Goal: Task Accomplishment & Management: Complete application form

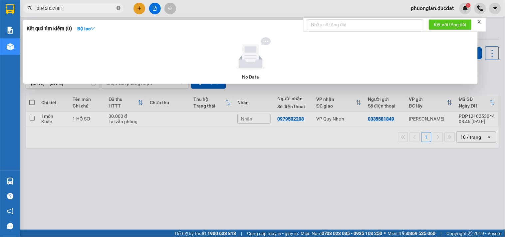
click at [118, 9] on icon "close-circle" at bounding box center [119, 8] width 4 height 4
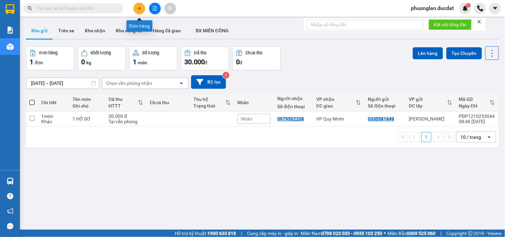
click at [141, 9] on icon "plus" at bounding box center [139, 8] width 5 height 5
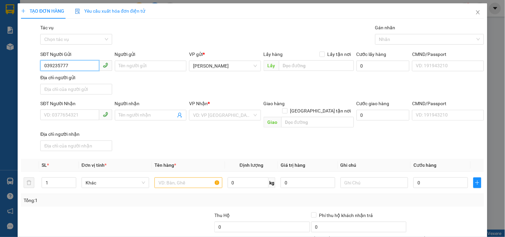
type input "0392357779"
click at [88, 80] on div "0392357779" at bounding box center [75, 79] width 63 height 7
type input "0903708454"
type input "ĐỨC"
type input "0392357779"
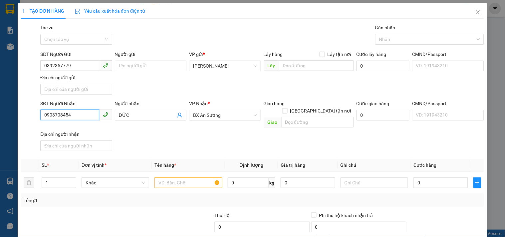
click at [79, 110] on input "0903708454" at bounding box center [69, 115] width 59 height 11
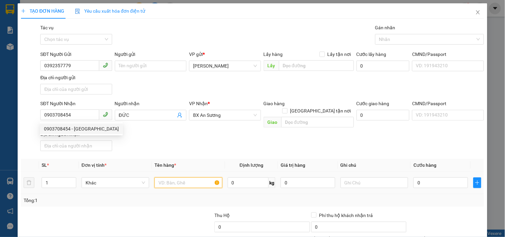
click at [177, 178] on input "text" at bounding box center [189, 183] width 68 height 11
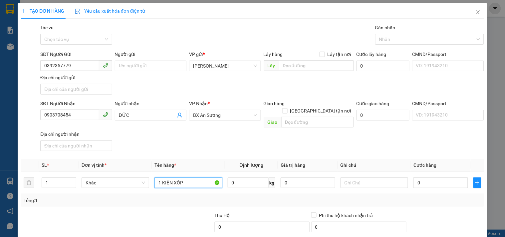
type input "1 KIỆN XỐP"
click at [281, 197] on div "Tổng: 1" at bounding box center [253, 200] width 458 height 7
click at [390, 178] on input "text" at bounding box center [375, 183] width 68 height 11
click at [429, 178] on input "0" at bounding box center [441, 183] width 55 height 11
click at [414, 178] on input "0" at bounding box center [441, 183] width 55 height 11
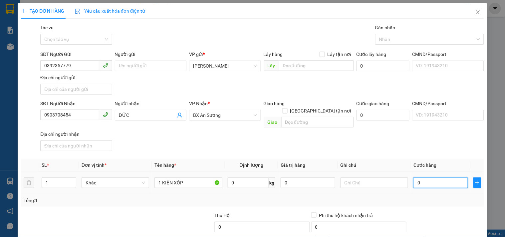
type input "70"
type input "70.000"
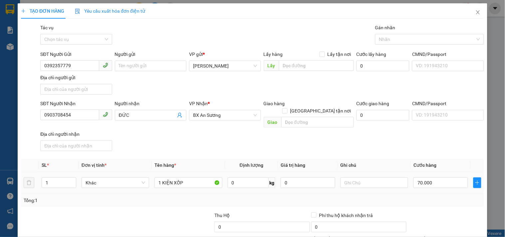
click at [412, 202] on div "Transit Pickup Surcharge Ids Transit Deliver Surcharge Ids Transit Deliver Surc…" at bounding box center [252, 155] width 463 height 263
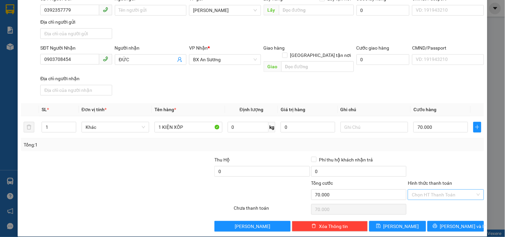
click at [420, 190] on input "Hình thức thanh toán" at bounding box center [443, 195] width 63 height 10
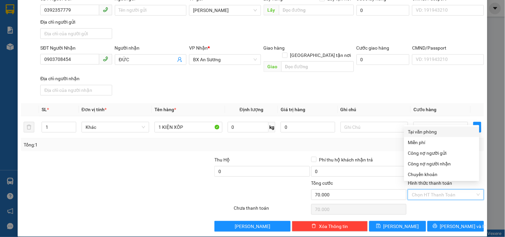
click at [412, 132] on div "Tại văn phòng" at bounding box center [441, 131] width 67 height 7
type input "0"
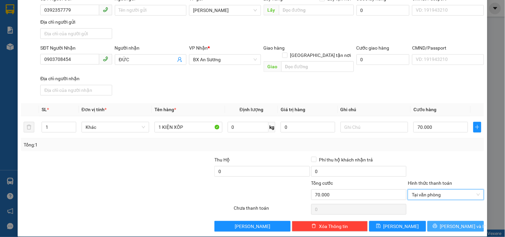
click at [438, 224] on icon "printer" at bounding box center [435, 226] width 5 height 5
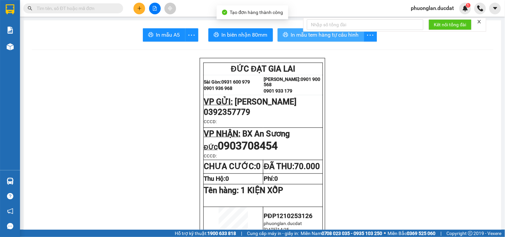
click at [337, 36] on span "In mẫu tem hàng tự cấu hình" at bounding box center [325, 35] width 68 height 8
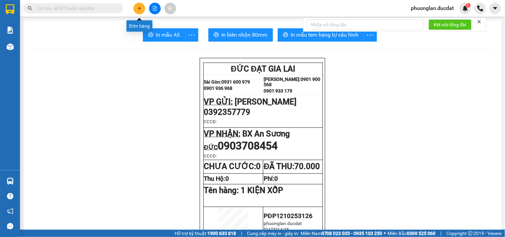
click at [140, 8] on icon "plus" at bounding box center [140, 8] width 4 height 0
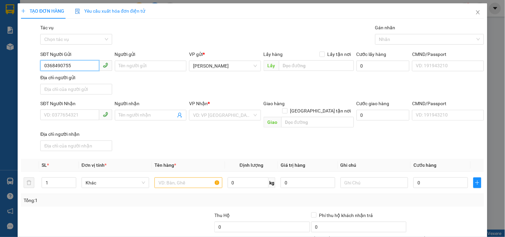
click at [53, 67] on input "0368490755" at bounding box center [69, 65] width 59 height 11
click at [62, 67] on input "0368490755" at bounding box center [69, 65] width 59 height 11
click at [73, 68] on input "0368490755" at bounding box center [69, 65] width 59 height 11
type input "0368490755"
click at [83, 115] on input "SĐT Người Nhận" at bounding box center [69, 115] width 59 height 11
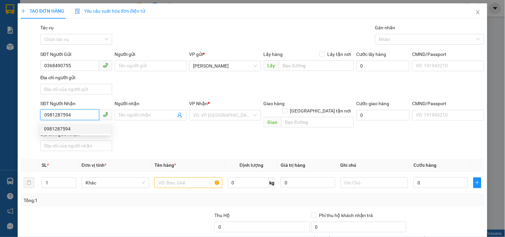
click at [81, 129] on div "0981287594" at bounding box center [75, 128] width 63 height 7
type input "0981287594"
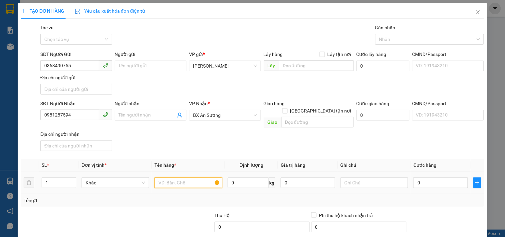
click at [164, 178] on input "text" at bounding box center [189, 183] width 68 height 11
click at [196, 178] on input "text" at bounding box center [189, 183] width 68 height 11
type input "1T GIẤY NHỎ"
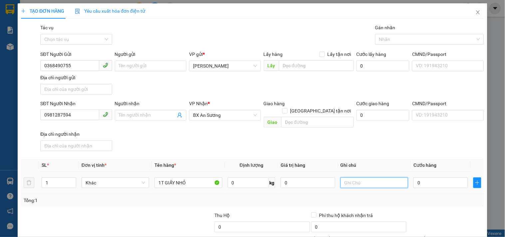
click at [366, 178] on input "text" at bounding box center [375, 183] width 68 height 11
click at [243, 116] on span "BX An Sương" at bounding box center [225, 115] width 64 height 10
type input "CC 30K"
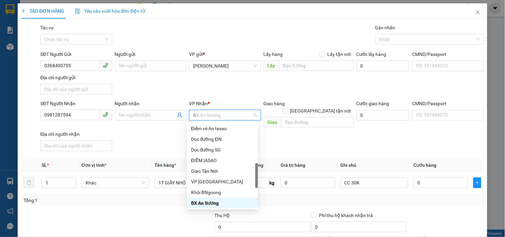
scroll to position [107, 0]
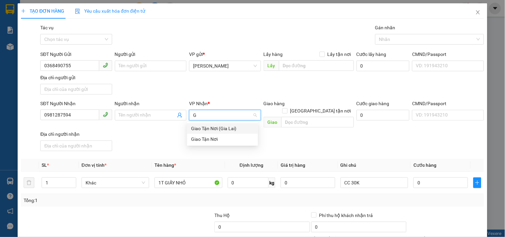
type input "GT"
click at [217, 139] on div "Giao Tận Nơi" at bounding box center [222, 139] width 63 height 7
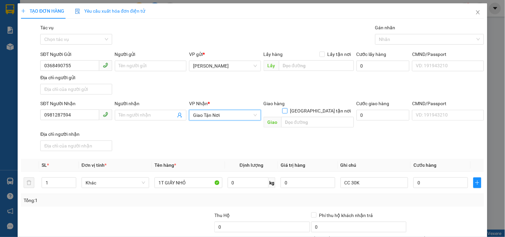
click at [287, 108] on input "[GEOGRAPHIC_DATA] tận nơi" at bounding box center [284, 110] width 5 height 5
checkbox input "true"
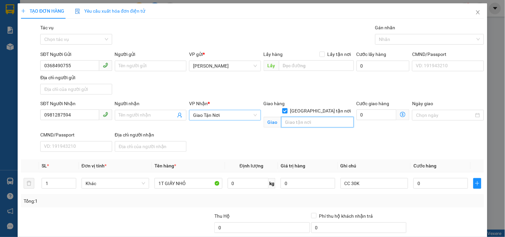
click at [287, 117] on input "text" at bounding box center [317, 122] width 73 height 11
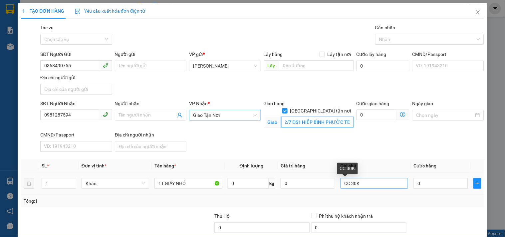
type input "22/7 ĐS1 HIỆP BÌNH PHƯỚC TĐ"
click at [362, 186] on input "CC 30K" at bounding box center [375, 183] width 68 height 11
type input "C"
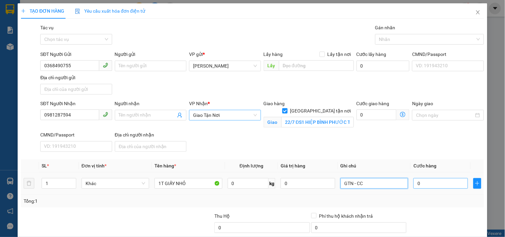
type input "GTN - CC"
click at [419, 184] on input "0" at bounding box center [441, 183] width 55 height 11
click at [414, 187] on input "0" at bounding box center [441, 183] width 55 height 11
type input "30"
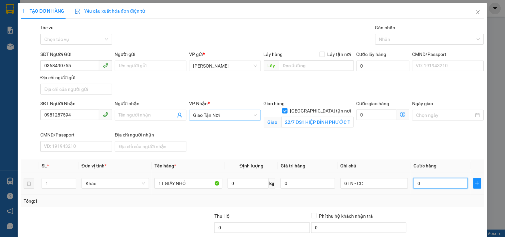
type input "30"
type input "30.000"
click at [414, 207] on div "Tổng: 1" at bounding box center [252, 201] width 463 height 13
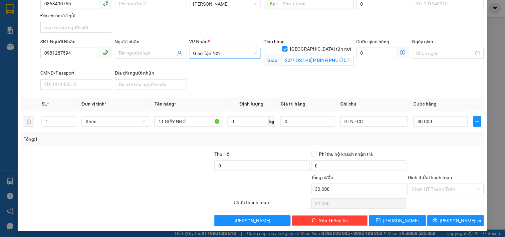
scroll to position [64, 0]
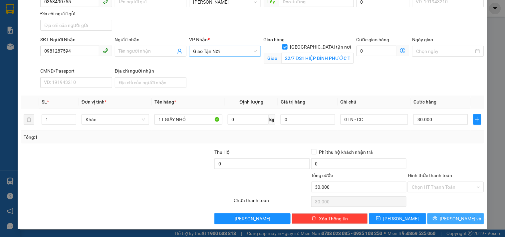
click at [443, 218] on button "[PERSON_NAME] và In" at bounding box center [456, 218] width 57 height 11
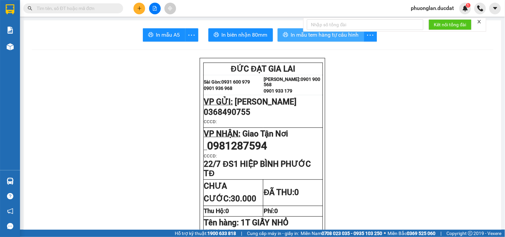
click at [328, 37] on span "In mẫu tem hàng tự cấu hình" at bounding box center [325, 35] width 68 height 8
click at [139, 7] on icon "plus" at bounding box center [139, 8] width 5 height 5
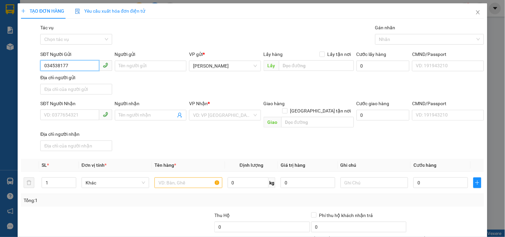
type input "0345381779"
click at [89, 77] on div "0345381779 - VÂN Á CHÂU" at bounding box center [81, 79] width 75 height 7
type input "VÂN Á CHÂU"
type input "0906438368"
type input "0345381779"
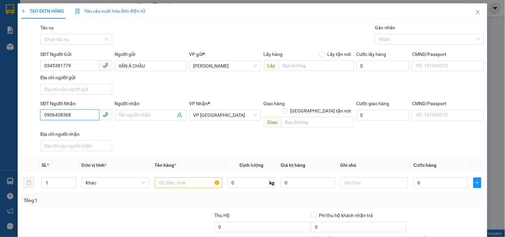
click at [91, 117] on input "0906438368" at bounding box center [69, 115] width 59 height 11
type input "0"
type input "0352123101"
click at [67, 132] on div "0352123101 - TRÍ" at bounding box center [75, 128] width 63 height 7
type input "TRÍ"
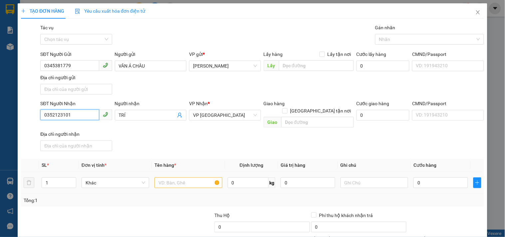
type input "0352123101"
click at [182, 178] on input "text" at bounding box center [189, 183] width 68 height 11
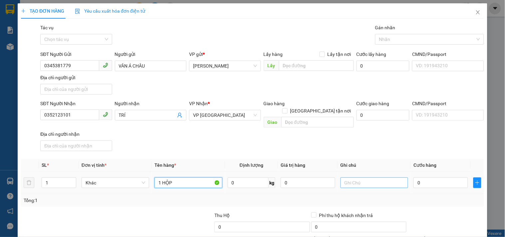
type input "1 HỘP"
click at [347, 179] on input "text" at bounding box center [375, 183] width 68 height 11
type input "CC 30K"
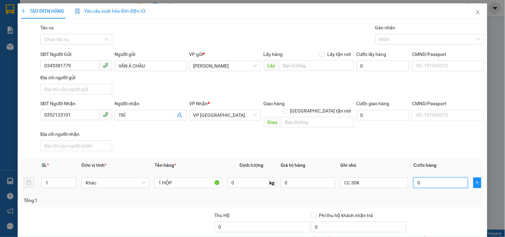
click at [426, 178] on input "0" at bounding box center [441, 183] width 55 height 11
click at [414, 178] on input "0" at bounding box center [441, 183] width 55 height 11
type input "30"
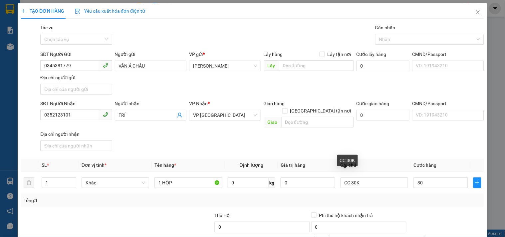
type input "30.000"
click at [399, 197] on div "Tổng: 1" at bounding box center [253, 200] width 458 height 7
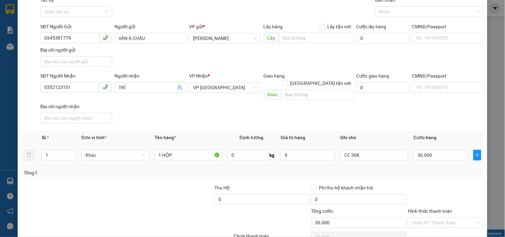
scroll to position [56, 0]
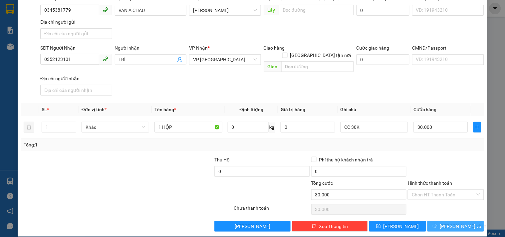
click at [454, 223] on span "[PERSON_NAME] và In" at bounding box center [463, 226] width 47 height 7
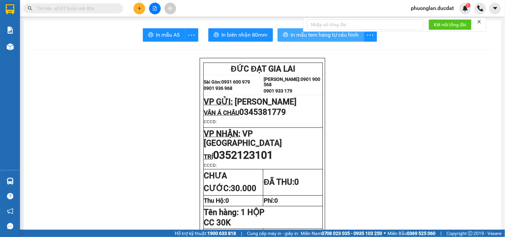
click at [301, 35] on span "In mẫu tem hàng tự cấu hình" at bounding box center [325, 35] width 68 height 8
click at [141, 4] on button at bounding box center [140, 9] width 12 height 12
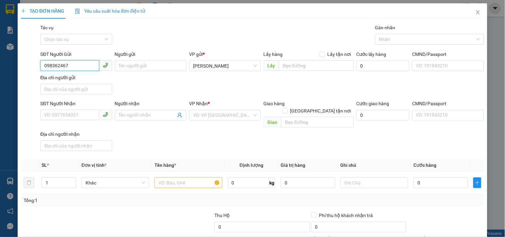
type input "0983624677"
click at [74, 78] on div "0983624677 - NGỌC" at bounding box center [75, 79] width 63 height 7
type input "NGỌC"
type input "0913455039"
type input "CHIẾN"
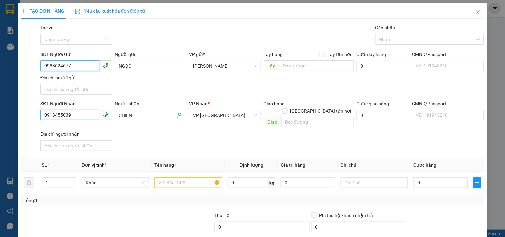
type input "0983624677"
click at [81, 110] on input "0913455039" at bounding box center [69, 115] width 59 height 11
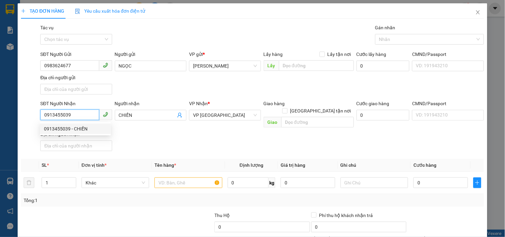
click at [74, 127] on div "0913455039 - CHIẾN" at bounding box center [75, 128] width 63 height 7
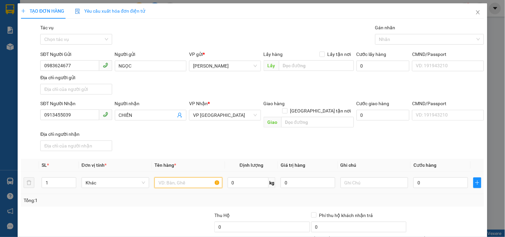
click at [190, 178] on input "text" at bounding box center [189, 183] width 68 height 11
type input "1 XỐP"
click at [421, 178] on input "0" at bounding box center [441, 183] width 55 height 11
click at [414, 179] on input "0" at bounding box center [441, 183] width 55 height 11
type input "50"
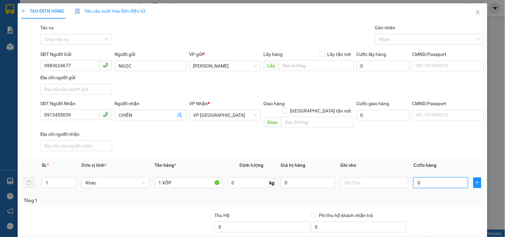
type input "50"
type input "50.000"
click at [425, 203] on div "Transit Pickup Surcharge Ids Transit Deliver Surcharge Ids Transit Deliver Surc…" at bounding box center [252, 155] width 463 height 263
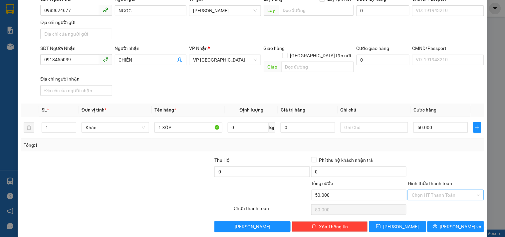
scroll to position [56, 0]
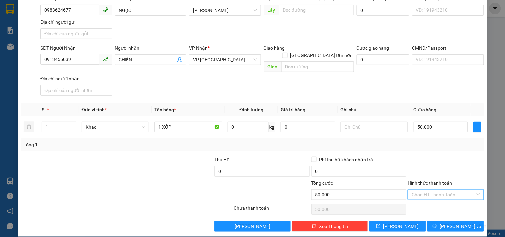
click at [424, 190] on input "Hình thức thanh toán" at bounding box center [443, 195] width 63 height 10
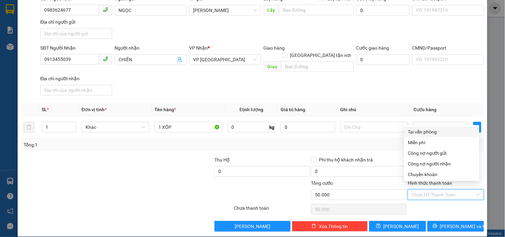
click at [433, 130] on div "Tại văn phòng" at bounding box center [441, 131] width 67 height 7
type input "0"
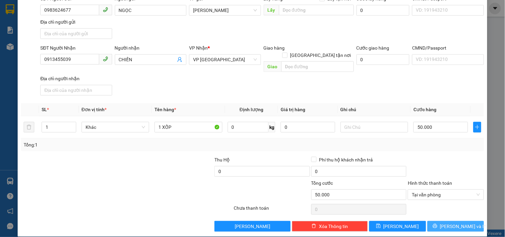
click at [433, 221] on button "[PERSON_NAME] và In" at bounding box center [456, 226] width 57 height 11
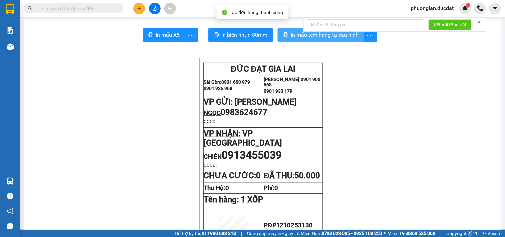
click at [324, 37] on span "In mẫu tem hàng tự cấu hình" at bounding box center [325, 35] width 68 height 8
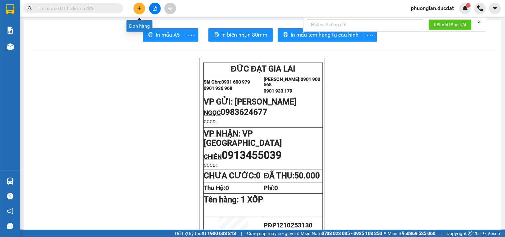
click at [139, 7] on icon "plus" at bounding box center [139, 8] width 5 height 5
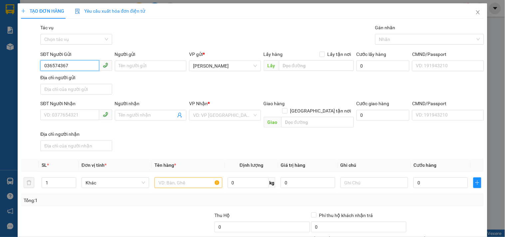
type input "0365743674"
click at [62, 80] on div "0365743674 - TUYẾT" at bounding box center [75, 79] width 63 height 7
type input "TUYẾT"
type input "0348779353"
type input "NGA"
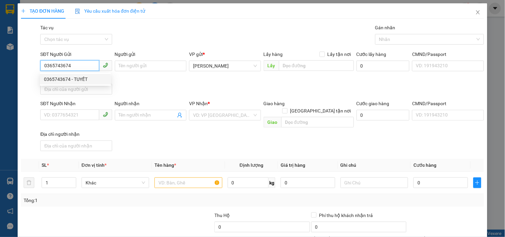
type input "DỐC SỎI QUẢNG NGÃI"
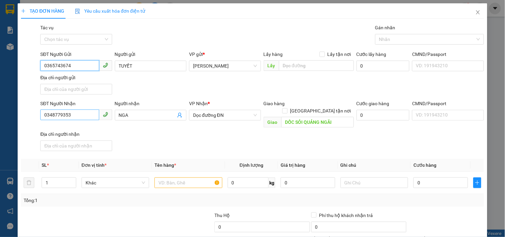
type input "0365743674"
click at [81, 117] on input "0348779353" at bounding box center [69, 115] width 59 height 11
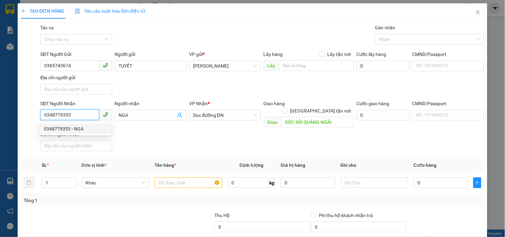
click at [79, 128] on div "0348779353 - NGA" at bounding box center [75, 128] width 63 height 7
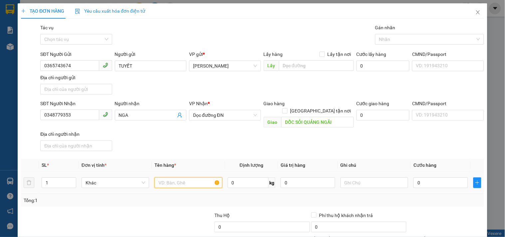
click at [182, 181] on input "text" at bounding box center [189, 183] width 68 height 11
click at [182, 178] on input "text" at bounding box center [189, 183] width 68 height 11
click at [179, 178] on input "text" at bounding box center [189, 183] width 68 height 11
type input "1 XỐP"
click at [438, 178] on input "0" at bounding box center [441, 183] width 55 height 11
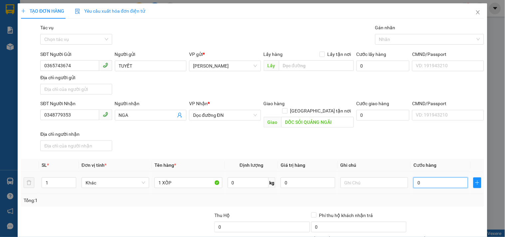
click at [414, 179] on input "0" at bounding box center [441, 183] width 55 height 11
type input "50"
type input "50.000"
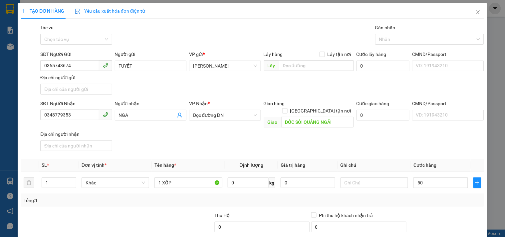
type input "50.000"
click at [415, 197] on div "Tổng: 1" at bounding box center [253, 200] width 458 height 7
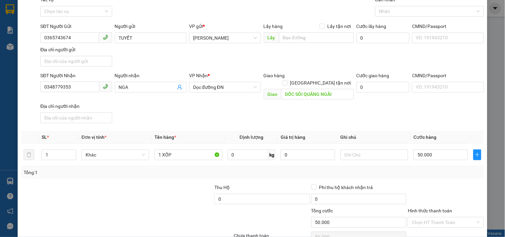
scroll to position [56, 0]
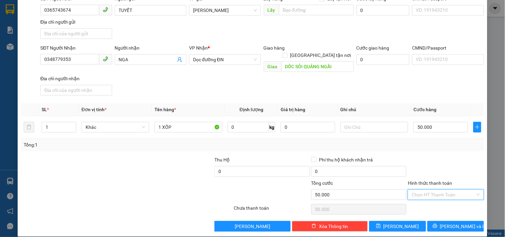
click at [427, 190] on input "Hình thức thanh toán" at bounding box center [443, 195] width 63 height 10
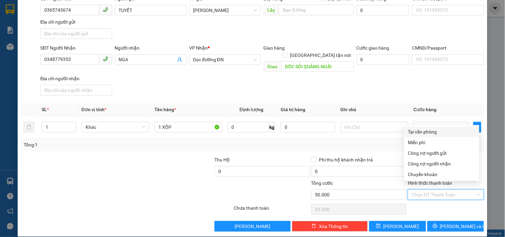
click at [425, 133] on div "Tại văn phòng" at bounding box center [441, 131] width 67 height 7
type input "0"
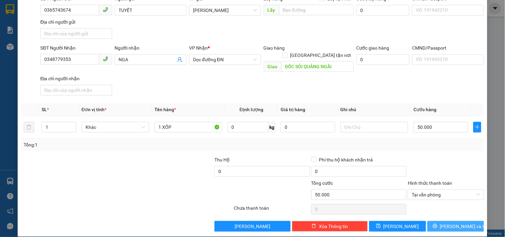
click at [442, 223] on button "[PERSON_NAME] và In" at bounding box center [456, 226] width 57 height 11
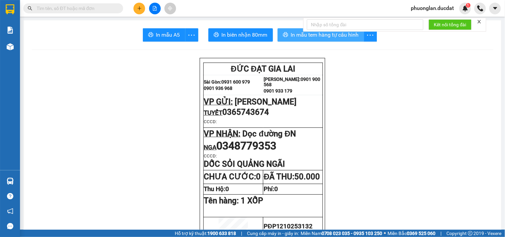
click at [313, 35] on span "In mẫu tem hàng tự cấu hình" at bounding box center [325, 35] width 68 height 8
click at [142, 13] on button at bounding box center [140, 9] width 12 height 12
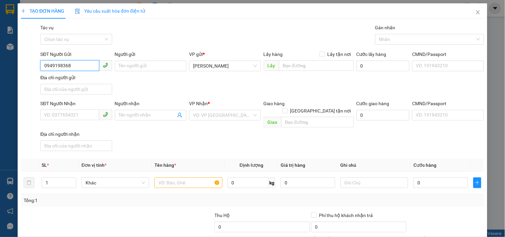
click at [54, 64] on input "0949198368" at bounding box center [69, 65] width 59 height 11
type input "0949198368"
click at [74, 115] on input "SĐT Người Nhận" at bounding box center [69, 115] width 59 height 11
click at [54, 118] on input "0338222807" at bounding box center [69, 115] width 59 height 11
click at [60, 117] on input "0338222807" at bounding box center [69, 115] width 59 height 11
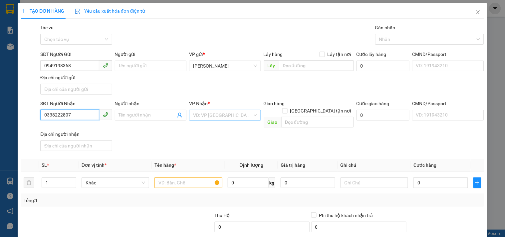
type input "0338222807"
click at [242, 117] on input "search" at bounding box center [222, 115] width 59 height 10
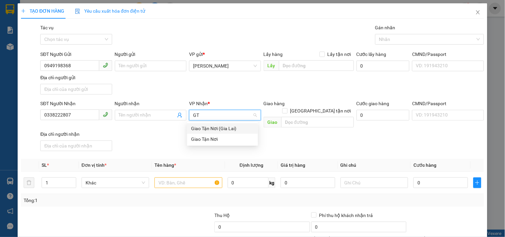
type input "GTN"
click at [232, 136] on div "Giao Tận Nơi" at bounding box center [222, 139] width 63 height 7
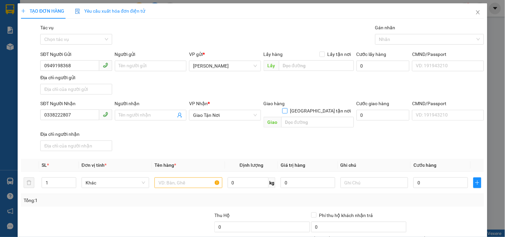
click at [287, 108] on input "[GEOGRAPHIC_DATA] tận nơi" at bounding box center [284, 110] width 5 height 5
checkbox input "true"
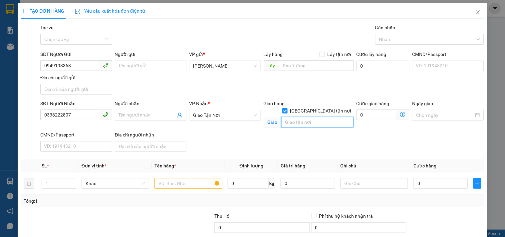
click at [309, 117] on input "text" at bounding box center [317, 122] width 73 height 11
type input "CC ĐỨC KHẢI -Q7"
click at [189, 184] on input "text" at bounding box center [189, 183] width 68 height 11
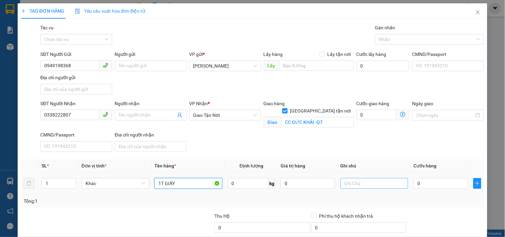
type input "1T GIẤY"
click at [354, 188] on input "text" at bounding box center [375, 183] width 68 height 11
type input "Q7-GTN100K"
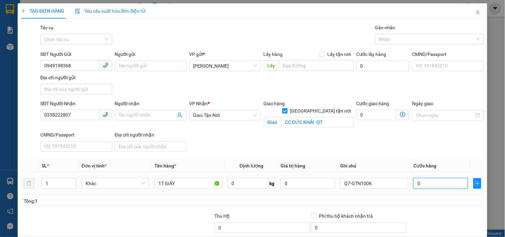
click at [421, 188] on input "0" at bounding box center [441, 183] width 55 height 11
click at [414, 187] on input "0" at bounding box center [441, 183] width 55 height 11
type input "50"
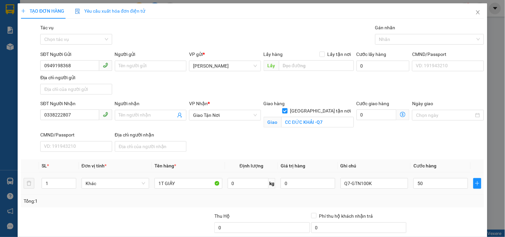
type input "50.000"
click at [406, 203] on div "Tổng: 1" at bounding box center [253, 201] width 458 height 7
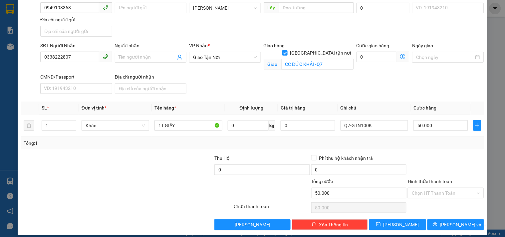
scroll to position [64, 0]
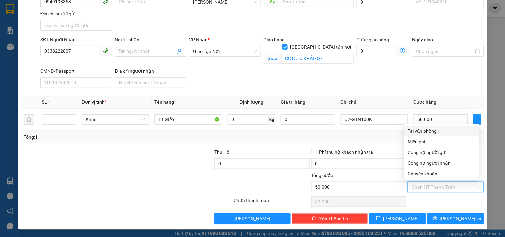
click at [431, 187] on input "Hình thức thanh toán" at bounding box center [443, 187] width 63 height 10
click at [431, 132] on div "Tại văn phòng" at bounding box center [441, 131] width 67 height 7
type input "0"
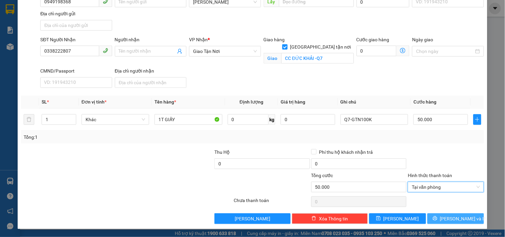
click at [438, 220] on icon "printer" at bounding box center [435, 218] width 5 height 5
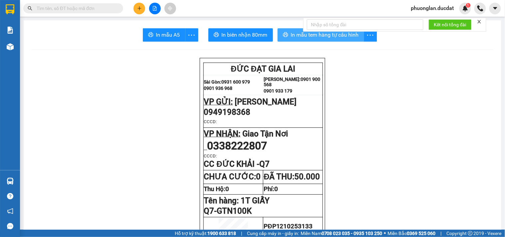
click at [322, 37] on span "In mẫu tem hàng tự cấu hình" at bounding box center [325, 35] width 68 height 8
click at [139, 7] on icon "plus" at bounding box center [139, 8] width 0 height 4
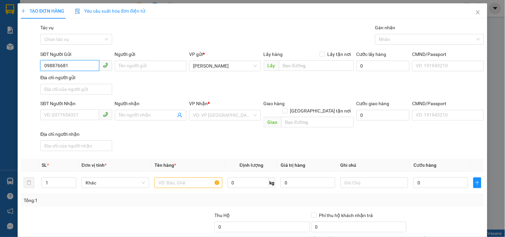
type input "0988766811"
click at [79, 76] on div "0988766811 - TÙNG" at bounding box center [75, 79] width 63 height 7
type input "TÙNG"
type input "0896417678"
type input "LỘC"
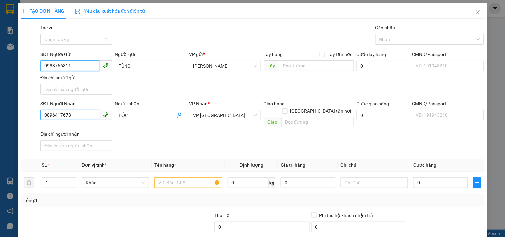
type input "0988766811"
click at [85, 115] on input "0896417678" at bounding box center [69, 115] width 59 height 11
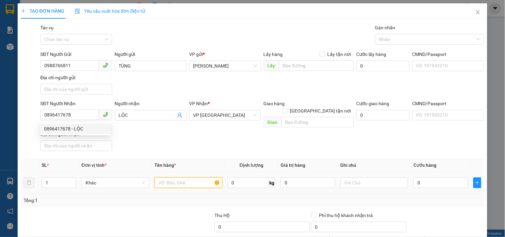
click at [185, 178] on input "text" at bounding box center [189, 183] width 68 height 11
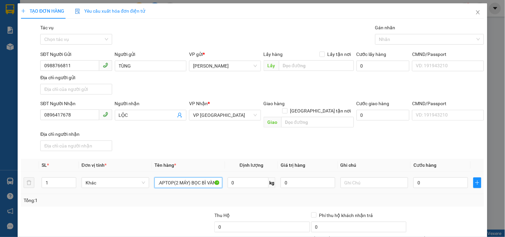
scroll to position [0, 9]
type input "1K LAPTOP(2 MÁY) BỌC BÌ VÀNG"
click at [389, 180] on input "text" at bounding box center [375, 183] width 68 height 11
type input "CC 150K"
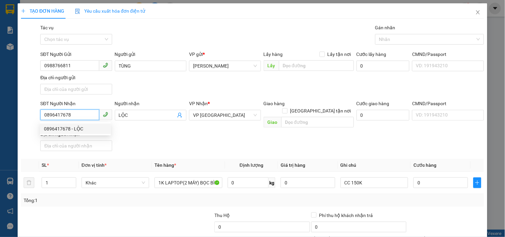
drag, startPoint x: 82, startPoint y: 115, endPoint x: 29, endPoint y: 113, distance: 53.3
click at [29, 113] on div "SĐT Người Nhận 0896417678 Người nhận LỘC VP Nhận * VP Sài Gòn Giao hàng Giao tậ…" at bounding box center [252, 127] width 465 height 54
click at [425, 178] on input "0" at bounding box center [441, 183] width 55 height 11
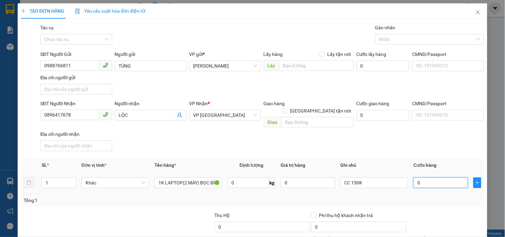
click at [414, 178] on input "0" at bounding box center [441, 183] width 55 height 11
type input "10"
type input "150"
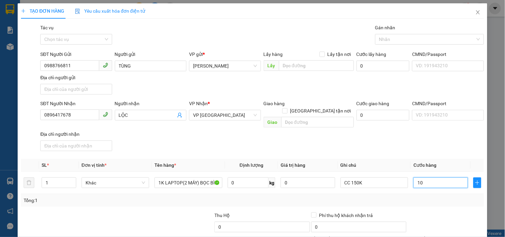
type input "150"
type input "150.000"
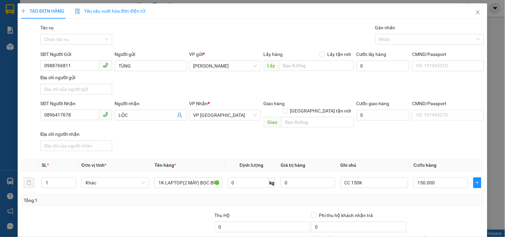
drag, startPoint x: 405, startPoint y: 198, endPoint x: 415, endPoint y: 203, distance: 10.6
click at [408, 199] on div "Tổng: 1" at bounding box center [252, 200] width 463 height 13
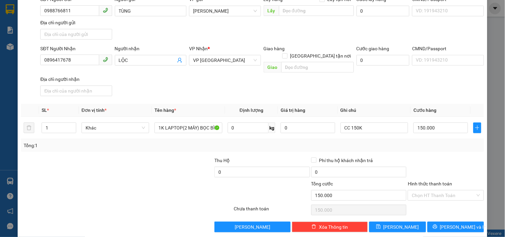
scroll to position [56, 0]
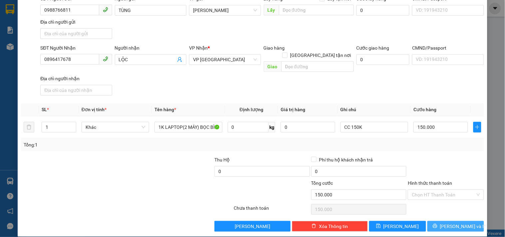
click at [448, 223] on span "[PERSON_NAME] và In" at bounding box center [463, 226] width 47 height 7
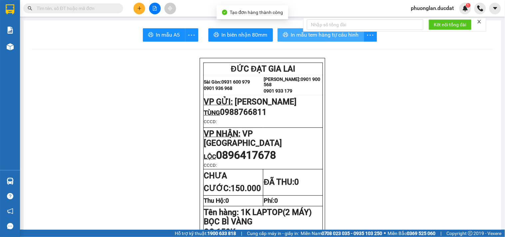
click at [308, 38] on span "In mẫu tem hàng tự cấu hình" at bounding box center [325, 35] width 68 height 8
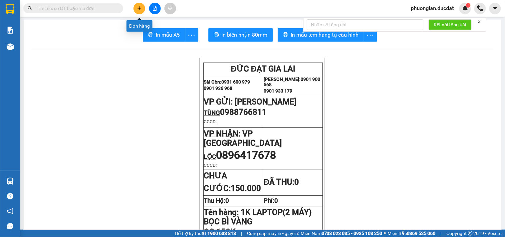
click at [140, 9] on icon "plus" at bounding box center [139, 8] width 5 height 5
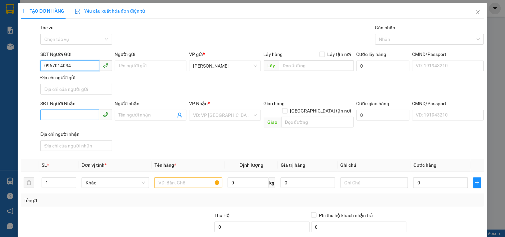
type input "0967014034"
click at [66, 115] on input "SĐT Người Nhận" at bounding box center [69, 115] width 59 height 11
click at [54, 115] on input "0965643343" at bounding box center [69, 115] width 59 height 11
click at [62, 118] on input "0965643343" at bounding box center [69, 115] width 59 height 11
type input "0965643343"
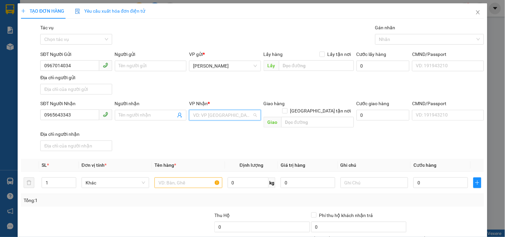
click at [198, 115] on input "search" at bounding box center [222, 115] width 59 height 10
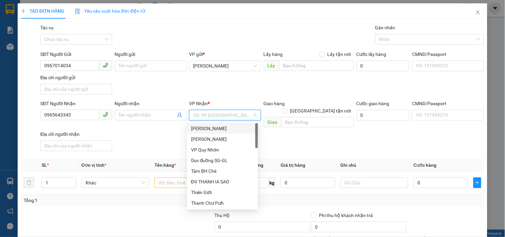
type input "F"
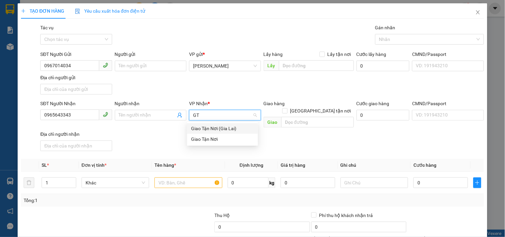
type input "GTN"
click at [199, 141] on div "Giao Tận Nơi" at bounding box center [222, 139] width 63 height 7
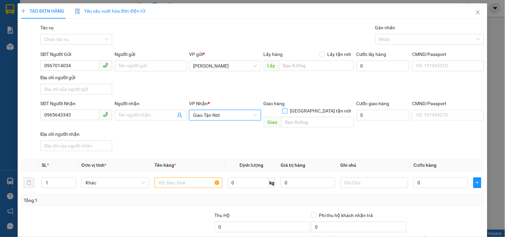
click at [320, 107] on span "[GEOGRAPHIC_DATA] tận nơi" at bounding box center [321, 110] width 66 height 7
click at [287, 108] on input "[GEOGRAPHIC_DATA] tận nơi" at bounding box center [284, 110] width 5 height 5
checkbox input "true"
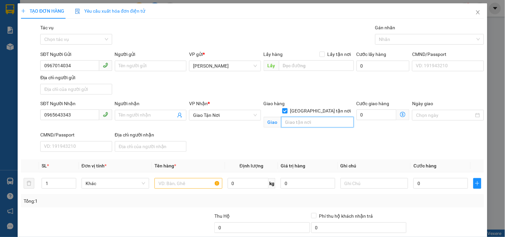
click at [314, 117] on input "text" at bounding box center [317, 122] width 73 height 11
type input "S34 ĐS1 KP9 BÌNH [GEOGRAPHIC_DATA] A [GEOGRAPHIC_DATA]"
click at [204, 186] on input "text" at bounding box center [189, 183] width 68 height 11
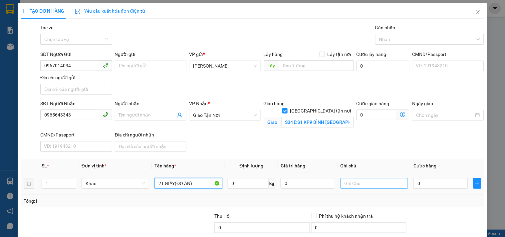
type input "2T GIẤY(ĐỒ ĂN)"
click at [347, 186] on input "text" at bounding box center [375, 183] width 68 height 11
type input "BÌNH TÂN -GTN 100K"
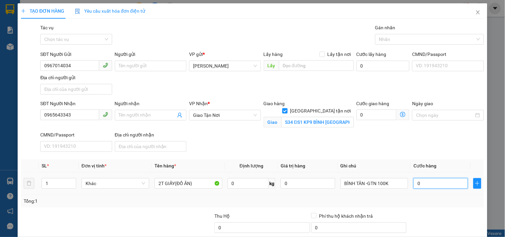
click at [420, 180] on input "0" at bounding box center [441, 183] width 55 height 11
click at [414, 184] on input "0" at bounding box center [441, 183] width 55 height 11
type input "80"
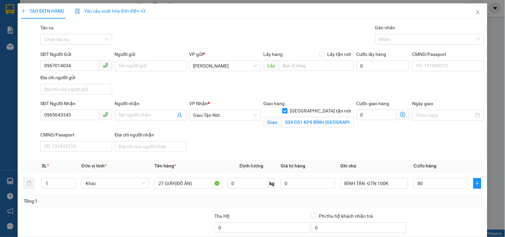
type input "80.000"
click at [415, 200] on div "Tổng: 1" at bounding box center [253, 201] width 458 height 7
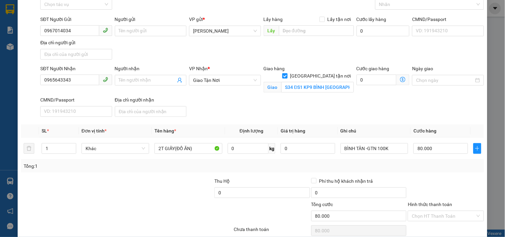
scroll to position [64, 0]
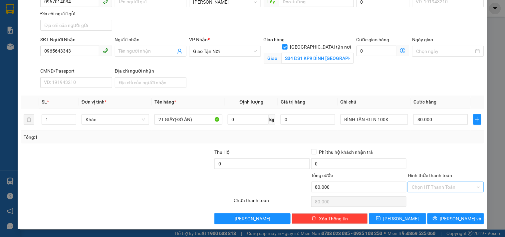
click at [437, 188] on input "Hình thức thanh toán" at bounding box center [443, 187] width 63 height 10
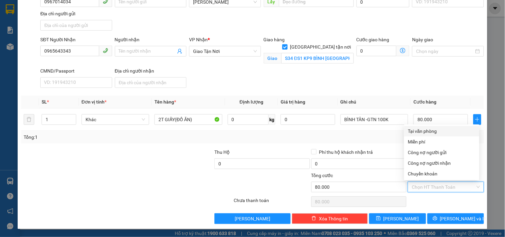
click at [435, 134] on div "Tại văn phòng" at bounding box center [441, 131] width 67 height 7
type input "0"
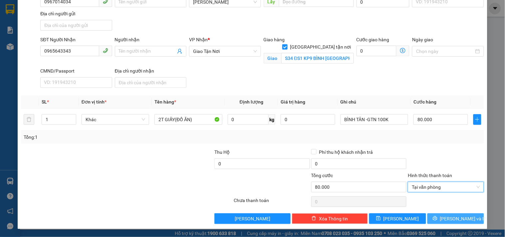
click at [455, 218] on span "[PERSON_NAME] và In" at bounding box center [463, 218] width 47 height 7
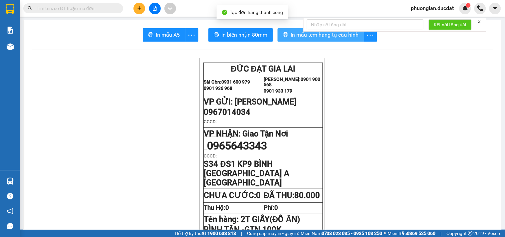
click at [338, 35] on span "In mẫu tem hàng tự cấu hình" at bounding box center [325, 35] width 68 height 8
click at [137, 7] on button at bounding box center [140, 9] width 12 height 12
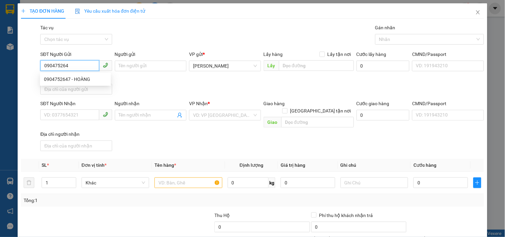
type input "0904752647"
click at [88, 77] on div "0904752647 - HOÀNG" at bounding box center [75, 79] width 63 height 7
type input "HOÀNG"
type input "0935178492"
type input "ĐỆ"
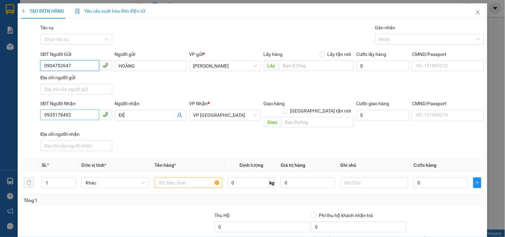
type input "0904752647"
click at [77, 115] on input "0935178492" at bounding box center [69, 115] width 59 height 11
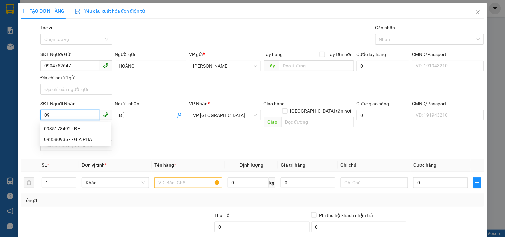
type input "0"
click at [74, 135] on div "0945964788 - NGA" at bounding box center [81, 139] width 83 height 11
type input "0945964788"
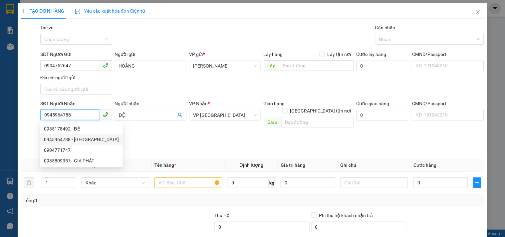
type input "NGA"
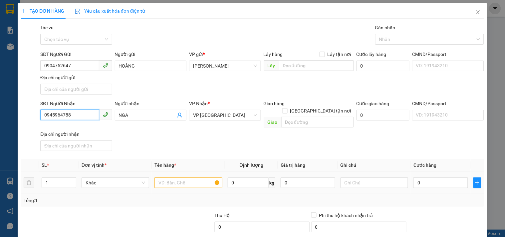
type input "0945964788"
click at [185, 178] on input "text" at bounding box center [189, 183] width 68 height 11
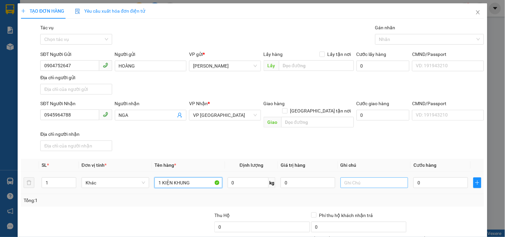
type input "1 KIỆN KHUNG"
click at [388, 181] on input "text" at bounding box center [375, 183] width 68 height 11
type input "CC 70K"
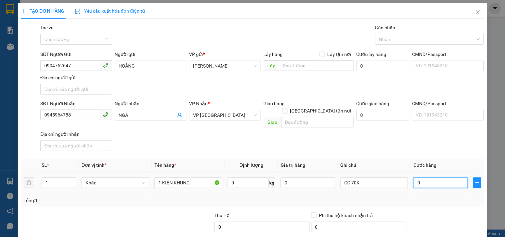
click at [425, 178] on input "0" at bounding box center [441, 183] width 55 height 11
click at [414, 178] on input "0" at bounding box center [441, 183] width 55 height 11
type input "70"
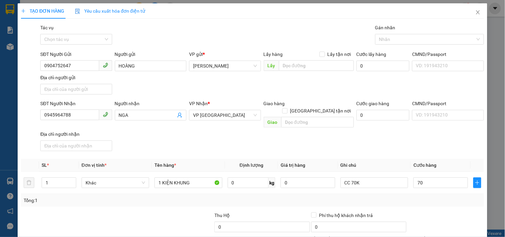
type input "70.000"
click at [432, 200] on div "Transit Pickup Surcharge Ids Transit Deliver Surcharge Ids Transit Deliver Surc…" at bounding box center [252, 155] width 463 height 263
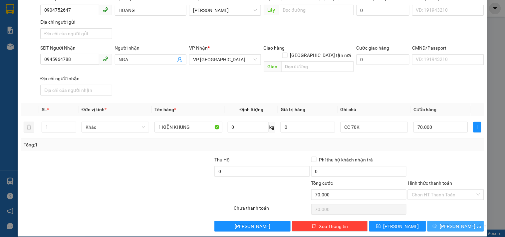
click at [438, 224] on icon "printer" at bounding box center [435, 226] width 5 height 5
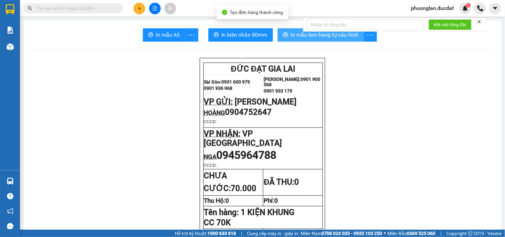
click at [351, 39] on button "In mẫu tem hàng tự cấu hình" at bounding box center [321, 34] width 87 height 13
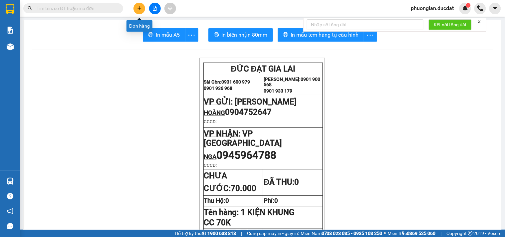
click at [143, 8] on button at bounding box center [140, 9] width 12 height 12
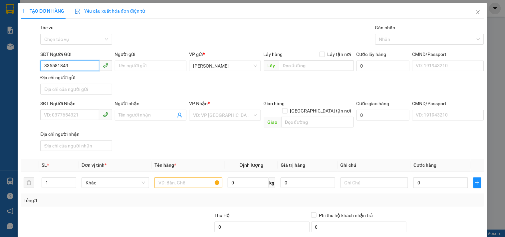
click at [45, 66] on input "335581849" at bounding box center [69, 65] width 59 height 11
type input "0335581849"
click at [58, 82] on div "0335581849" at bounding box center [75, 79] width 63 height 7
type input "0979502208"
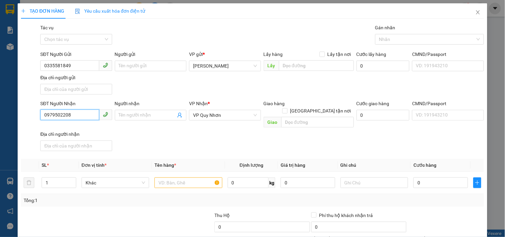
click at [73, 117] on input "0979502208" at bounding box center [69, 115] width 59 height 11
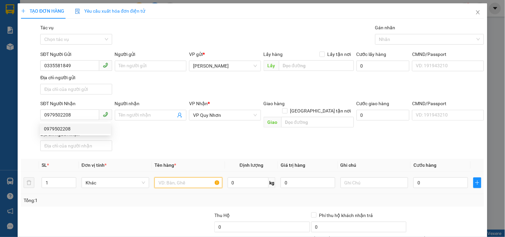
click at [172, 178] on input "text" at bounding box center [189, 183] width 68 height 11
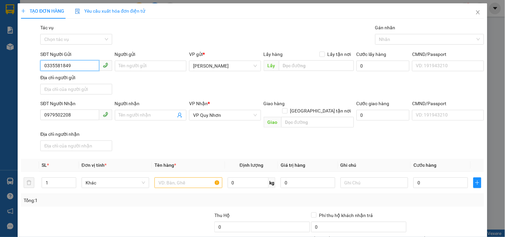
click at [85, 66] on input "0335581849" at bounding box center [69, 65] width 59 height 11
type input "0"
click at [54, 67] on input "0919267815" at bounding box center [69, 65] width 59 height 11
click at [60, 65] on input "0919267815" at bounding box center [69, 65] width 59 height 11
type input "0919267815"
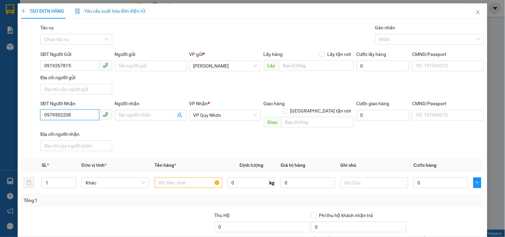
click at [72, 114] on input "0979502208" at bounding box center [69, 115] width 59 height 11
type input "0"
click at [54, 115] on input "0905003555" at bounding box center [69, 115] width 59 height 11
click at [61, 120] on input "0905003555" at bounding box center [69, 115] width 59 height 11
click at [227, 117] on span "VP Quy Nhơn" at bounding box center [225, 115] width 64 height 10
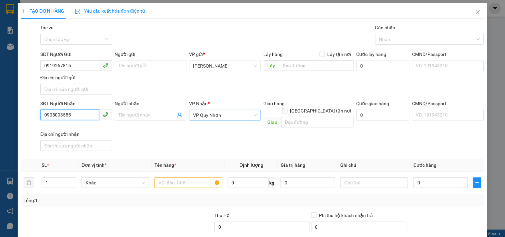
type input "0905003555"
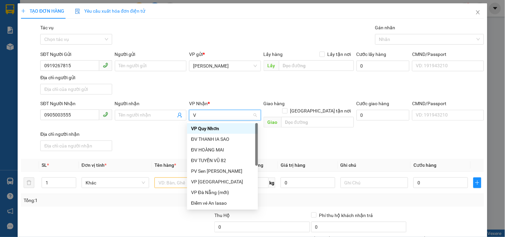
type input "VP"
click at [222, 159] on div "VP [GEOGRAPHIC_DATA]" at bounding box center [222, 160] width 63 height 7
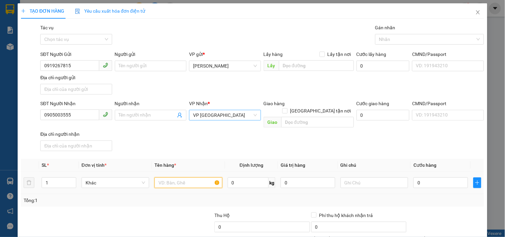
click at [190, 178] on input "text" at bounding box center [189, 183] width 68 height 11
type input "1 MÁY BƠM"
click at [424, 178] on input "0" at bounding box center [441, 183] width 55 height 11
click at [414, 179] on input "0" at bounding box center [441, 183] width 55 height 11
type input "60"
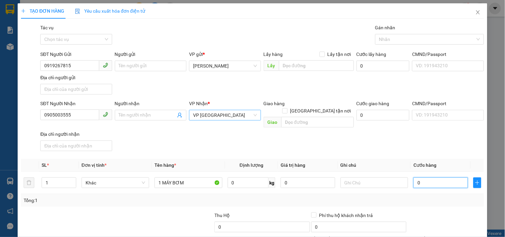
type input "60"
type input "60.000"
drag, startPoint x: 389, startPoint y: 207, endPoint x: 367, endPoint y: 185, distance: 31.6
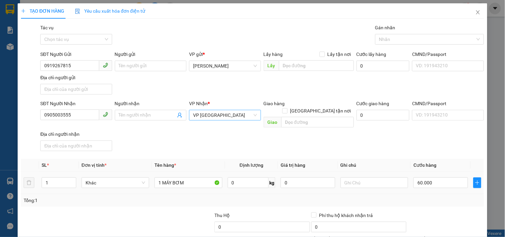
click at [386, 202] on div "Transit Pickup Surcharge Ids Transit Deliver Surcharge Ids Transit Deliver Surc…" at bounding box center [252, 155] width 463 height 263
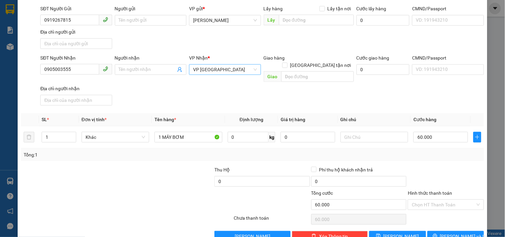
scroll to position [56, 0]
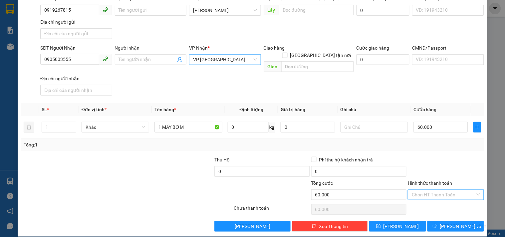
click at [414, 190] on input "Hình thức thanh toán" at bounding box center [443, 195] width 63 height 10
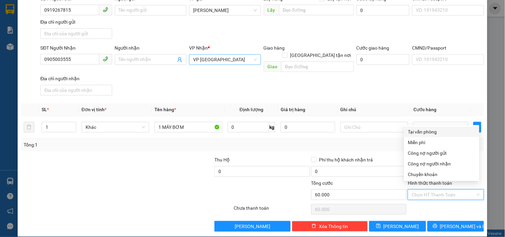
click at [416, 132] on div "Tại văn phòng" at bounding box center [441, 131] width 67 height 7
type input "0"
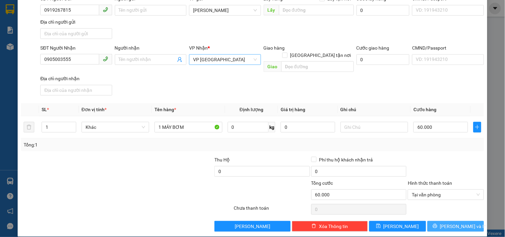
drag, startPoint x: 438, startPoint y: 220, endPoint x: 428, endPoint y: 212, distance: 13.5
click at [438, 224] on icon "printer" at bounding box center [435, 226] width 5 height 5
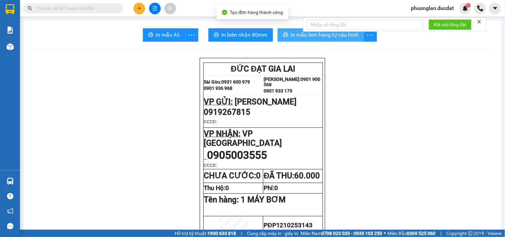
click at [340, 37] on span "In mẫu tem hàng tự cấu hình" at bounding box center [325, 35] width 68 height 8
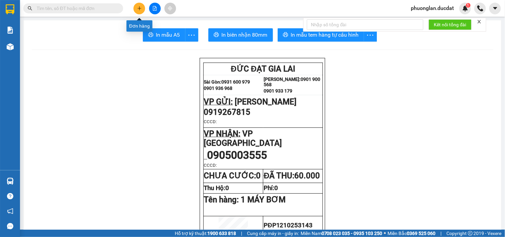
click at [134, 9] on button at bounding box center [140, 9] width 12 height 12
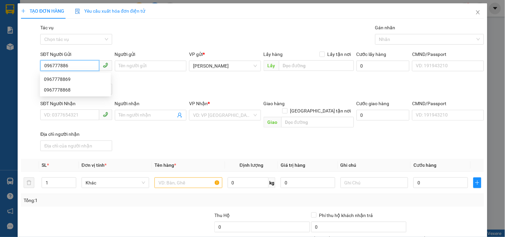
type input "0967778869"
click at [78, 80] on div "0967778869" at bounding box center [75, 79] width 63 height 7
type input "0706205082"
type input "THỦY"
type input "0967778869"
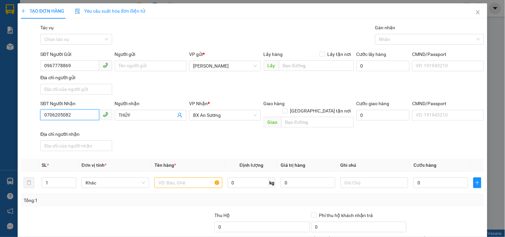
click at [87, 114] on input "0706205082" at bounding box center [69, 115] width 59 height 11
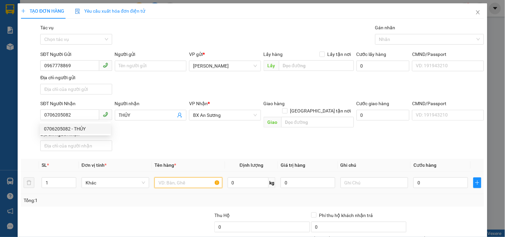
click at [198, 178] on input "text" at bounding box center [189, 183] width 68 height 11
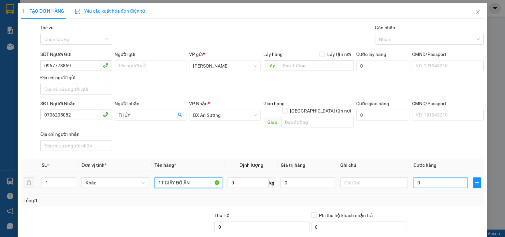
type input "1T GIẤY ĐỒ ĂN"
click at [419, 178] on input "0" at bounding box center [441, 183] width 55 height 11
click at [414, 178] on input "0" at bounding box center [441, 183] width 55 height 11
type input "50"
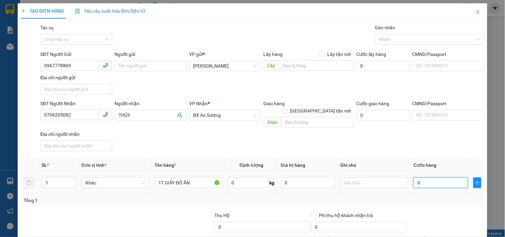
type input "50"
type input "50.000"
click at [415, 194] on div "Tổng: 1" at bounding box center [252, 200] width 463 height 13
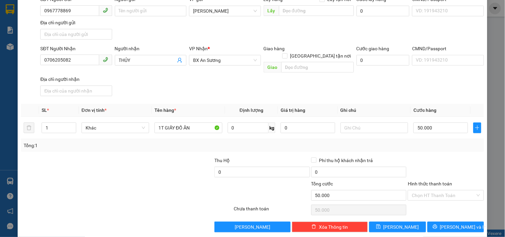
scroll to position [56, 0]
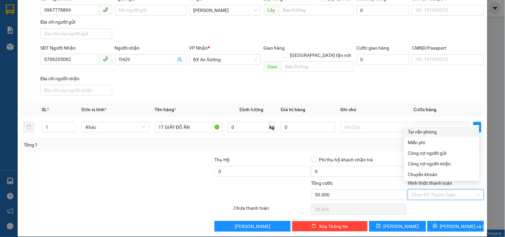
click at [416, 190] on input "Hình thức thanh toán" at bounding box center [443, 195] width 63 height 10
click at [427, 134] on div "Tại văn phòng" at bounding box center [441, 131] width 67 height 7
type input "0"
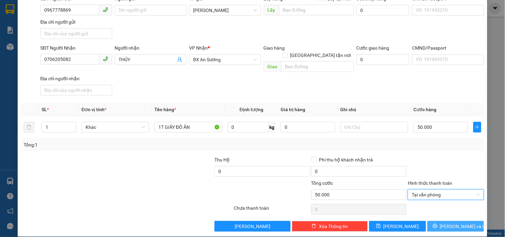
click at [445, 223] on span "[PERSON_NAME] và In" at bounding box center [463, 226] width 47 height 7
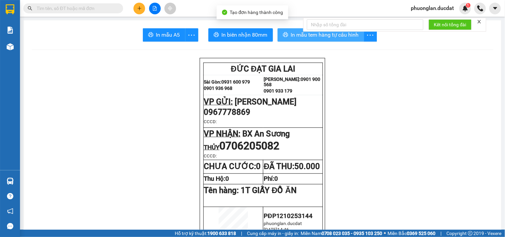
click at [322, 38] on span "In mẫu tem hàng tự cấu hình" at bounding box center [325, 35] width 68 height 8
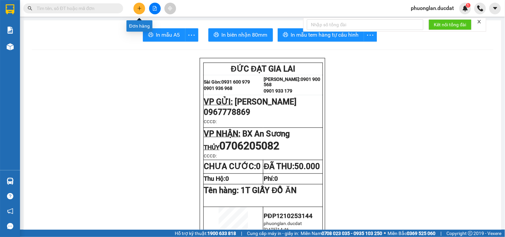
click at [143, 9] on button at bounding box center [140, 9] width 12 height 12
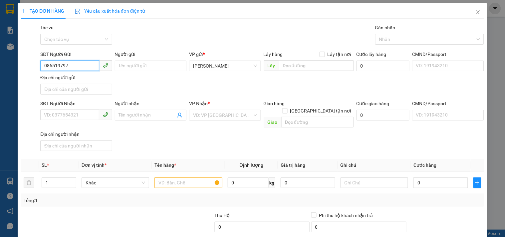
type input "0865197975"
click at [80, 76] on div "0865197975" at bounding box center [75, 79] width 63 height 7
type input "0797862063"
type input "0865197975"
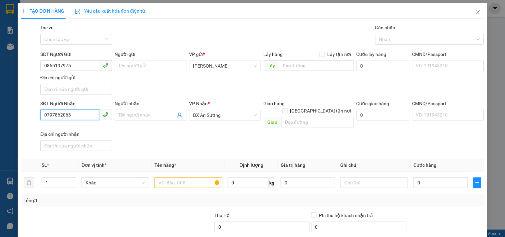
click at [86, 117] on input "0797862063" at bounding box center [69, 115] width 59 height 11
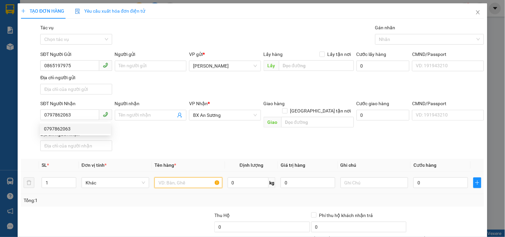
click at [201, 178] on input "text" at bounding box center [189, 183] width 68 height 11
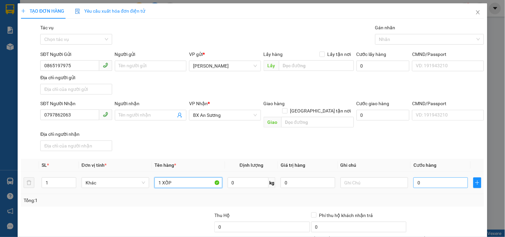
type input "1 XỐP"
click at [424, 178] on input "0" at bounding box center [441, 183] width 55 height 11
click at [414, 178] on input "0" at bounding box center [441, 183] width 55 height 11
type input "60"
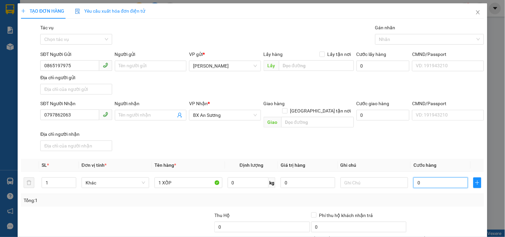
type input "60"
type input "60.000"
click at [395, 178] on input "text" at bounding box center [375, 183] width 68 height 11
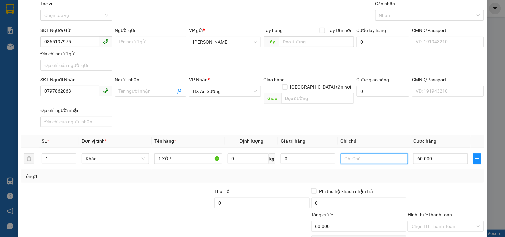
scroll to position [56, 0]
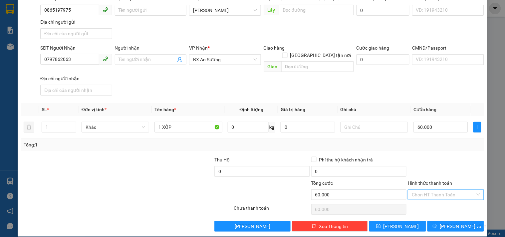
click at [431, 191] on input "Hình thức thanh toán" at bounding box center [443, 195] width 63 height 10
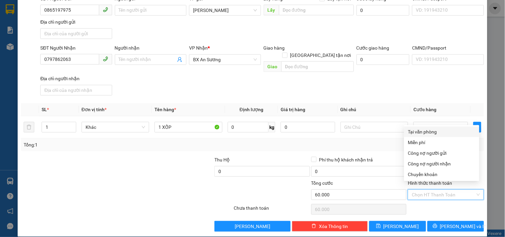
click at [431, 134] on div "Tại văn phòng" at bounding box center [441, 131] width 67 height 7
type input "0"
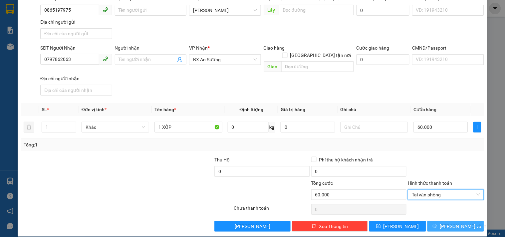
click at [450, 223] on span "[PERSON_NAME] và In" at bounding box center [463, 226] width 47 height 7
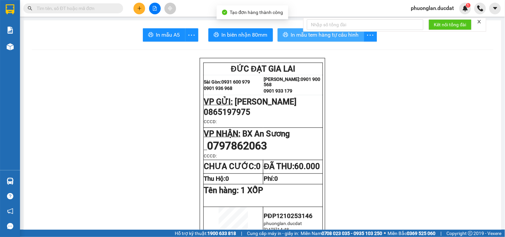
click at [347, 35] on span "In mẫu tem hàng tự cấu hình" at bounding box center [325, 35] width 68 height 8
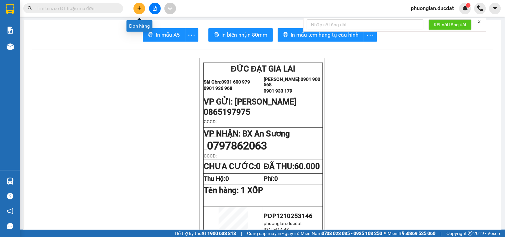
click at [142, 8] on button at bounding box center [140, 9] width 12 height 12
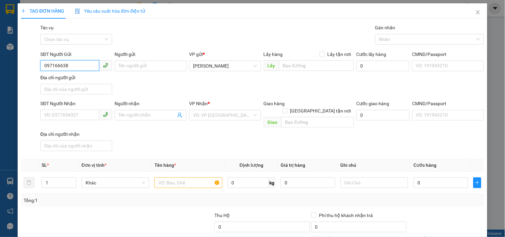
type input "0971666381"
click at [68, 81] on div "0971666381 - TRÍ KIỆT" at bounding box center [75, 79] width 63 height 7
type input "TRÍ KIỆT"
type input "0974444362"
type input "NHÂN"
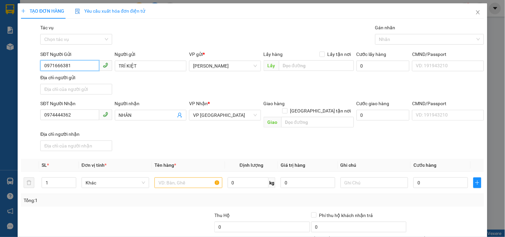
type input "0971666381"
click at [78, 115] on input "0974444362" at bounding box center [69, 115] width 59 height 11
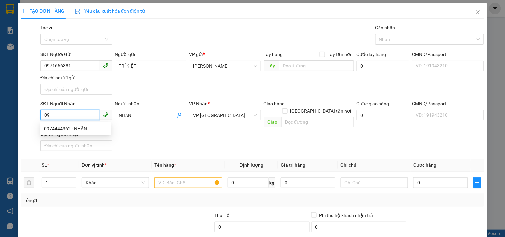
type input "0"
type input "0798506879"
click at [67, 126] on div "0798506879" at bounding box center [75, 128] width 63 height 7
type input "0798506879"
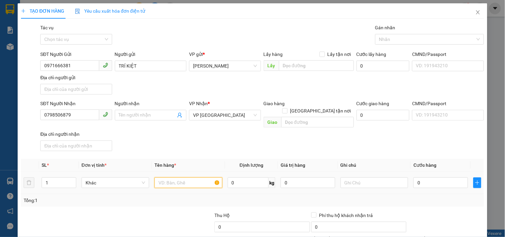
click at [162, 178] on input "text" at bounding box center [189, 183] width 68 height 11
click at [169, 178] on input "text" at bounding box center [189, 183] width 68 height 11
type input "3T GIẤY BỌC BÌ"
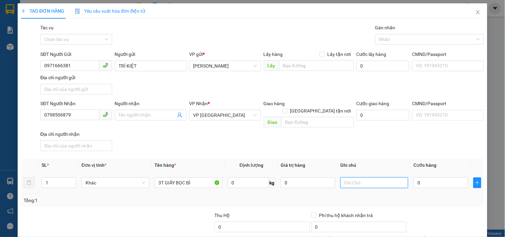
click at [379, 181] on input "text" at bounding box center [375, 183] width 68 height 11
type input "CK250K/[PERSON_NAME]"
click at [420, 178] on input "0" at bounding box center [441, 183] width 55 height 11
click at [414, 178] on input "0" at bounding box center [441, 183] width 55 height 11
click at [398, 163] on div "Transit Pickup Surcharge Ids Transit Deliver Surcharge Ids Transit Deliver Surc…" at bounding box center [252, 155] width 463 height 263
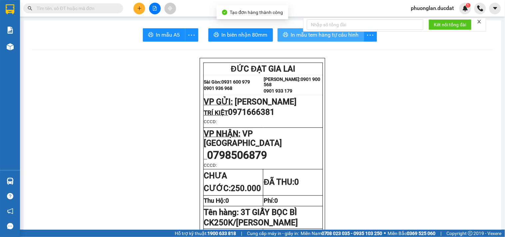
click at [351, 38] on span "In mẫu tem hàng tự cấu hình" at bounding box center [325, 35] width 68 height 8
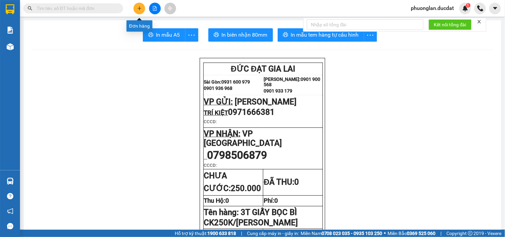
click at [136, 7] on button at bounding box center [140, 9] width 12 height 12
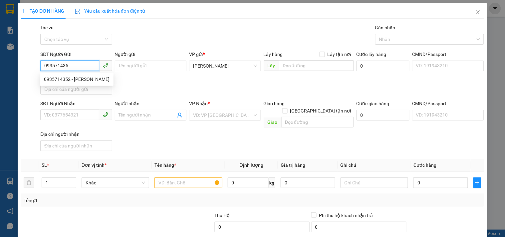
type input "0935714352"
click at [90, 78] on div "0935714352 - TRINH" at bounding box center [77, 79] width 66 height 7
type input "TRINH"
type input "0987091054"
type input "THI"
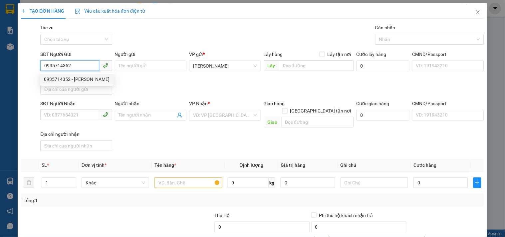
checkbox input "true"
type input "68/9 HOÀNG DIỆU.P13. Q4"
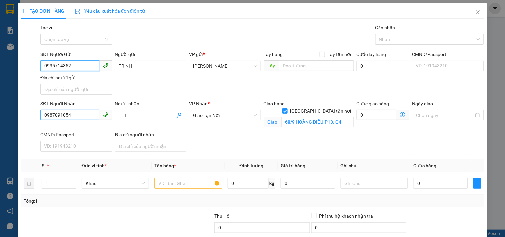
type input "0935714352"
click at [84, 116] on input "0987091054" at bounding box center [69, 115] width 59 height 11
click at [161, 183] on input "text" at bounding box center [189, 183] width 68 height 11
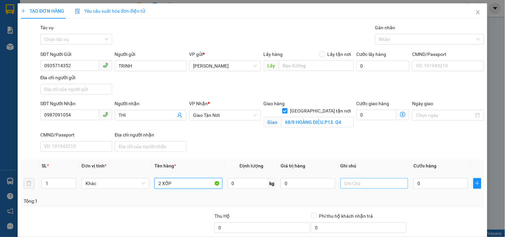
type input "2 XỐP"
click at [353, 185] on input "text" at bounding box center [375, 183] width 68 height 11
type input "Q4-GTN 100K"
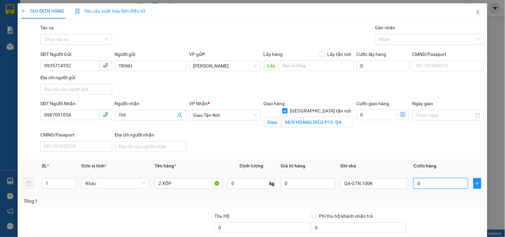
click at [423, 184] on input "0" at bounding box center [441, 183] width 55 height 11
click at [414, 185] on input "0" at bounding box center [441, 183] width 55 height 11
type input "90"
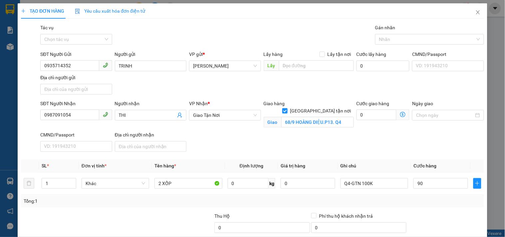
type input "90.000"
click at [412, 199] on div "Tổng: 1" at bounding box center [253, 201] width 458 height 7
click at [415, 192] on div "Tại văn phòng" at bounding box center [441, 195] width 67 height 7
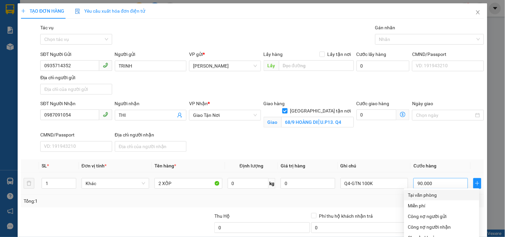
type input "0"
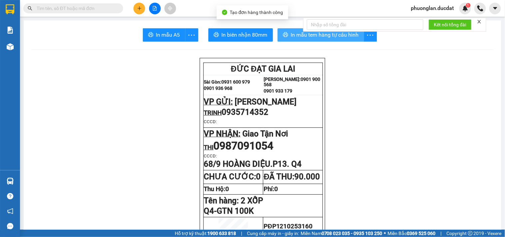
click at [344, 38] on span "In mẫu tem hàng tự cấu hình" at bounding box center [325, 35] width 68 height 8
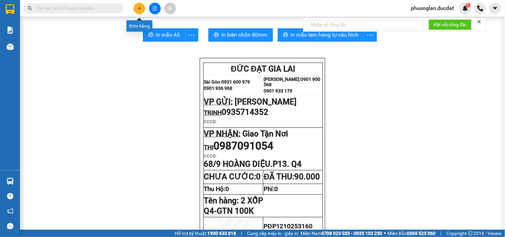
click at [143, 10] on button at bounding box center [140, 9] width 12 height 12
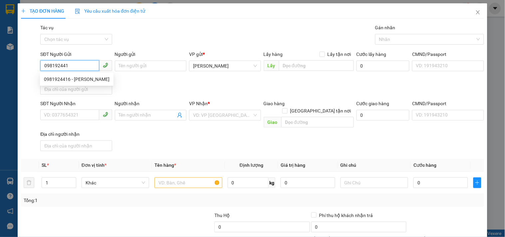
type input "0981924416"
click at [95, 77] on div "0981924416 - VƯƠNG TƯỜNG VÂN" at bounding box center [77, 79] width 66 height 7
type input "[PERSON_NAME]"
type input "0367678893"
type input "TÙNG"
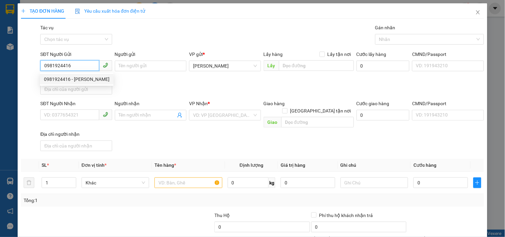
type input "QUẢNG NAM"
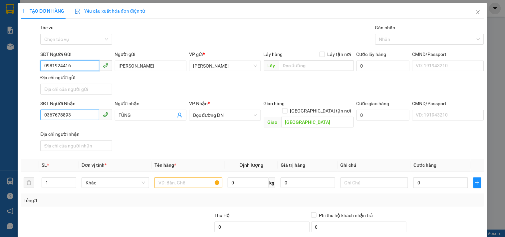
type input "0981924416"
click at [94, 118] on input "0367678893" at bounding box center [69, 115] width 59 height 11
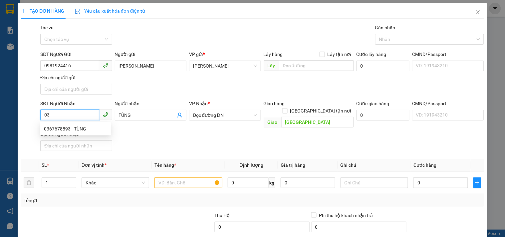
type input "0"
click at [75, 127] on div "0961524197 - TRÂM" at bounding box center [75, 128] width 63 height 7
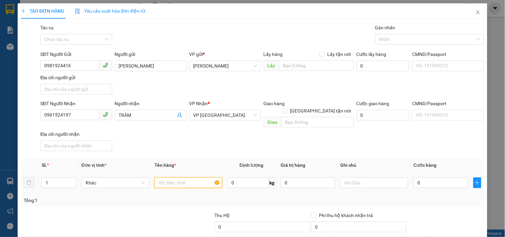
click at [169, 178] on input "text" at bounding box center [189, 183] width 68 height 11
click at [424, 178] on input "0" at bounding box center [441, 183] width 55 height 11
click at [411, 180] on td "0" at bounding box center [441, 183] width 60 height 22
click at [417, 178] on input "0" at bounding box center [441, 183] width 55 height 11
click at [414, 179] on input "0" at bounding box center [441, 183] width 55 height 11
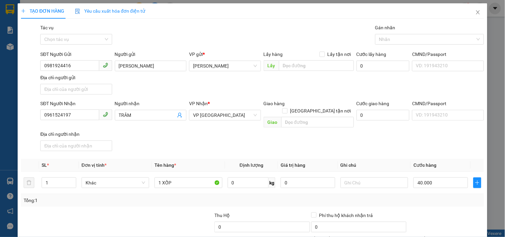
click at [418, 197] on div "Tổng: 1" at bounding box center [253, 200] width 458 height 7
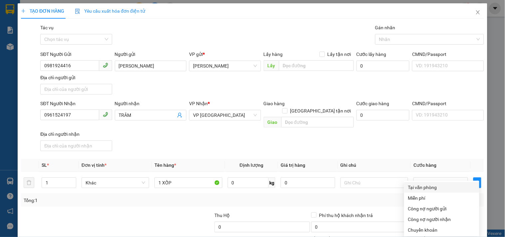
click at [417, 184] on div "Tại văn phòng" at bounding box center [441, 187] width 67 height 7
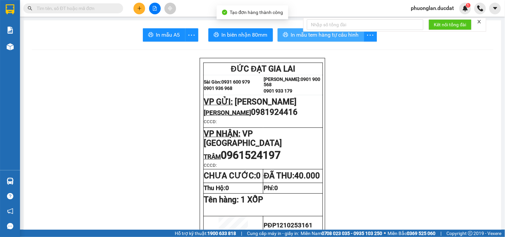
click at [303, 36] on span "In mẫu tem hàng tự cấu hình" at bounding box center [325, 35] width 68 height 8
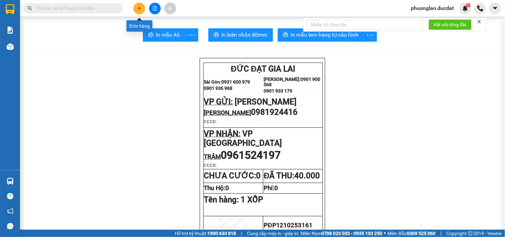
click at [142, 9] on button at bounding box center [140, 9] width 12 height 12
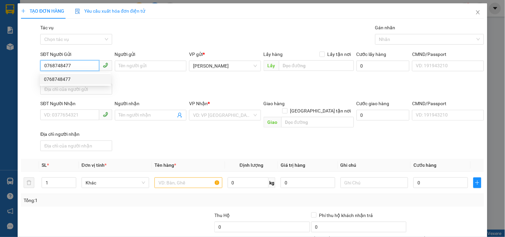
click at [82, 81] on div "0768748477" at bounding box center [75, 79] width 63 height 7
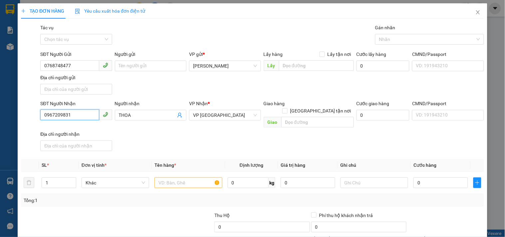
click at [74, 115] on input "0967209831" at bounding box center [69, 115] width 59 height 11
click at [69, 137] on div "0358476431 - THOA" at bounding box center [75, 139] width 63 height 7
click at [194, 178] on input "text" at bounding box center [189, 183] width 68 height 11
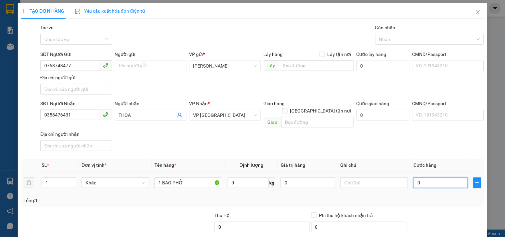
click at [416, 178] on input "0" at bounding box center [441, 183] width 55 height 11
click at [414, 178] on input "0" at bounding box center [441, 183] width 55 height 11
click at [414, 182] on div "60.000" at bounding box center [441, 182] width 55 height 13
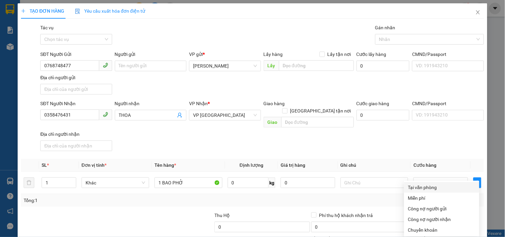
click at [431, 184] on div "Tại văn phòng" at bounding box center [441, 187] width 67 height 7
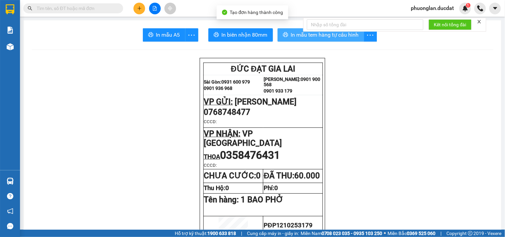
click at [351, 37] on span "In mẫu tem hàng tự cấu hình" at bounding box center [325, 35] width 68 height 8
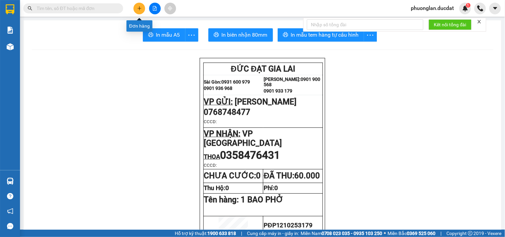
click at [142, 10] on button at bounding box center [140, 9] width 12 height 12
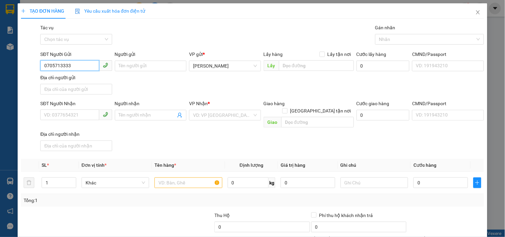
click at [54, 64] on input "0705713333" at bounding box center [69, 65] width 59 height 11
click at [62, 67] on input "0705713333" at bounding box center [69, 65] width 59 height 11
click at [71, 66] on input "0705713333" at bounding box center [69, 65] width 59 height 11
click at [78, 114] on input "SĐT Người Nhận" at bounding box center [69, 115] width 59 height 11
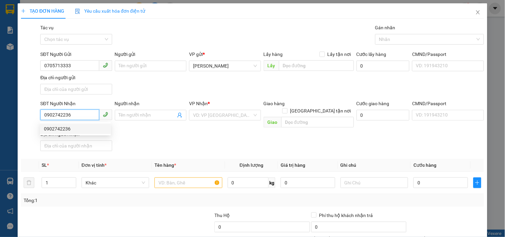
click at [77, 132] on div "0902742236" at bounding box center [75, 128] width 63 height 7
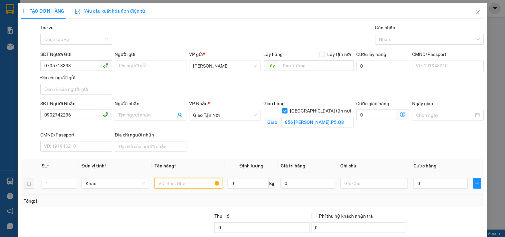
click at [191, 183] on input "text" at bounding box center [189, 183] width 68 height 11
click at [332, 117] on input "856 TẠ QUANG BỬU.P5.Q8" at bounding box center [317, 122] width 73 height 11
click at [203, 183] on input "text" at bounding box center [189, 183] width 68 height 11
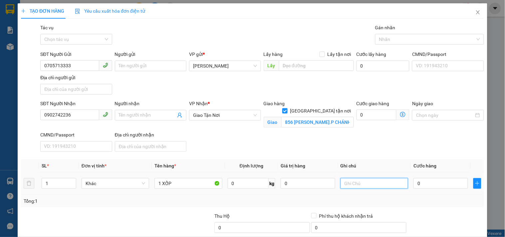
click at [354, 186] on input "text" at bounding box center [375, 183] width 68 height 11
click at [421, 185] on input "0" at bounding box center [441, 183] width 55 height 11
click at [414, 186] on input "0" at bounding box center [441, 183] width 55 height 11
click at [407, 202] on div "Tổng: 1" at bounding box center [253, 201] width 458 height 7
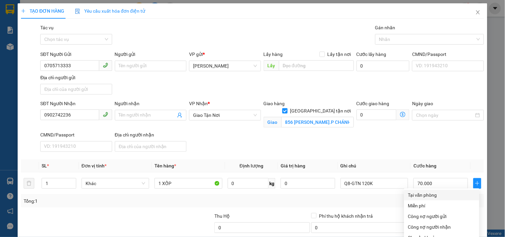
click at [427, 192] on div "Tại văn phòng" at bounding box center [441, 195] width 67 height 7
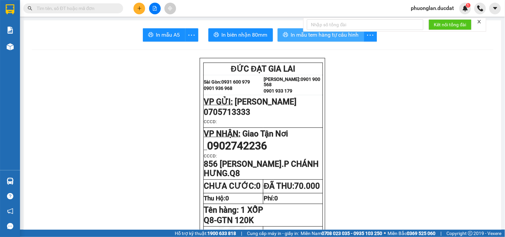
click at [327, 36] on span "In mẫu tem hàng tự cấu hình" at bounding box center [325, 35] width 68 height 8
click at [139, 6] on icon "plus" at bounding box center [139, 8] width 5 height 5
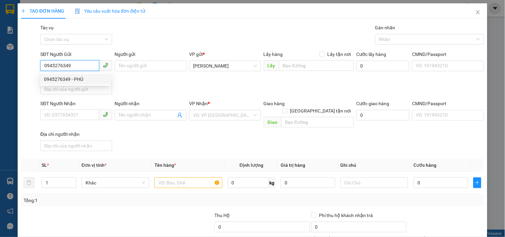
click at [65, 82] on div "0945276349 - PHÚ" at bounding box center [75, 79] width 63 height 7
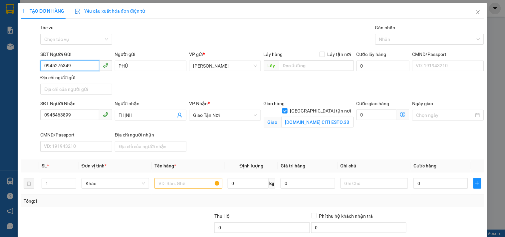
click at [103, 116] on icon "phone" at bounding box center [105, 114] width 5 height 5
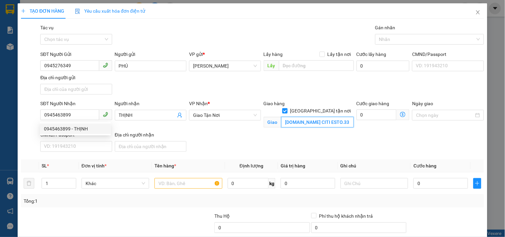
click at [299, 117] on input "B04-06.CC CITI ESTO.33 CÁT LÁI THỦ ĐỨC" at bounding box center [317, 122] width 73 height 11
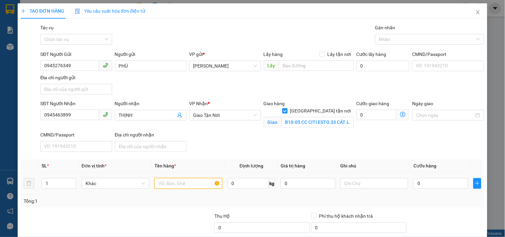
click at [190, 185] on input "text" at bounding box center [189, 183] width 68 height 11
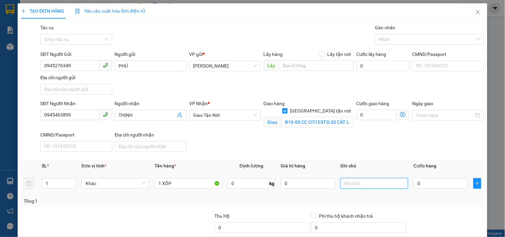
click at [372, 188] on input "text" at bounding box center [375, 183] width 68 height 11
click at [420, 186] on input "0" at bounding box center [441, 183] width 55 height 11
click at [414, 187] on input "0" at bounding box center [441, 183] width 55 height 11
click at [411, 191] on td "70.000" at bounding box center [441, 184] width 60 height 22
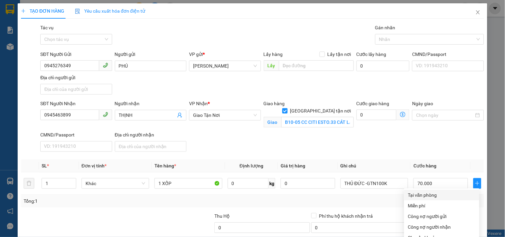
click at [420, 192] on div "Tại văn phòng" at bounding box center [441, 195] width 67 height 7
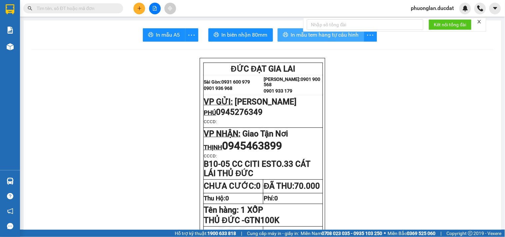
click at [315, 35] on span "In mẫu tem hàng tự cấu hình" at bounding box center [325, 35] width 68 height 8
click at [141, 9] on icon "plus" at bounding box center [139, 8] width 5 height 5
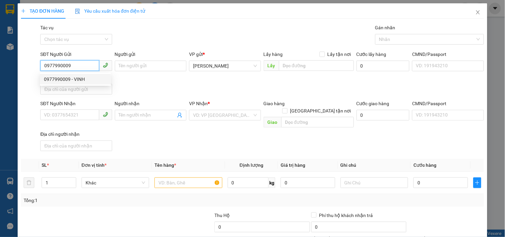
click at [52, 81] on div "0977990009 - VINH" at bounding box center [75, 79] width 63 height 7
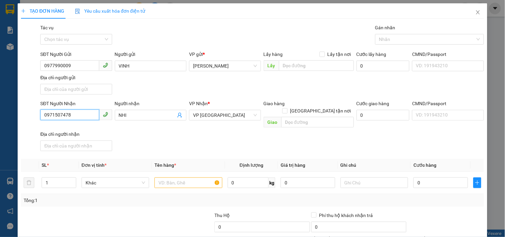
click at [80, 116] on input "0971507478" at bounding box center [69, 115] width 59 height 11
click at [84, 132] on div "0971507478 - NHI" at bounding box center [75, 128] width 63 height 7
click at [184, 178] on input "text" at bounding box center [189, 183] width 68 height 11
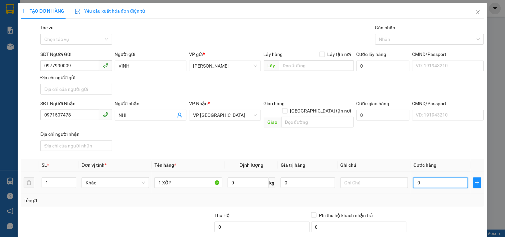
click at [418, 178] on input "0" at bounding box center [441, 183] width 55 height 11
click at [414, 178] on input "0" at bounding box center [441, 183] width 55 height 11
click at [417, 187] on td "40.000" at bounding box center [441, 183] width 60 height 22
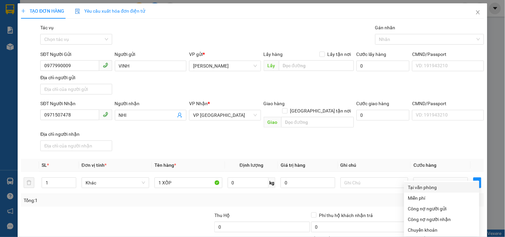
click at [420, 184] on div "Tại văn phòng" at bounding box center [441, 187] width 67 height 7
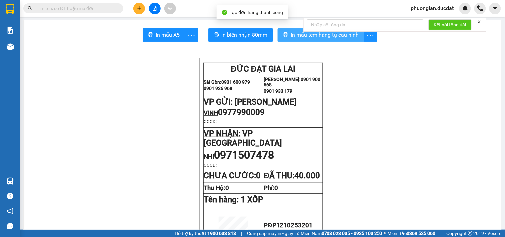
click at [344, 35] on span "In mẫu tem hàng tự cấu hình" at bounding box center [325, 35] width 68 height 8
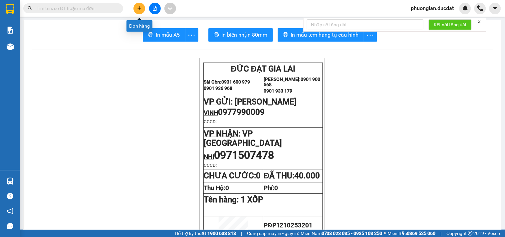
click at [141, 10] on icon "plus" at bounding box center [139, 8] width 5 height 5
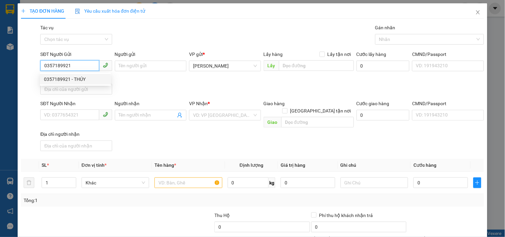
click at [64, 80] on div "0357189921 - THÚY" at bounding box center [75, 79] width 63 height 7
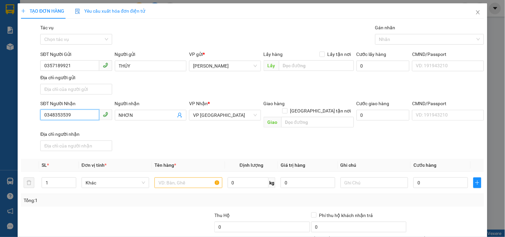
click at [77, 117] on input "0348353539" at bounding box center [69, 115] width 59 height 11
click at [74, 129] on div "0348353539 - NHƠN" at bounding box center [75, 128] width 63 height 7
click at [166, 178] on input "text" at bounding box center [189, 183] width 68 height 11
click at [167, 180] on input "text" at bounding box center [189, 183] width 68 height 11
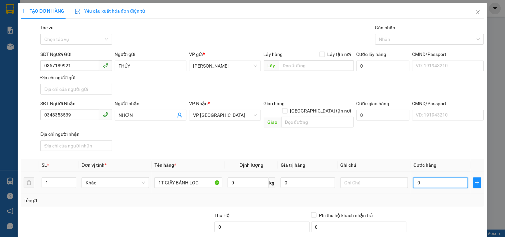
click at [420, 178] on input "0" at bounding box center [441, 183] width 55 height 11
click at [415, 178] on input "0" at bounding box center [441, 183] width 55 height 11
click at [414, 180] on input "0" at bounding box center [441, 183] width 55 height 11
click at [415, 197] on div "Tổng: 1" at bounding box center [253, 200] width 458 height 7
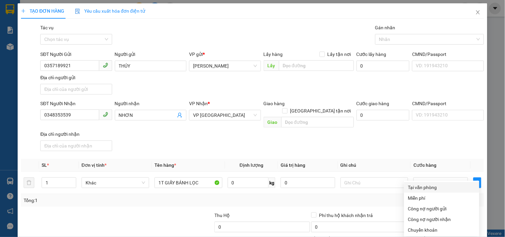
click at [427, 182] on div "Tại văn phòng" at bounding box center [441, 187] width 75 height 11
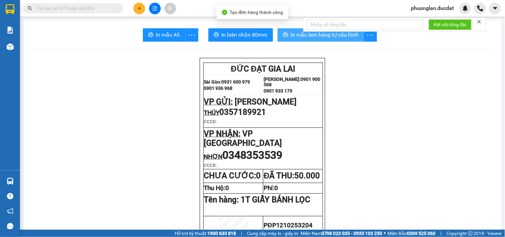
click at [360, 39] on button "In mẫu tem hàng tự cấu hình" at bounding box center [321, 34] width 87 height 13
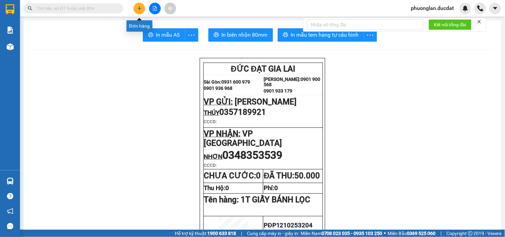
click at [139, 11] on button at bounding box center [140, 9] width 12 height 12
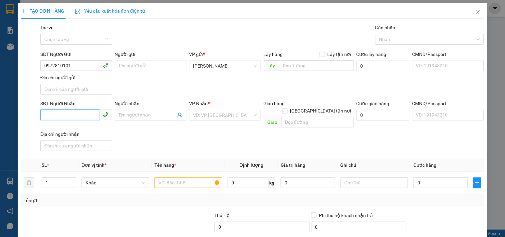
click at [62, 119] on input "SĐT Người Nhận" at bounding box center [69, 115] width 59 height 11
click at [202, 116] on input "search" at bounding box center [222, 115] width 59 height 10
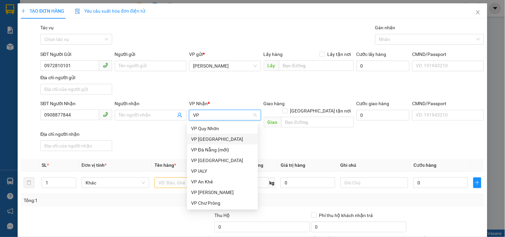
click at [201, 137] on div "VP [GEOGRAPHIC_DATA]" at bounding box center [222, 139] width 63 height 7
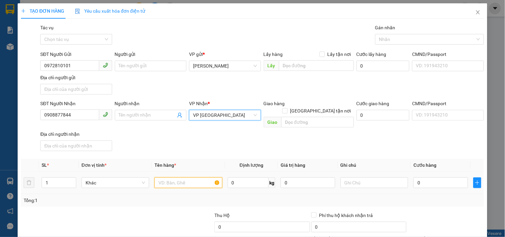
click at [186, 178] on input "text" at bounding box center [189, 183] width 68 height 11
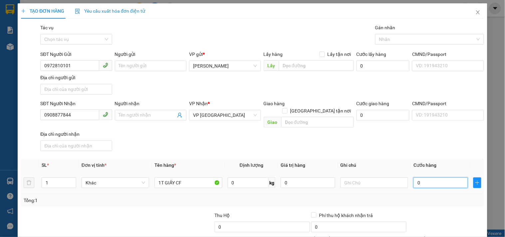
click at [421, 178] on input "0" at bounding box center [441, 183] width 55 height 11
click at [414, 180] on input "0" at bounding box center [441, 183] width 55 height 11
click at [415, 197] on div "Tổng: 1" at bounding box center [253, 200] width 458 height 7
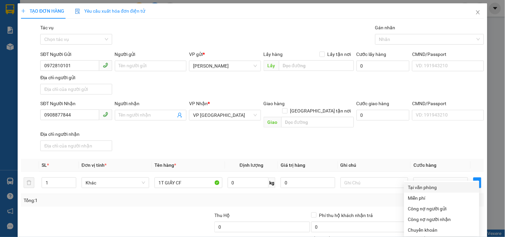
click at [423, 182] on div "Tại văn phòng" at bounding box center [441, 187] width 75 height 11
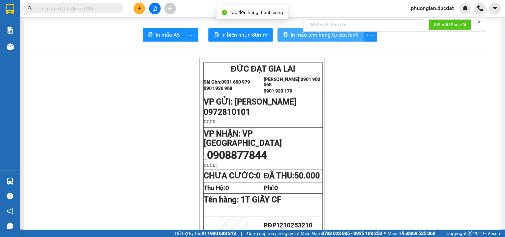
click at [325, 38] on span "In mẫu tem hàng tự cấu hình" at bounding box center [325, 35] width 68 height 8
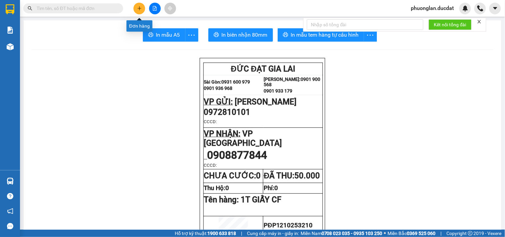
click at [139, 11] on button at bounding box center [140, 9] width 12 height 12
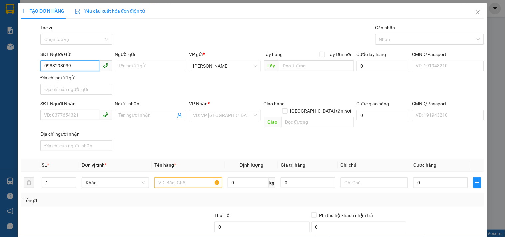
click at [60, 69] on input "0988298039" at bounding box center [69, 65] width 59 height 11
click at [61, 67] on input "0988298039" at bounding box center [69, 65] width 59 height 11
click at [74, 119] on input "SĐT Người Nhận" at bounding box center [69, 115] width 59 height 11
click at [53, 116] on input "0767457017" at bounding box center [69, 115] width 59 height 11
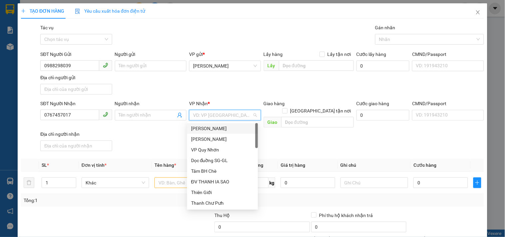
click at [205, 115] on input "search" at bounding box center [222, 115] width 59 height 10
click at [208, 141] on div "VP [GEOGRAPHIC_DATA]" at bounding box center [222, 139] width 63 height 7
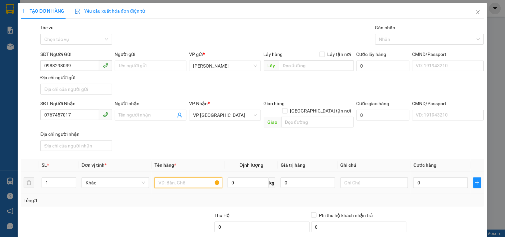
click at [195, 178] on input "text" at bounding box center [189, 183] width 68 height 11
click at [423, 178] on input "0" at bounding box center [441, 183] width 55 height 11
click at [414, 178] on input "0" at bounding box center [441, 183] width 55 height 11
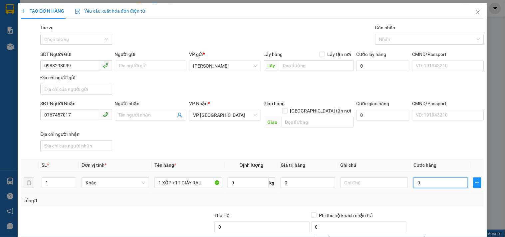
click at [414, 178] on input "0" at bounding box center [441, 183] width 55 height 11
click at [428, 178] on input "0" at bounding box center [441, 183] width 55 height 11
click at [414, 178] on input "0" at bounding box center [441, 183] width 55 height 11
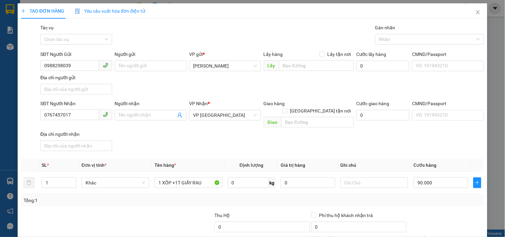
click at [429, 212] on div at bounding box center [445, 223] width 77 height 23
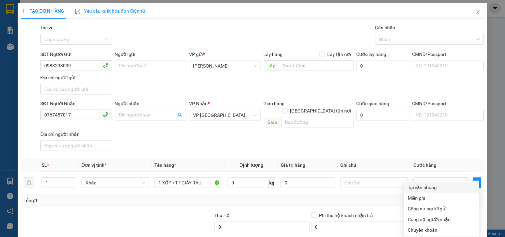
click at [434, 184] on div "Tại văn phòng" at bounding box center [441, 187] width 67 height 7
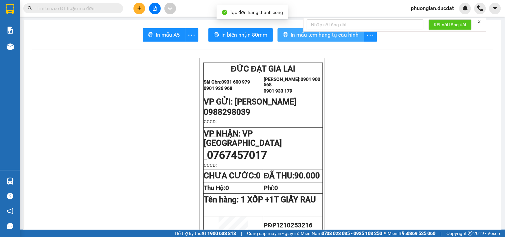
click at [320, 36] on span "In mẫu tem hàng tự cấu hình" at bounding box center [325, 35] width 68 height 8
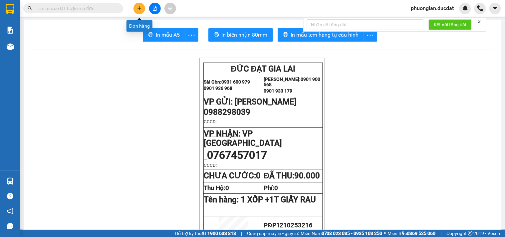
click at [139, 8] on icon "plus" at bounding box center [140, 8] width 4 height 0
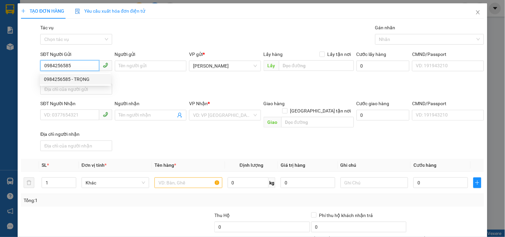
click at [71, 80] on div "0984256585 - TRỌNG" at bounding box center [75, 79] width 63 height 7
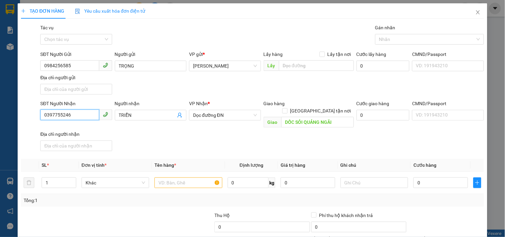
click at [79, 117] on input "0397755246" at bounding box center [69, 115] width 59 height 11
click at [86, 139] on div "0385768586 - VINH" at bounding box center [75, 139] width 63 height 7
click at [183, 176] on div at bounding box center [189, 182] width 68 height 13
click at [181, 178] on input "text" at bounding box center [189, 183] width 68 height 11
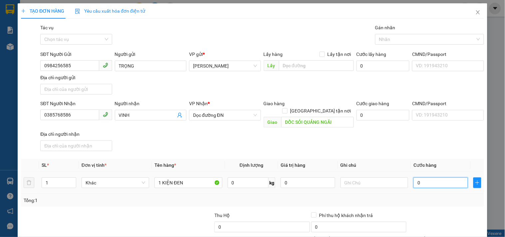
click at [427, 178] on input "0" at bounding box center [441, 183] width 55 height 11
click at [414, 181] on input "0" at bounding box center [441, 183] width 55 height 11
click at [412, 194] on div "Tổng: 1" at bounding box center [252, 200] width 463 height 13
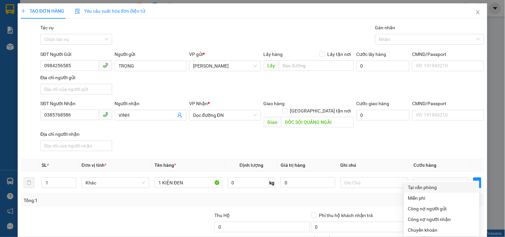
click at [422, 184] on div "Tại văn phòng" at bounding box center [441, 187] width 67 height 7
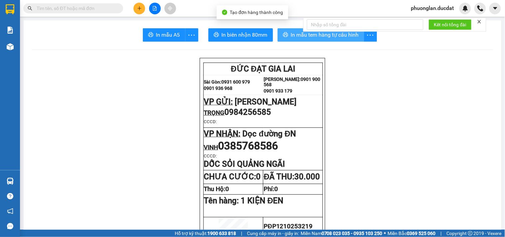
click at [330, 38] on span "In mẫu tem hàng tự cấu hình" at bounding box center [325, 35] width 68 height 8
click at [140, 9] on icon "plus" at bounding box center [139, 8] width 5 height 5
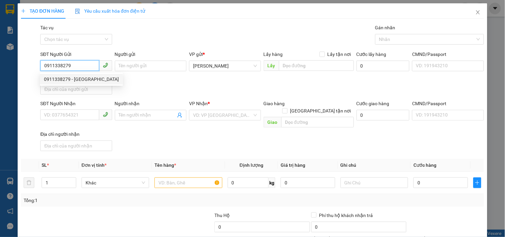
click at [78, 81] on div "0911338279 - HÀ" at bounding box center [81, 79] width 75 height 7
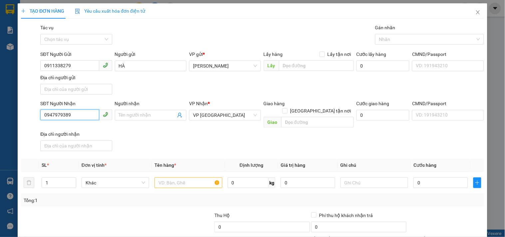
click at [89, 113] on input "0947979389" at bounding box center [69, 115] width 59 height 11
click at [77, 128] on div "0849993567" at bounding box center [75, 128] width 63 height 7
click at [184, 178] on input "text" at bounding box center [189, 183] width 68 height 11
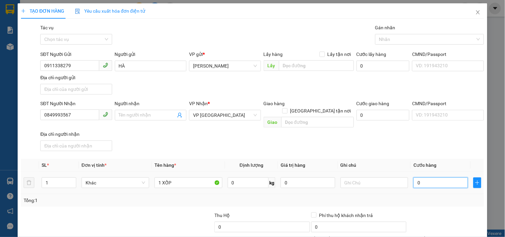
click at [425, 178] on input "0" at bounding box center [441, 183] width 55 height 11
click at [414, 178] on input "0" at bounding box center [441, 183] width 55 height 11
click at [411, 197] on div "Tổng: 1" at bounding box center [252, 200] width 463 height 13
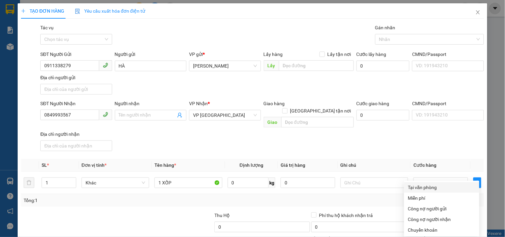
click at [420, 184] on div "Tại văn phòng" at bounding box center [441, 187] width 67 height 7
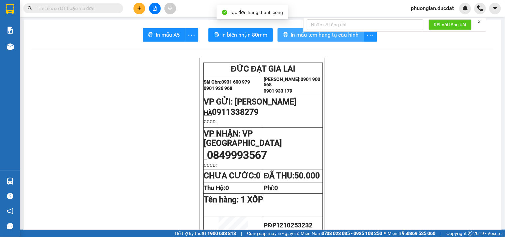
click at [315, 37] on span "In mẫu tem hàng tự cấu hình" at bounding box center [325, 35] width 68 height 8
click at [329, 35] on span "In mẫu tem hàng tự cấu hình" at bounding box center [325, 35] width 68 height 8
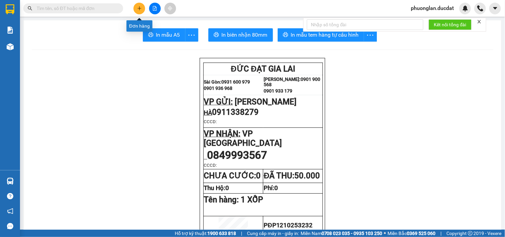
click at [142, 9] on icon "plus" at bounding box center [139, 8] width 5 height 5
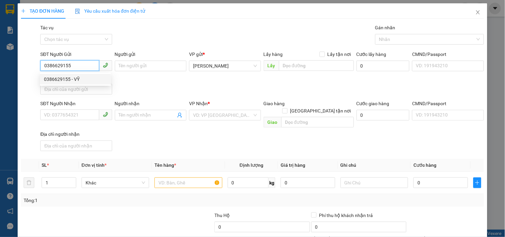
click at [93, 80] on div "0386629155 - VỸ" at bounding box center [75, 79] width 63 height 7
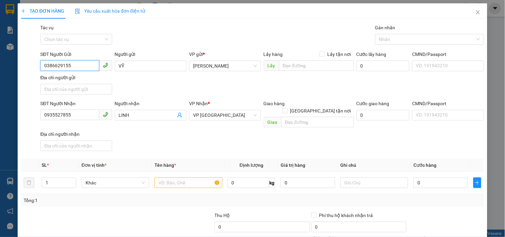
click at [99, 114] on span at bounding box center [105, 115] width 13 height 11
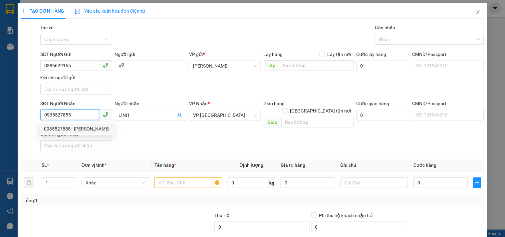
click at [82, 129] on div "0935527855 - LINH" at bounding box center [77, 128] width 66 height 7
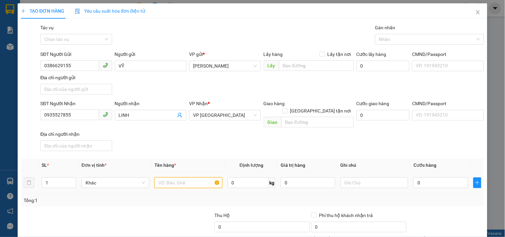
click at [200, 178] on input "text" at bounding box center [189, 183] width 68 height 11
click at [424, 178] on input "0" at bounding box center [441, 183] width 55 height 11
click at [414, 179] on input "0" at bounding box center [441, 183] width 55 height 11
click at [415, 197] on div "Tổng: 1" at bounding box center [252, 200] width 463 height 13
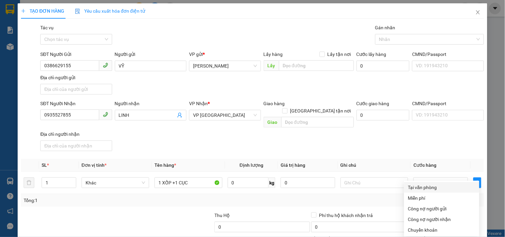
click at [426, 184] on div "Tại văn phòng" at bounding box center [441, 187] width 67 height 7
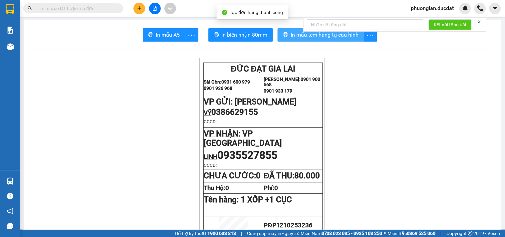
click at [331, 39] on button "In mẫu tem hàng tự cấu hình" at bounding box center [321, 34] width 87 height 13
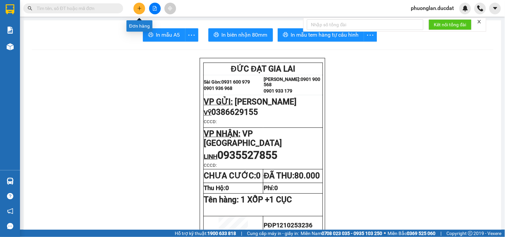
click at [143, 9] on button at bounding box center [140, 9] width 12 height 12
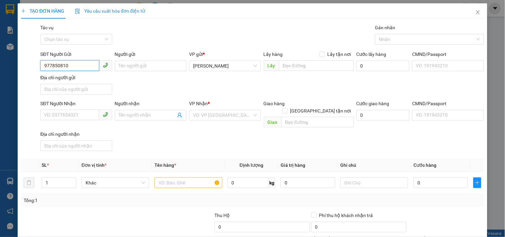
click at [44, 67] on input "977850810" at bounding box center [69, 65] width 59 height 11
click at [60, 81] on div "0977850810" at bounding box center [75, 79] width 63 height 7
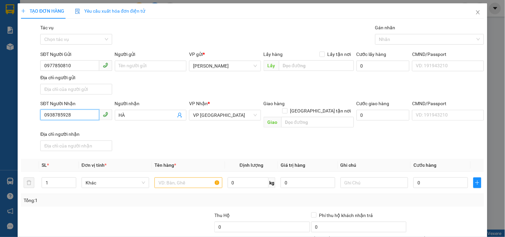
click at [71, 114] on input "0938785928" at bounding box center [69, 115] width 59 height 11
click at [82, 128] on div "0938785928 - HÀ" at bounding box center [81, 128] width 75 height 7
click at [170, 178] on input "text" at bounding box center [189, 183] width 68 height 11
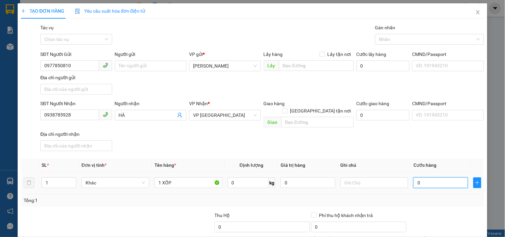
click at [423, 178] on input "0" at bounding box center [441, 183] width 55 height 11
click at [414, 180] on input "0" at bounding box center [441, 183] width 55 height 11
click at [418, 197] on div "Tổng: 1" at bounding box center [253, 200] width 458 height 7
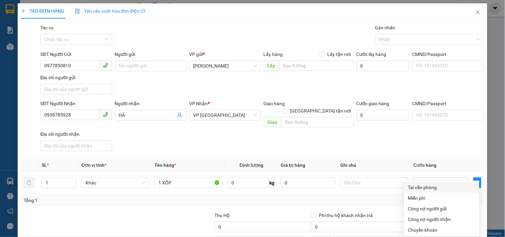
click at [414, 184] on div "Tại văn phòng" at bounding box center [441, 187] width 67 height 7
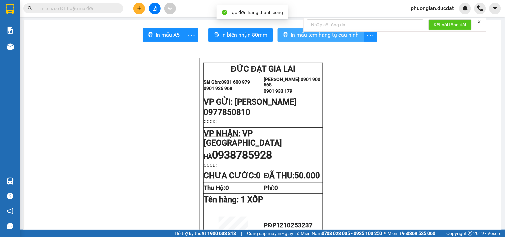
click at [338, 39] on button "In mẫu tem hàng tự cấu hình" at bounding box center [321, 34] width 87 height 13
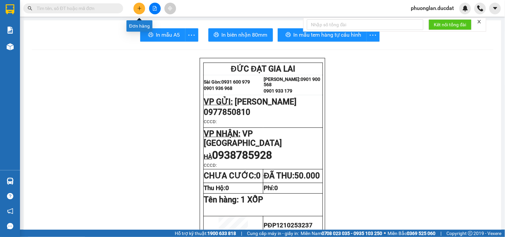
click at [141, 6] on icon "plus" at bounding box center [139, 8] width 5 height 5
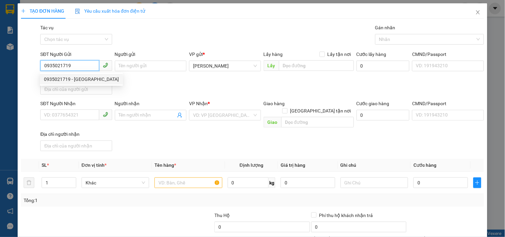
click at [79, 80] on div "0935021719 - HÀ" at bounding box center [81, 79] width 75 height 7
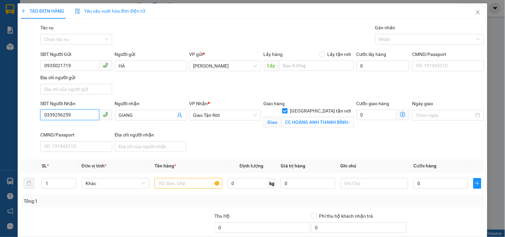
click at [81, 113] on input "0339256259" at bounding box center [69, 115] width 59 height 11
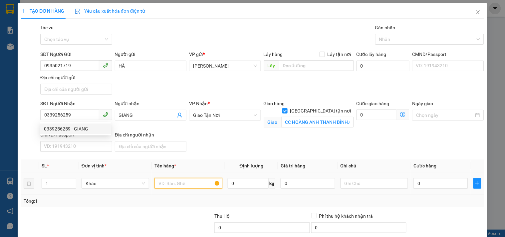
click at [182, 183] on input "text" at bounding box center [189, 183] width 68 height 11
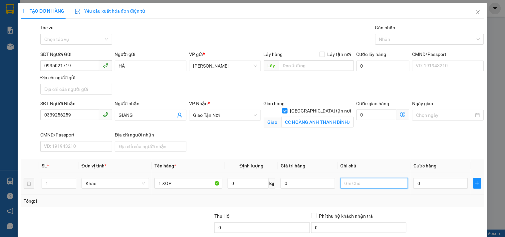
click at [371, 185] on input "text" at bounding box center [375, 183] width 68 height 11
click at [421, 188] on input "0" at bounding box center [441, 183] width 55 height 11
click at [414, 187] on input "0" at bounding box center [441, 183] width 55 height 11
click at [413, 204] on div "Tổng: 1" at bounding box center [253, 201] width 458 height 7
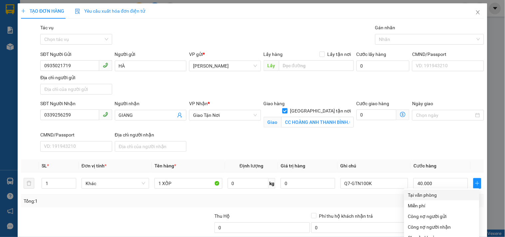
click at [423, 192] on div "Tại văn phòng" at bounding box center [441, 195] width 67 height 7
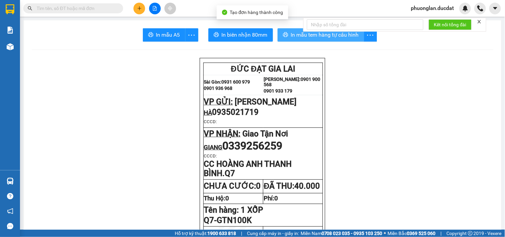
click at [352, 38] on span "In mẫu tem hàng tự cấu hình" at bounding box center [325, 35] width 68 height 8
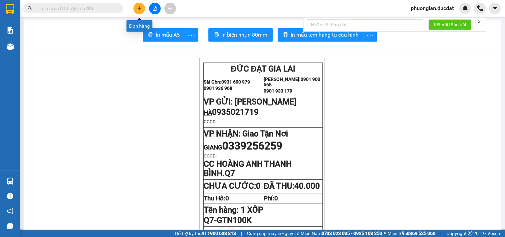
click at [139, 7] on icon "plus" at bounding box center [139, 8] width 5 height 5
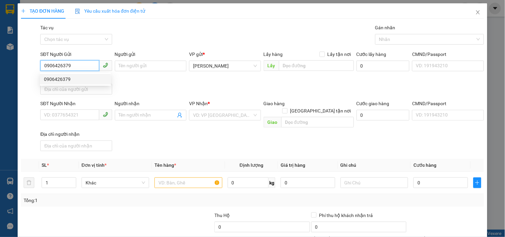
click at [89, 79] on div "0906426379" at bounding box center [75, 79] width 63 height 7
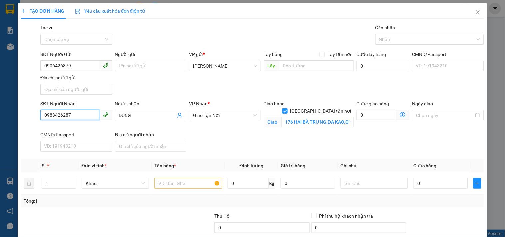
click at [83, 115] on input "0983426287" at bounding box center [69, 115] width 59 height 11
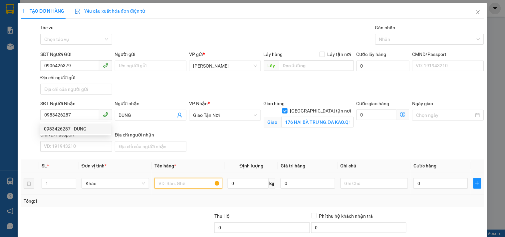
click at [168, 183] on input "text" at bounding box center [189, 183] width 68 height 11
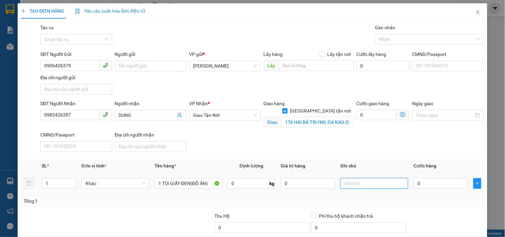
click at [355, 185] on input "text" at bounding box center [375, 183] width 68 height 11
click at [414, 184] on input "0" at bounding box center [441, 183] width 55 height 11
click at [407, 195] on div "Tổng: 1" at bounding box center [252, 201] width 463 height 13
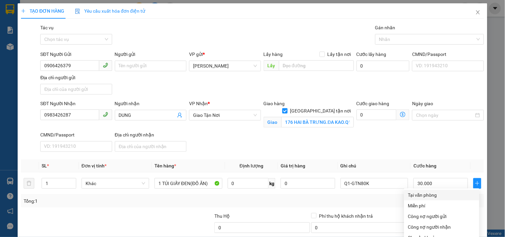
click at [430, 192] on div "Tại văn phòng" at bounding box center [441, 195] width 67 height 7
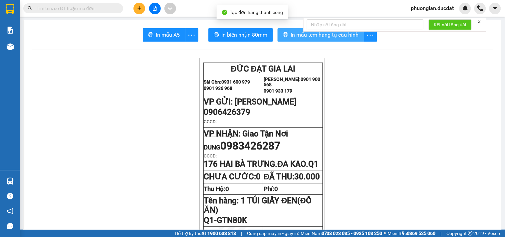
click at [343, 38] on span "In mẫu tem hàng tự cấu hình" at bounding box center [325, 35] width 68 height 8
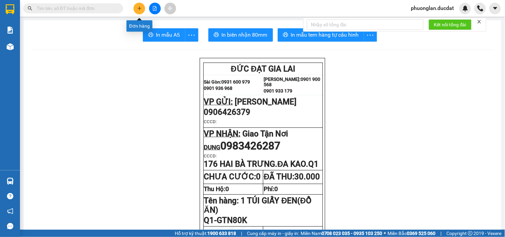
click at [139, 5] on button at bounding box center [140, 9] width 12 height 12
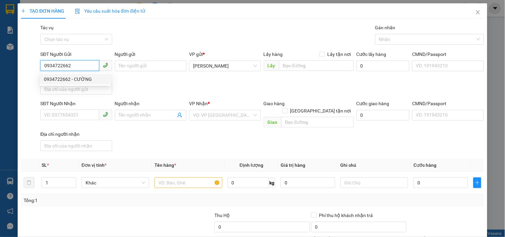
click at [78, 76] on div "0934722662 - CƯỜNG" at bounding box center [75, 79] width 63 height 7
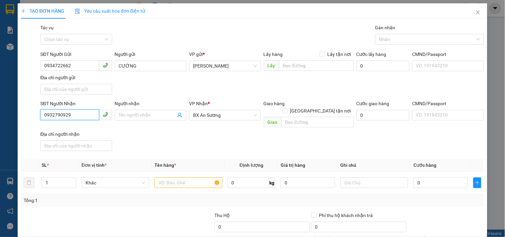
click at [79, 114] on input "0932790929" at bounding box center [69, 115] width 59 height 11
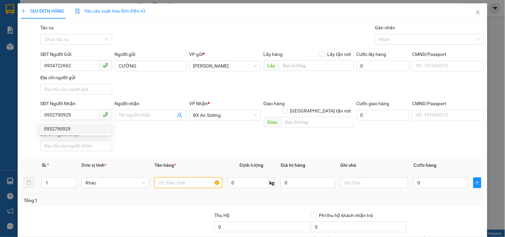
click at [166, 178] on input "text" at bounding box center [189, 183] width 68 height 11
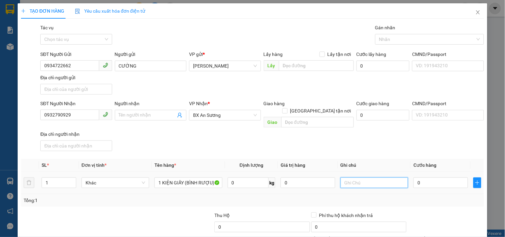
click at [341, 178] on input "text" at bounding box center [375, 183] width 68 height 11
click at [425, 178] on input "0" at bounding box center [441, 183] width 55 height 11
click at [414, 179] on input "0" at bounding box center [441, 183] width 55 height 11
click at [413, 194] on div "Tổng: 1" at bounding box center [252, 200] width 463 height 13
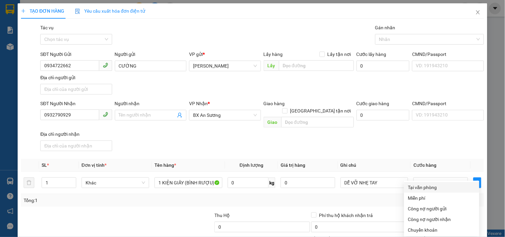
click at [417, 184] on div "Tại văn phòng" at bounding box center [441, 187] width 67 height 7
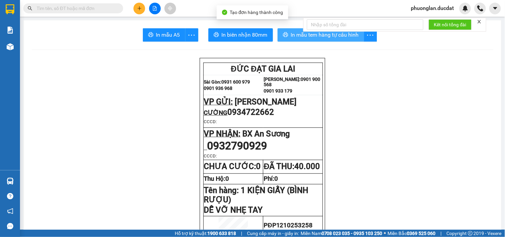
click at [350, 36] on span "In mẫu tem hàng tự cấu hình" at bounding box center [325, 35] width 68 height 8
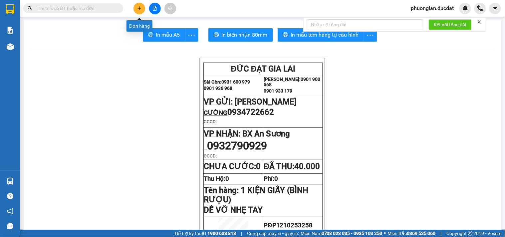
click at [142, 11] on button at bounding box center [140, 9] width 12 height 12
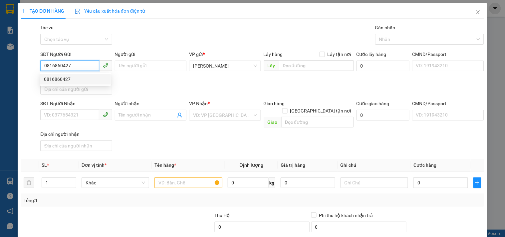
click at [90, 80] on div "0816860427" at bounding box center [75, 79] width 63 height 7
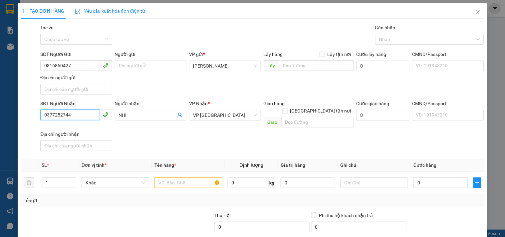
click at [86, 119] on input "0377252744" at bounding box center [69, 115] width 59 height 11
click at [53, 114] on input "0397522767" at bounding box center [69, 115] width 59 height 11
click at [62, 117] on input "0397522767" at bounding box center [69, 115] width 59 height 11
click at [190, 178] on input "text" at bounding box center [189, 183] width 68 height 11
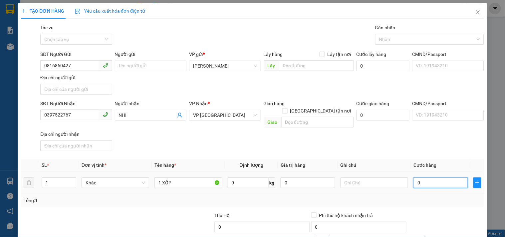
click at [420, 178] on input "0" at bounding box center [441, 183] width 55 height 11
click at [414, 178] on input "0" at bounding box center [441, 183] width 55 height 11
click at [418, 197] on div "Tổng: 1" at bounding box center [253, 200] width 458 height 7
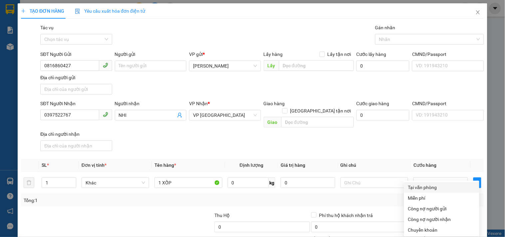
click at [419, 184] on div "Tại văn phòng" at bounding box center [441, 187] width 67 height 7
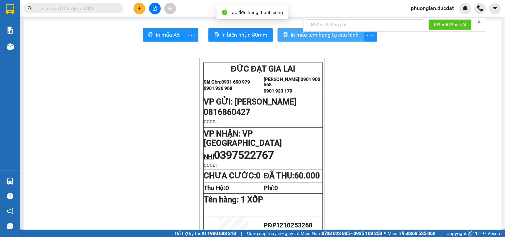
click at [327, 35] on span "In mẫu tem hàng tự cấu hình" at bounding box center [325, 35] width 68 height 8
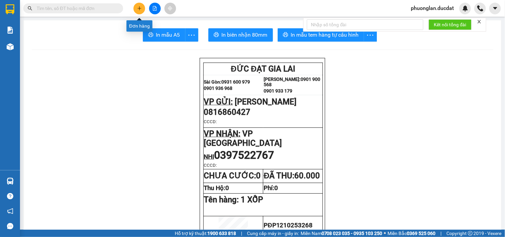
click at [136, 8] on button at bounding box center [140, 9] width 12 height 12
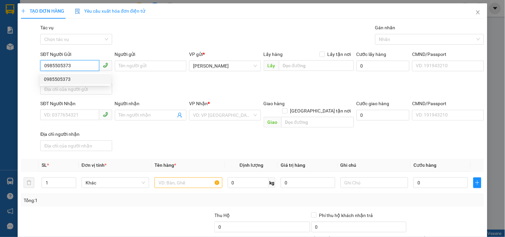
click at [68, 78] on div "0985505373" at bounding box center [75, 79] width 63 height 7
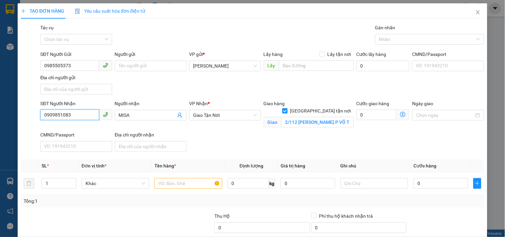
click at [79, 116] on input "0909851083" at bounding box center [69, 115] width 59 height 11
click at [74, 131] on div "0903702648 - DŨNG" at bounding box center [75, 128] width 63 height 7
click at [188, 183] on input "text" at bounding box center [189, 183] width 68 height 11
click at [196, 185] on input "text" at bounding box center [189, 183] width 68 height 11
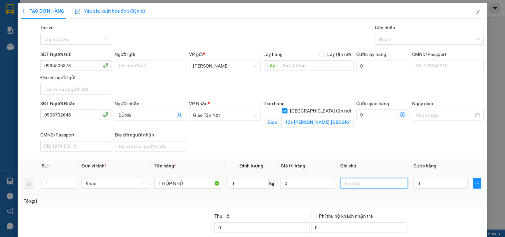
click at [347, 184] on input "text" at bounding box center [375, 183] width 68 height 11
click at [422, 186] on input "0" at bounding box center [441, 183] width 55 height 11
click at [414, 184] on input "0" at bounding box center [441, 183] width 55 height 11
click at [417, 209] on div "Transit Pickup Surcharge Ids Transit Deliver Surcharge Ids Transit Deliver Surc…" at bounding box center [252, 156] width 463 height 264
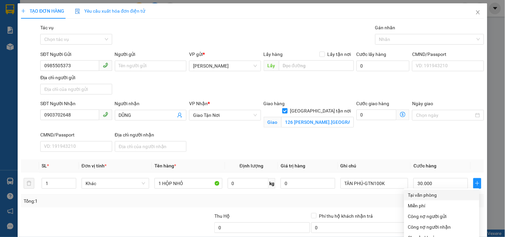
click at [423, 192] on div "Tại văn phòng" at bounding box center [441, 195] width 67 height 7
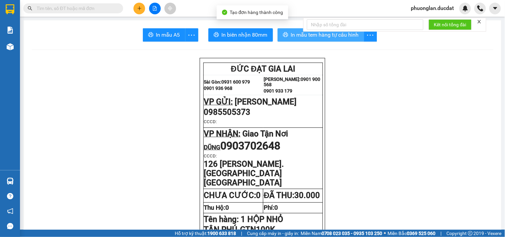
click at [338, 37] on span "In mẫu tem hàng tự cấu hình" at bounding box center [325, 35] width 68 height 8
click at [135, 6] on button at bounding box center [140, 9] width 12 height 12
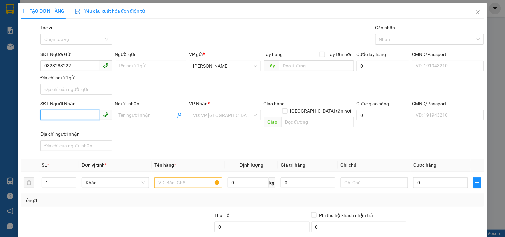
click at [65, 115] on input "SĐT Người Nhận" at bounding box center [69, 115] width 59 height 11
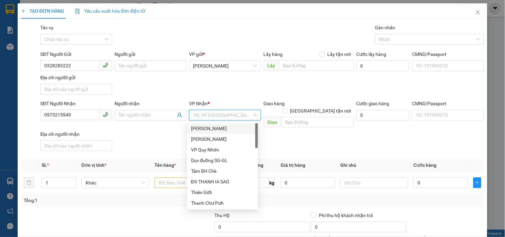
click at [203, 111] on input "search" at bounding box center [222, 115] width 59 height 10
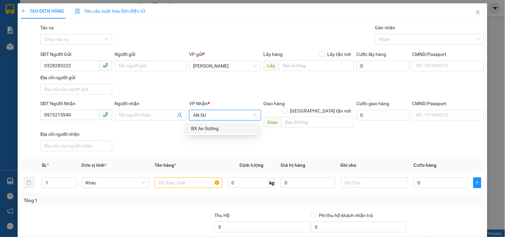
click at [198, 128] on div "BX An Sương" at bounding box center [222, 128] width 63 height 7
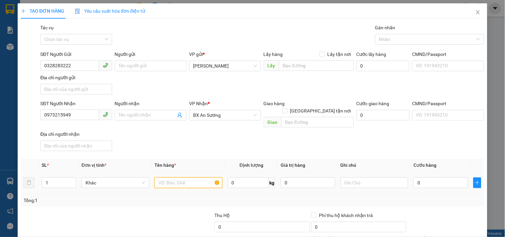
click at [185, 178] on input "text" at bounding box center [189, 183] width 68 height 11
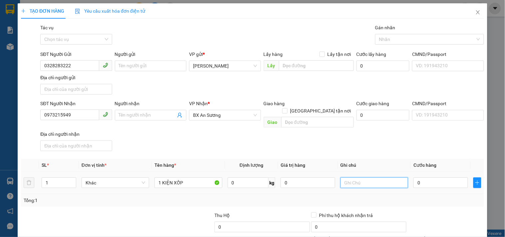
click at [345, 178] on input "text" at bounding box center [375, 183] width 68 height 11
click at [430, 178] on input "0" at bounding box center [441, 183] width 55 height 11
click at [414, 178] on input "0" at bounding box center [441, 183] width 55 height 11
drag, startPoint x: 418, startPoint y: 218, endPoint x: 426, endPoint y: 201, distance: 19.1
click at [420, 216] on div at bounding box center [445, 223] width 77 height 23
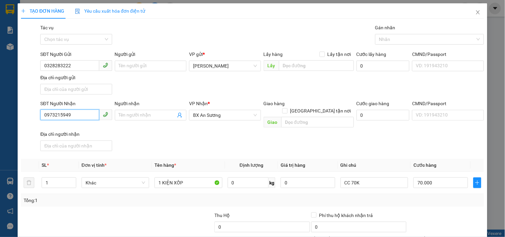
drag, startPoint x: 78, startPoint y: 64, endPoint x: 35, endPoint y: 59, distance: 43.2
click at [35, 100] on div "SĐT Người Nhận 0973215949 0973215949 Người nhận Tên người nhận VP Nhận * BX An …" at bounding box center [252, 127] width 465 height 54
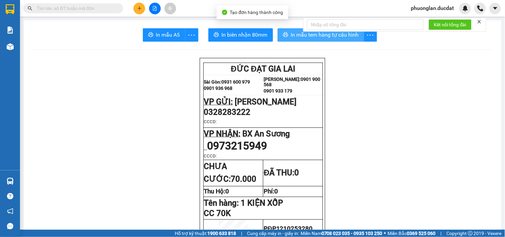
click at [323, 36] on span "In mẫu tem hàng tự cấu hình" at bounding box center [325, 35] width 68 height 8
click at [142, 7] on button at bounding box center [140, 9] width 12 height 12
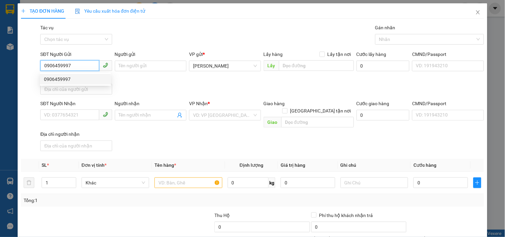
click at [84, 81] on div "0906459997" at bounding box center [75, 79] width 63 height 7
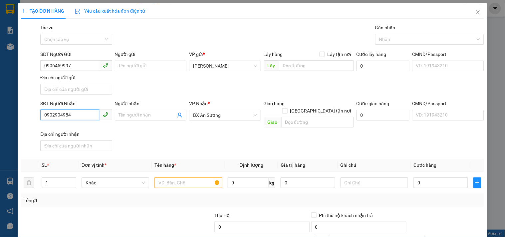
click at [84, 114] on input "0902904984" at bounding box center [69, 115] width 59 height 11
click at [79, 129] on div "0963718180" at bounding box center [75, 128] width 63 height 7
click at [192, 178] on input "text" at bounding box center [189, 183] width 68 height 11
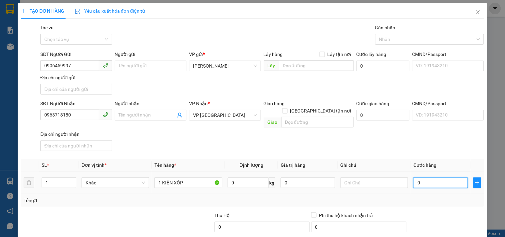
click at [419, 178] on input "0" at bounding box center [441, 183] width 55 height 11
click at [414, 178] on input "0" at bounding box center [441, 183] width 55 height 11
click at [411, 197] on div "Tổng: 1" at bounding box center [253, 200] width 458 height 7
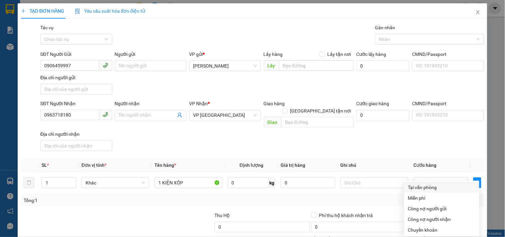
click at [428, 184] on div "Tại văn phòng" at bounding box center [441, 187] width 67 height 7
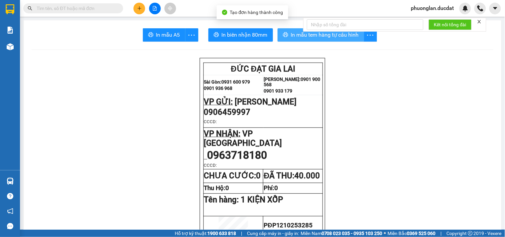
click at [353, 39] on span "In mẫu tem hàng tự cấu hình" at bounding box center [325, 35] width 68 height 8
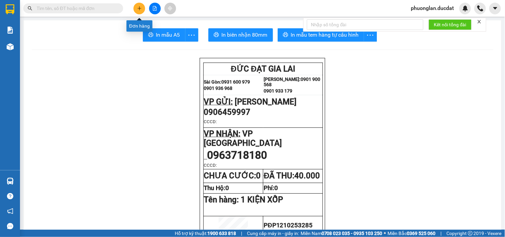
click at [144, 8] on button at bounding box center [140, 9] width 12 height 12
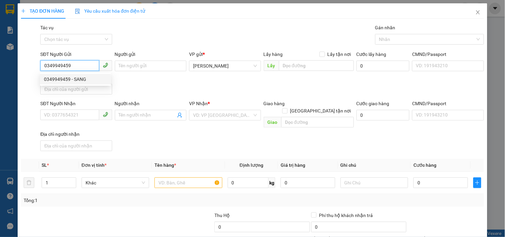
click at [68, 81] on div "0349949459 - SANG" at bounding box center [75, 79] width 63 height 7
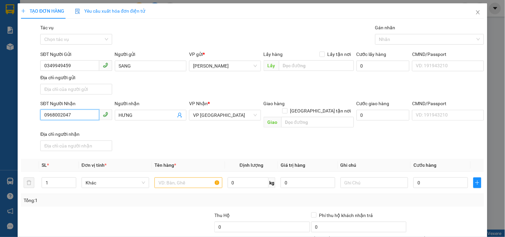
drag, startPoint x: 73, startPoint y: 115, endPoint x: 28, endPoint y: 113, distance: 45.4
click at [28, 113] on div "SĐT Người Nhận 0968002047 0968002047 Người nhận HƯNG VP Nhận * VP Sài Gòn Giao …" at bounding box center [252, 127] width 465 height 54
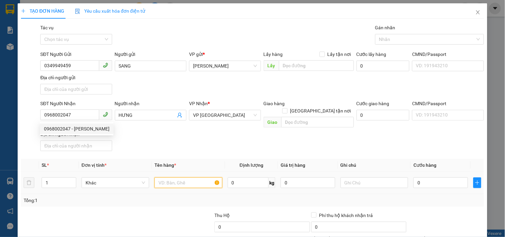
click at [184, 178] on input "text" at bounding box center [189, 183] width 68 height 11
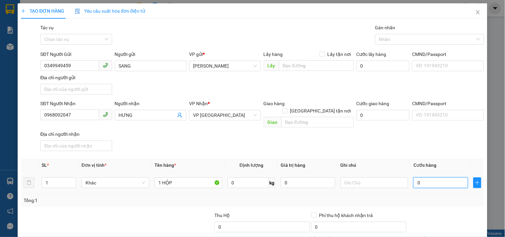
click at [424, 180] on input "0" at bounding box center [441, 183] width 55 height 11
click at [414, 178] on input "0" at bounding box center [441, 183] width 55 height 11
click at [411, 183] on td "30.000" at bounding box center [441, 183] width 60 height 22
click at [365, 178] on input "text" at bounding box center [375, 183] width 68 height 11
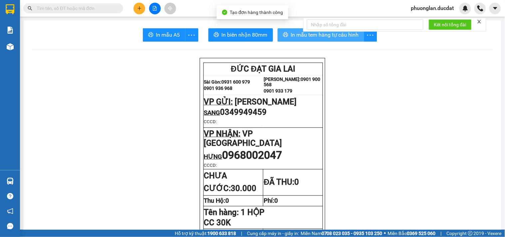
click at [320, 35] on span "In mẫu tem hàng tự cấu hình" at bounding box center [325, 35] width 68 height 8
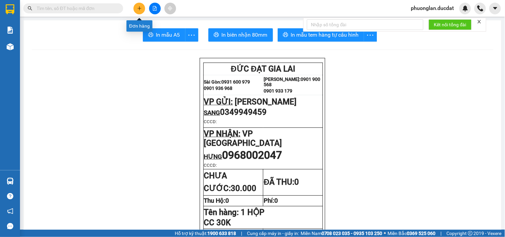
click at [140, 11] on button at bounding box center [140, 9] width 12 height 12
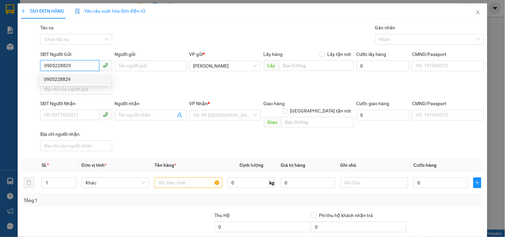
click at [76, 77] on div "0905228829" at bounding box center [75, 79] width 63 height 7
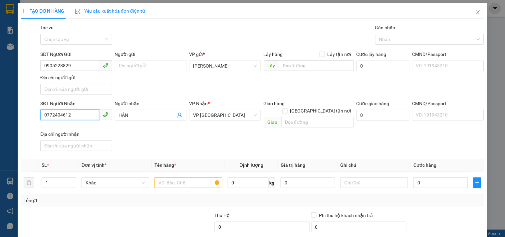
click at [87, 115] on input "0772404612" at bounding box center [69, 115] width 59 height 11
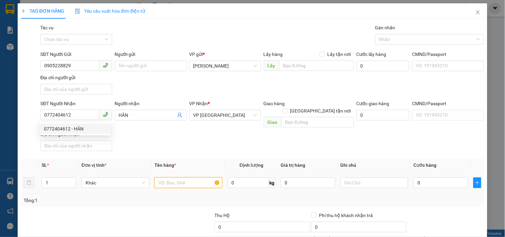
click at [189, 178] on input "text" at bounding box center [189, 183] width 68 height 11
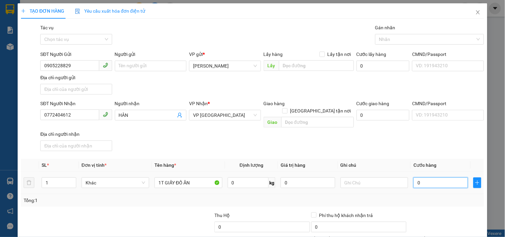
click at [430, 178] on input "0" at bounding box center [441, 183] width 55 height 11
click at [414, 178] on input "0" at bounding box center [441, 183] width 55 height 11
click at [410, 194] on div "Tổng: 1" at bounding box center [252, 200] width 463 height 13
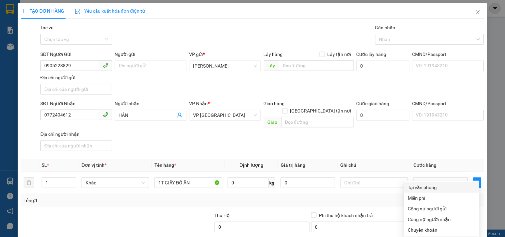
click at [419, 184] on div "Tại văn phòng" at bounding box center [441, 187] width 67 height 7
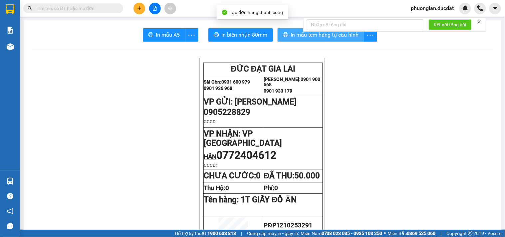
click at [337, 38] on span "In mẫu tem hàng tự cấu hình" at bounding box center [325, 35] width 68 height 8
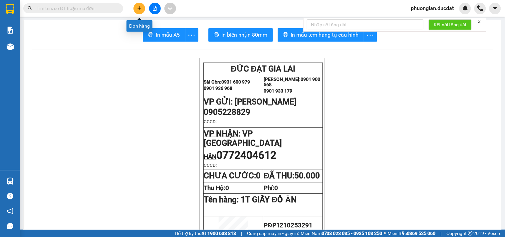
click at [139, 6] on icon "plus" at bounding box center [139, 8] width 5 height 5
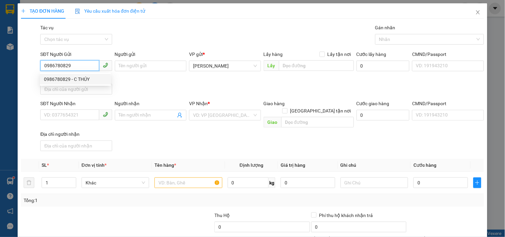
click at [52, 77] on div "0986780829 - C THÚY" at bounding box center [75, 79] width 63 height 7
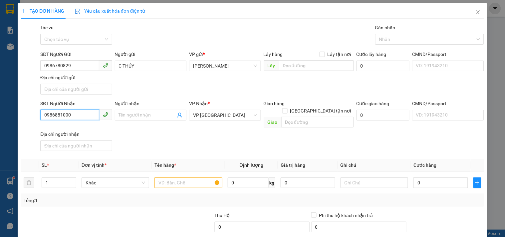
click at [81, 111] on input "0986881000" at bounding box center [69, 115] width 59 height 11
click at [67, 129] on div "0932862579" at bounding box center [75, 128] width 63 height 7
click at [171, 178] on input "text" at bounding box center [189, 183] width 68 height 11
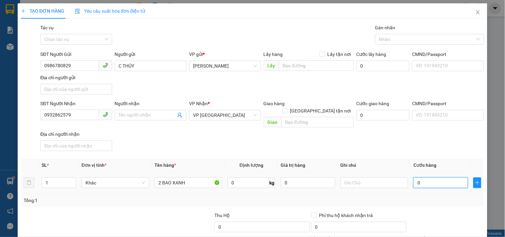
click at [435, 181] on input "0" at bounding box center [441, 183] width 55 height 11
click at [414, 178] on input "0" at bounding box center [441, 183] width 55 height 11
click at [413, 186] on td "200.000" at bounding box center [441, 183] width 60 height 22
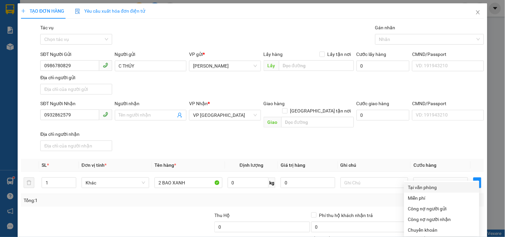
click at [430, 184] on div "Tại văn phòng" at bounding box center [441, 187] width 67 height 7
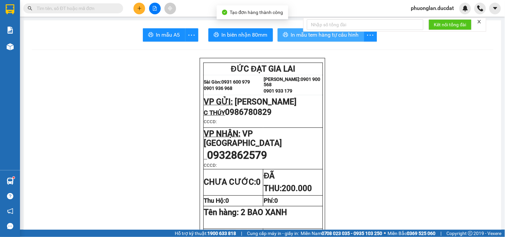
click at [354, 36] on span "In mẫu tem hàng tự cấu hình" at bounding box center [325, 35] width 68 height 8
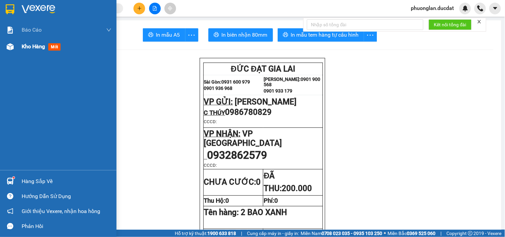
click at [38, 47] on span "Kho hàng" at bounding box center [33, 46] width 23 height 6
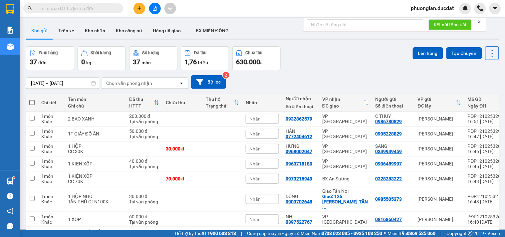
click at [133, 83] on div "Chọn văn phòng nhận" at bounding box center [129, 83] width 46 height 7
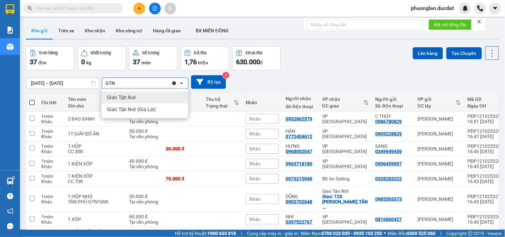
click at [131, 95] on span "Giao Tận Nơi" at bounding box center [121, 97] width 29 height 7
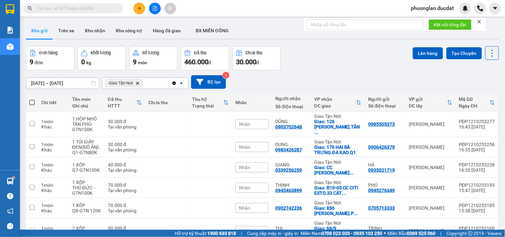
click at [138, 84] on icon "Giao Tận Nơi, close by backspace" at bounding box center [137, 83] width 3 height 3
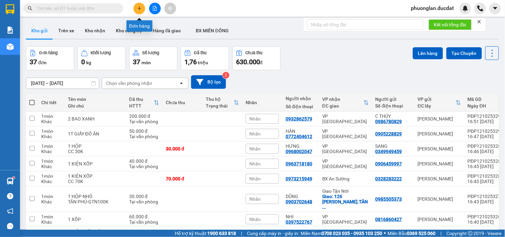
click at [141, 8] on icon "plus" at bounding box center [139, 8] width 5 height 5
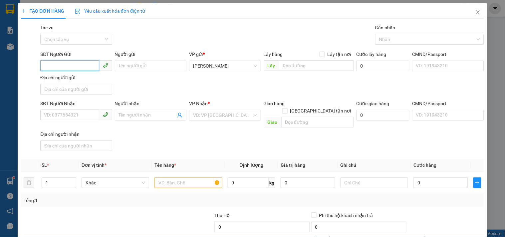
click at [67, 67] on input "SĐT Người Gửi" at bounding box center [69, 65] width 59 height 11
click at [188, 178] on input "text" at bounding box center [189, 183] width 68 height 11
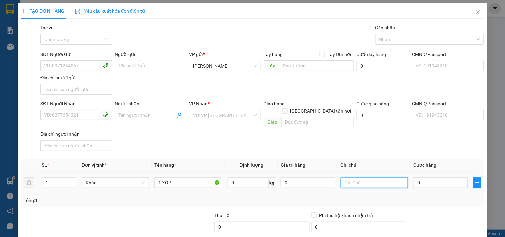
click at [355, 180] on input "text" at bounding box center [375, 183] width 68 height 11
click at [432, 178] on input "0" at bounding box center [441, 183] width 55 height 11
click at [414, 178] on input "0" at bounding box center [441, 183] width 55 height 11
click at [411, 182] on td "40" at bounding box center [441, 183] width 60 height 22
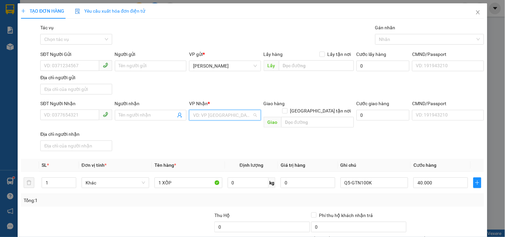
click at [223, 117] on input "search" at bounding box center [222, 115] width 59 height 10
click at [212, 144] on div "Giao Tận Nơi" at bounding box center [222, 139] width 71 height 11
drag, startPoint x: 316, startPoint y: 103, endPoint x: 311, endPoint y: 115, distance: 12.4
click at [287, 108] on input "[GEOGRAPHIC_DATA] tận nơi" at bounding box center [284, 110] width 5 height 5
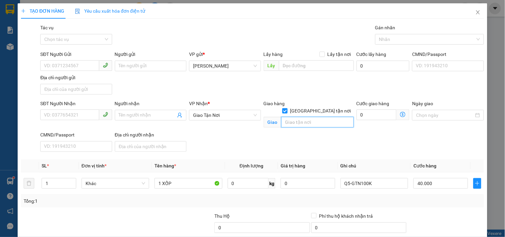
click at [308, 117] on input "text" at bounding box center [317, 122] width 73 height 11
click at [73, 68] on input "SĐT Người Gửi" at bounding box center [69, 65] width 59 height 11
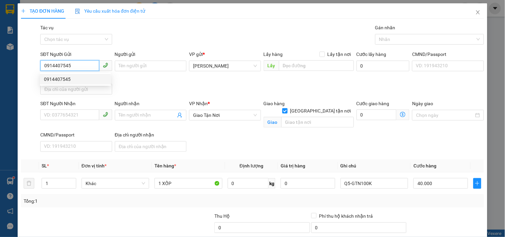
click at [69, 77] on div "0914407545" at bounding box center [75, 79] width 63 height 7
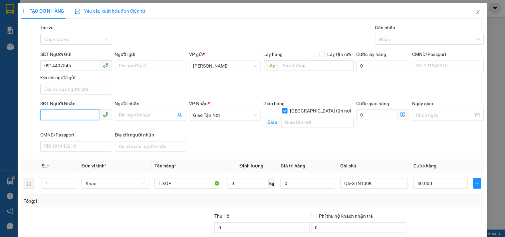
click at [78, 119] on input "SĐT Người Nhận" at bounding box center [69, 115] width 59 height 11
click at [76, 127] on div "0905217644 - CƯỜNG" at bounding box center [75, 128] width 63 height 7
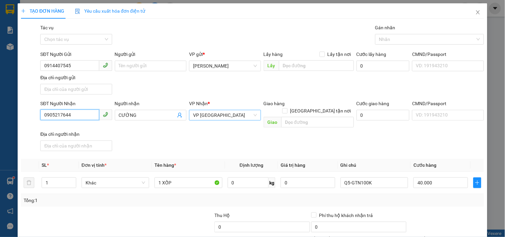
click at [220, 116] on span "VP [GEOGRAPHIC_DATA]" at bounding box center [225, 115] width 64 height 10
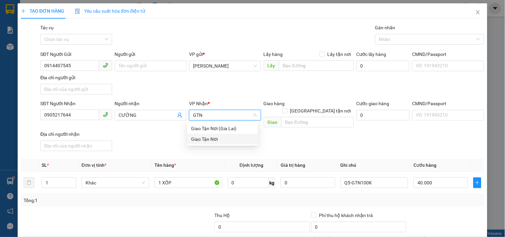
drag, startPoint x: 213, startPoint y: 139, endPoint x: 258, endPoint y: 121, distance: 48.4
click at [218, 137] on div "Giao Tận Nơi" at bounding box center [222, 139] width 63 height 7
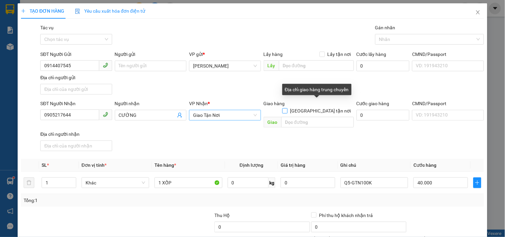
drag, startPoint x: 315, startPoint y: 105, endPoint x: 310, endPoint y: 116, distance: 12.2
click at [287, 108] on input "[GEOGRAPHIC_DATA] tận nơi" at bounding box center [284, 110] width 5 height 5
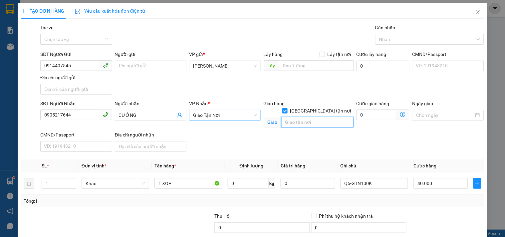
click at [310, 117] on input "text" at bounding box center [317, 122] width 73 height 11
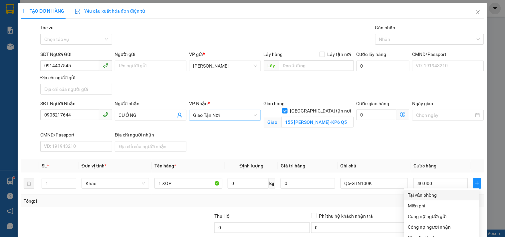
click at [422, 192] on div "Tại văn phòng" at bounding box center [441, 195] width 67 height 7
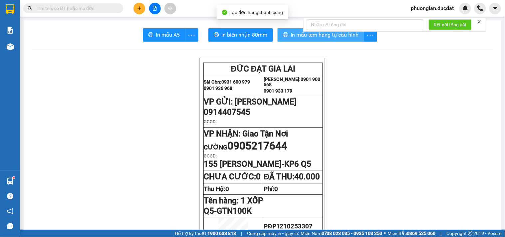
click at [317, 38] on span "In mẫu tem hàng tự cấu hình" at bounding box center [325, 35] width 68 height 8
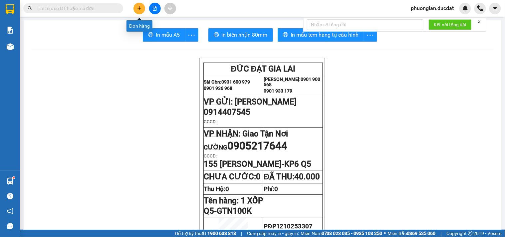
click at [139, 10] on icon "plus" at bounding box center [139, 8] width 0 height 4
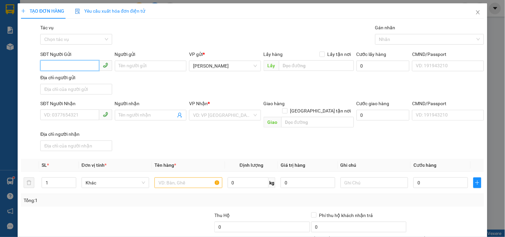
click at [71, 70] on input "SĐT Người Gửi" at bounding box center [69, 65] width 59 height 11
click at [189, 178] on input "text" at bounding box center [189, 183] width 68 height 11
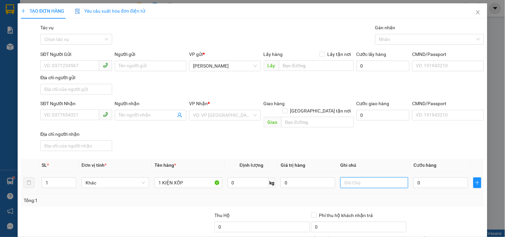
click at [350, 178] on input "text" at bounding box center [375, 183] width 68 height 11
click at [68, 69] on input "SĐT Người Gửi" at bounding box center [69, 65] width 59 height 11
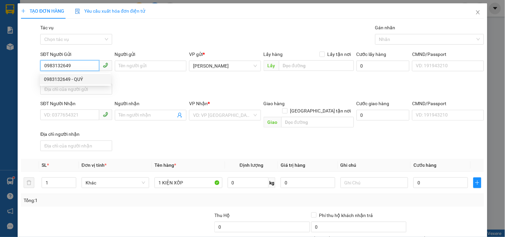
click at [73, 81] on div "0983132649 - QUÝ" at bounding box center [75, 79] width 63 height 7
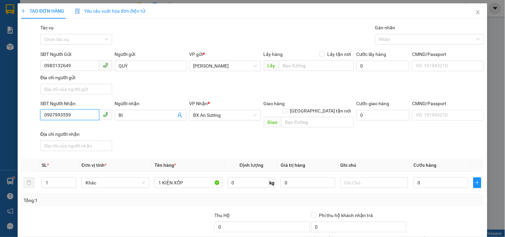
click at [82, 114] on input "0907993559" at bounding box center [69, 115] width 59 height 11
click at [54, 117] on input "0909010877" at bounding box center [69, 115] width 59 height 11
click at [151, 113] on input "BI" at bounding box center [147, 115] width 57 height 7
click at [250, 115] on span "BX An Sương" at bounding box center [225, 115] width 64 height 10
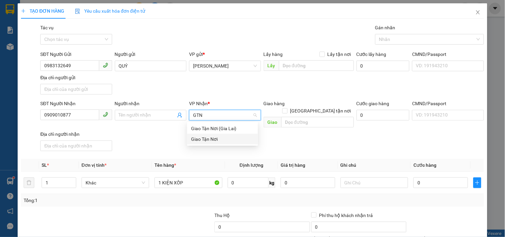
click at [219, 141] on div "Giao Tận Nơi" at bounding box center [222, 139] width 63 height 7
click at [287, 108] on input "[GEOGRAPHIC_DATA] tận nơi" at bounding box center [284, 110] width 5 height 5
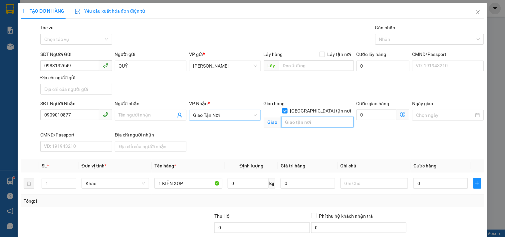
click at [308, 117] on input "text" at bounding box center [317, 122] width 73 height 11
click at [364, 178] on input "text" at bounding box center [375, 183] width 68 height 11
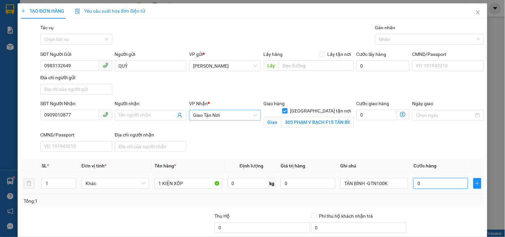
click at [433, 178] on input "0" at bounding box center [441, 183] width 55 height 11
click at [414, 178] on input "0" at bounding box center [441, 183] width 55 height 11
click at [424, 212] on div at bounding box center [445, 223] width 77 height 23
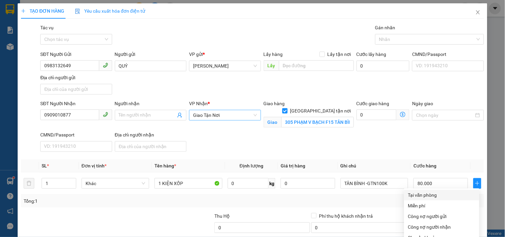
click at [425, 192] on div "Tại văn phòng" at bounding box center [441, 195] width 67 height 7
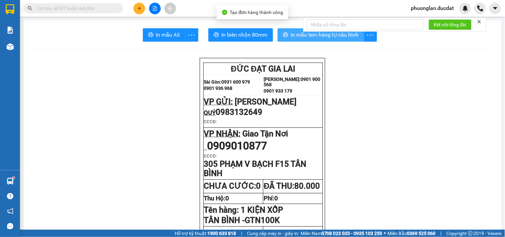
click at [320, 37] on span "In mẫu tem hàng tự cấu hình" at bounding box center [325, 35] width 68 height 8
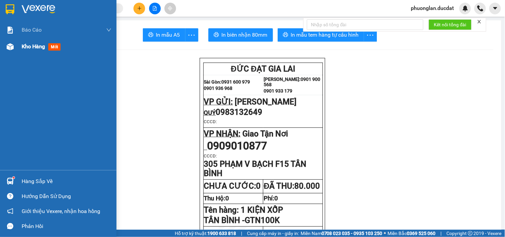
click at [37, 48] on span "Kho hàng" at bounding box center [33, 46] width 23 height 6
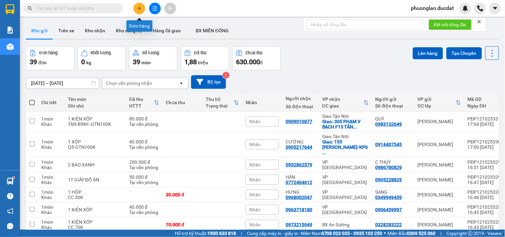
click at [142, 8] on button at bounding box center [140, 9] width 12 height 12
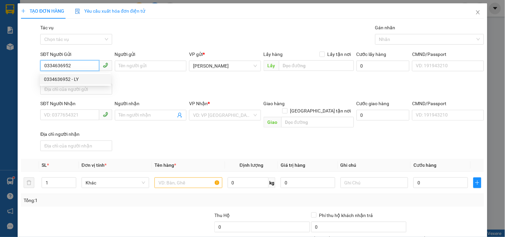
click at [76, 76] on div "0334636952 - LY" at bounding box center [75, 79] width 63 height 7
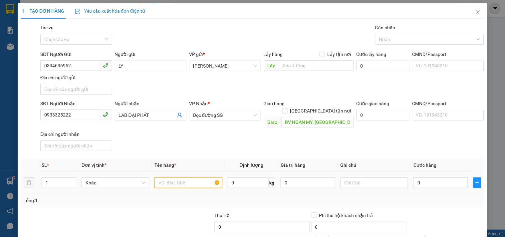
click at [188, 181] on input "text" at bounding box center [189, 183] width 68 height 11
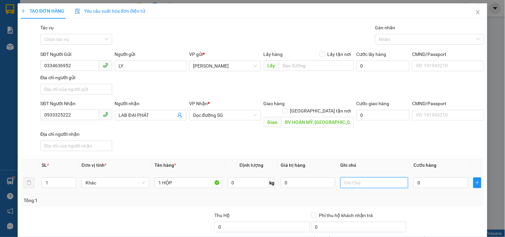
click at [372, 178] on input "text" at bounding box center [375, 183] width 68 height 11
click at [422, 178] on input "0" at bounding box center [441, 183] width 55 height 11
click at [414, 178] on input "0" at bounding box center [441, 183] width 55 height 11
click at [421, 202] on div "Transit Pickup Surcharge Ids Transit Deliver Surcharge Ids Transit Deliver Surc…" at bounding box center [252, 155] width 463 height 263
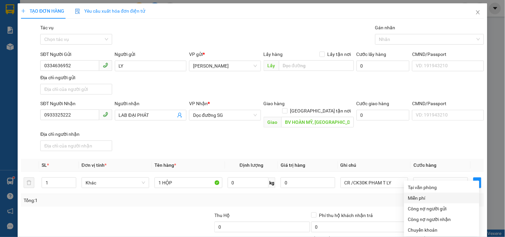
click at [383, 147] on div "Transit Pickup Surcharge Ids Transit Deliver Surcharge Ids Transit Deliver Surc…" at bounding box center [252, 155] width 463 height 263
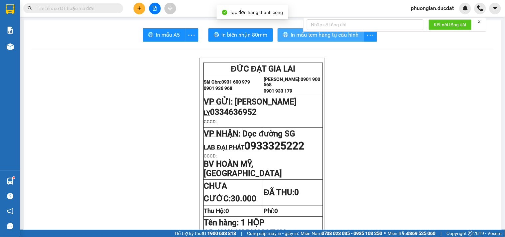
click at [346, 36] on span "In mẫu tem hàng tự cấu hình" at bounding box center [325, 35] width 68 height 8
click at [326, 37] on span "In mẫu tem hàng tự cấu hình" at bounding box center [328, 35] width 68 height 8
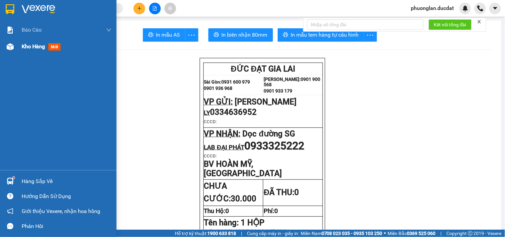
click at [30, 49] on span "Kho hàng" at bounding box center [33, 46] width 23 height 6
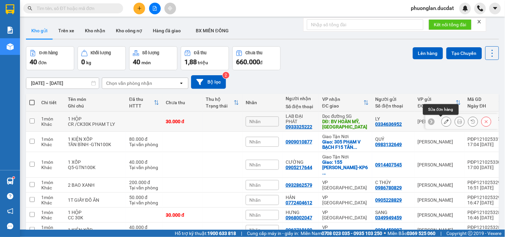
click at [444, 119] on icon at bounding box center [446, 121] width 5 height 5
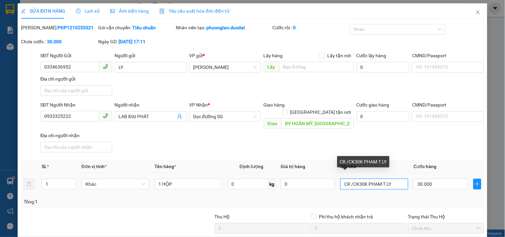
click at [377, 179] on input "CR /CK30K PHAM T LY" at bounding box center [375, 184] width 68 height 11
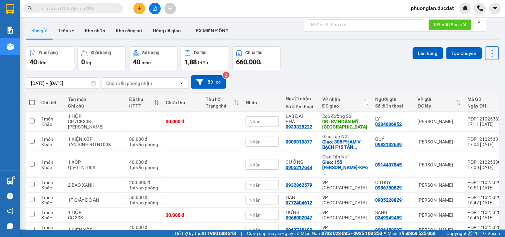
click at [91, 11] on input "text" at bounding box center [76, 8] width 79 height 7
paste input "935693435"
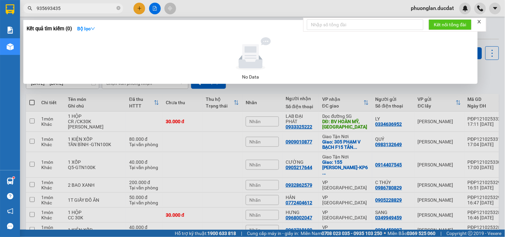
click at [38, 10] on input "935693435" at bounding box center [76, 8] width 79 height 7
click at [37, 10] on input "935693435" at bounding box center [76, 8] width 79 height 7
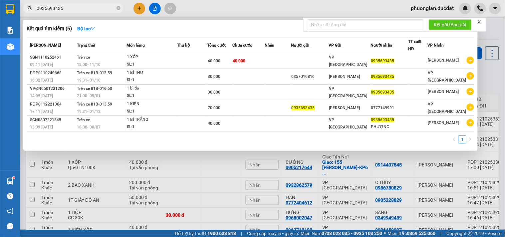
click at [137, 8] on div at bounding box center [252, 118] width 505 height 237
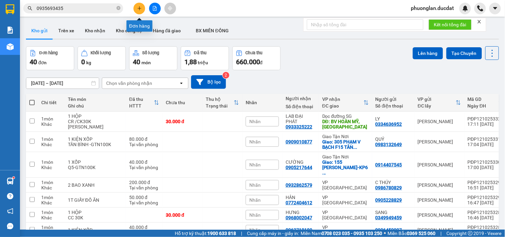
click at [138, 12] on button at bounding box center [140, 9] width 12 height 12
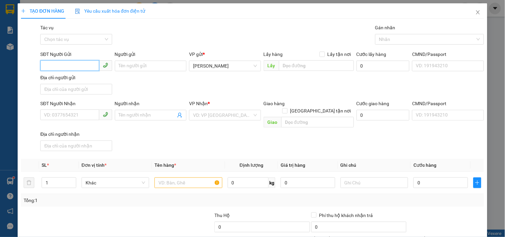
click at [88, 69] on input "SĐT Người Gửi" at bounding box center [69, 65] width 59 height 11
click at [94, 69] on input "SĐT Người Gửi" at bounding box center [69, 65] width 59 height 11
click at [47, 79] on div "0374555080" at bounding box center [75, 79] width 63 height 7
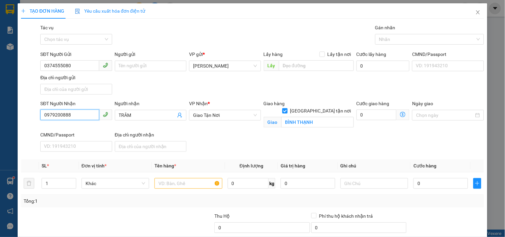
click at [87, 113] on input "0979200888" at bounding box center [69, 115] width 59 height 11
click at [55, 119] on input "0966881479" at bounding box center [69, 115] width 59 height 11
click at [62, 115] on input "0966881479" at bounding box center [69, 115] width 59 height 11
click at [87, 114] on input "0966881479" at bounding box center [69, 115] width 59 height 11
click at [171, 117] on input "TRÂM" at bounding box center [147, 115] width 57 height 7
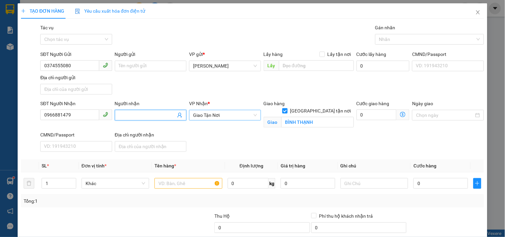
click at [204, 114] on span "Giao Tận Nơi" at bounding box center [225, 115] width 64 height 10
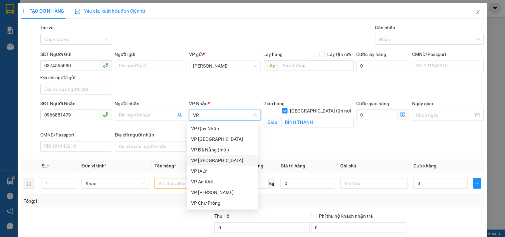
click at [204, 161] on div "VP [GEOGRAPHIC_DATA]" at bounding box center [222, 160] width 63 height 7
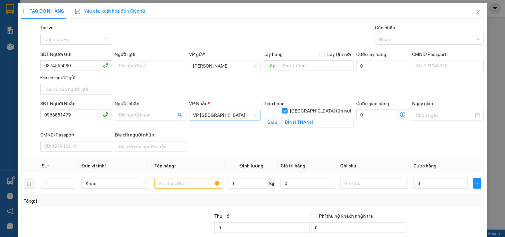
click at [287, 108] on input "[GEOGRAPHIC_DATA] tận nơi" at bounding box center [284, 110] width 5 height 5
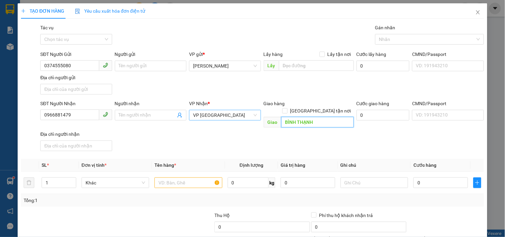
click at [309, 117] on input "BÌNH THẠNH" at bounding box center [317, 122] width 73 height 11
click at [182, 178] on input "text" at bounding box center [189, 183] width 68 height 11
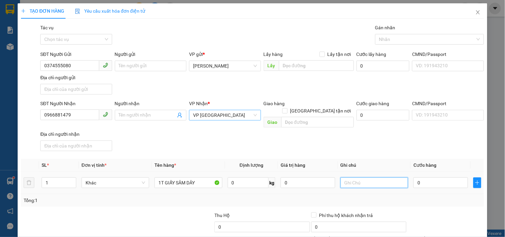
click at [375, 178] on input "text" at bounding box center [375, 183] width 68 height 11
drag, startPoint x: 71, startPoint y: 115, endPoint x: 33, endPoint y: 116, distance: 38.0
click at [33, 116] on div "SĐT Người Nhận 0966881479 0966881479 Người nhận Tên người nhận VP Nhận * VP Đà …" at bounding box center [252, 127] width 465 height 54
click at [426, 178] on input "0" at bounding box center [441, 183] width 55 height 11
click at [414, 178] on input "0" at bounding box center [441, 183] width 55 height 11
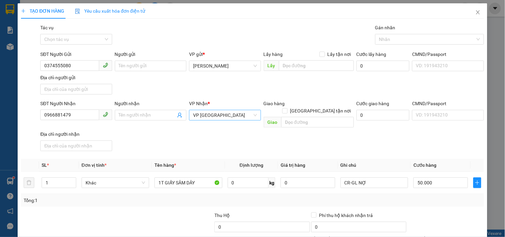
click at [413, 197] on div "Tổng: 1" at bounding box center [253, 200] width 458 height 7
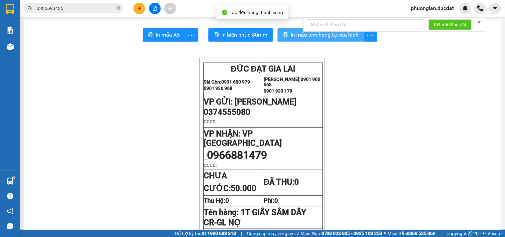
click at [297, 32] on span "In mẫu tem hàng tự cấu hình" at bounding box center [325, 35] width 68 height 8
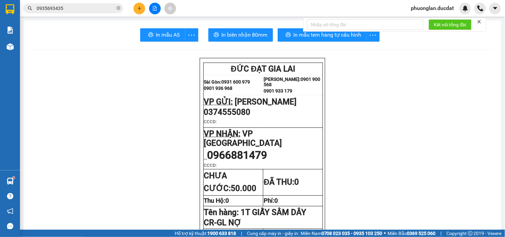
click at [141, 12] on button at bounding box center [140, 9] width 12 height 12
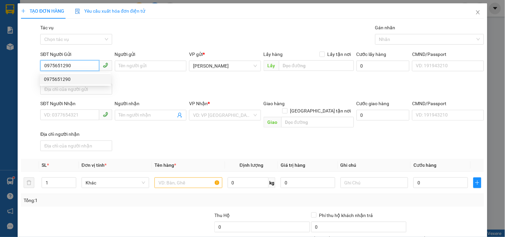
click at [88, 78] on div "0975651290" at bounding box center [75, 79] width 63 height 7
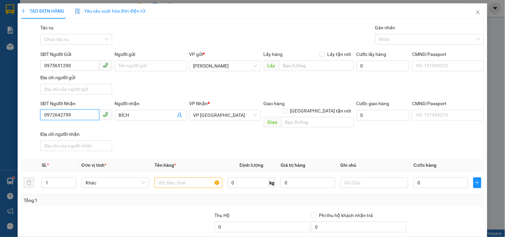
click at [82, 118] on input "0972642799" at bounding box center [69, 115] width 59 height 11
click at [83, 131] on div "0972642799 - BÍCH" at bounding box center [75, 128] width 63 height 7
click at [168, 178] on input "text" at bounding box center [189, 183] width 68 height 11
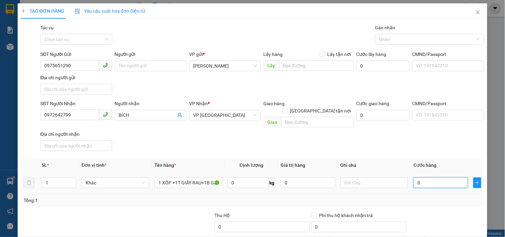
click at [422, 178] on input "0" at bounding box center [441, 183] width 55 height 11
click at [414, 178] on input "0" at bounding box center [441, 183] width 55 height 11
click at [426, 201] on div "Transit Pickup Surcharge Ids Transit Deliver Surcharge Ids Transit Deliver Surc…" at bounding box center [252, 155] width 463 height 263
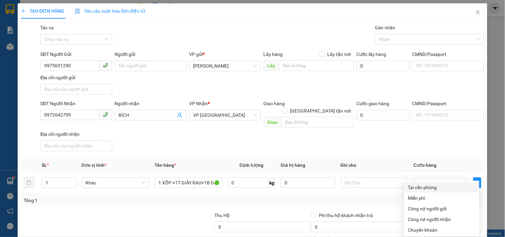
click at [423, 184] on div "Tại văn phòng" at bounding box center [441, 187] width 67 height 7
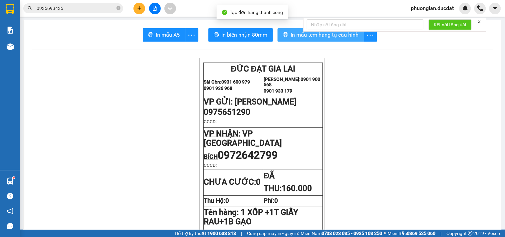
click at [357, 39] on button "In mẫu tem hàng tự cấu hình" at bounding box center [321, 34] width 87 height 13
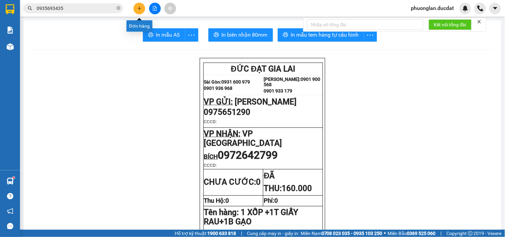
click at [139, 7] on icon "plus" at bounding box center [139, 8] width 5 height 5
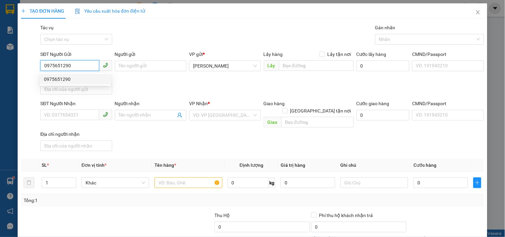
click at [72, 79] on div "0975651290" at bounding box center [75, 79] width 63 height 7
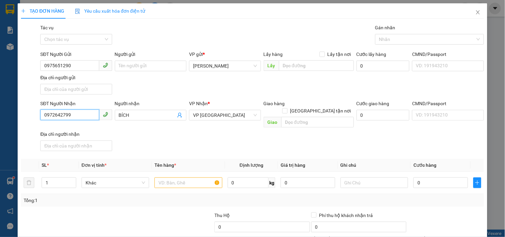
click at [78, 112] on input "0972642799" at bounding box center [69, 115] width 59 height 11
click at [62, 128] on div "0903473843 - MINH" at bounding box center [75, 128] width 63 height 7
click at [175, 178] on input "text" at bounding box center [189, 183] width 68 height 11
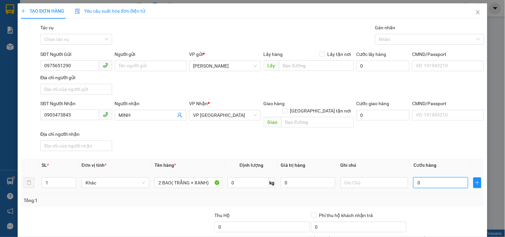
click at [423, 178] on input "0" at bounding box center [441, 183] width 55 height 11
click at [414, 180] on input "0" at bounding box center [441, 183] width 55 height 11
click at [414, 199] on div "Tổng: 1" at bounding box center [252, 200] width 463 height 13
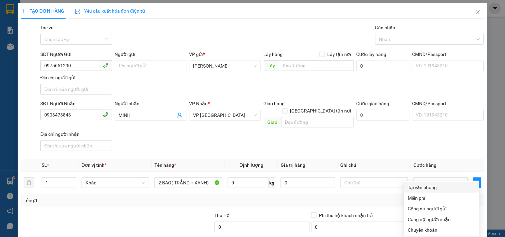
click at [421, 184] on div "Tại văn phòng" at bounding box center [441, 187] width 67 height 7
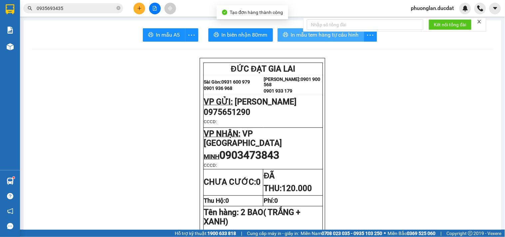
click at [327, 35] on span "In mẫu tem hàng tự cấu hình" at bounding box center [325, 35] width 68 height 8
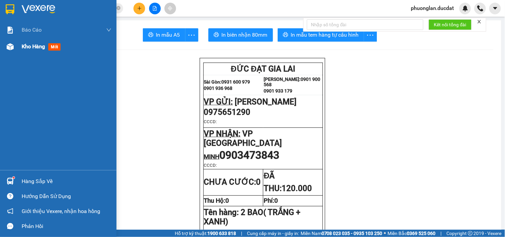
click at [28, 49] on span "Kho hàng" at bounding box center [33, 46] width 23 height 6
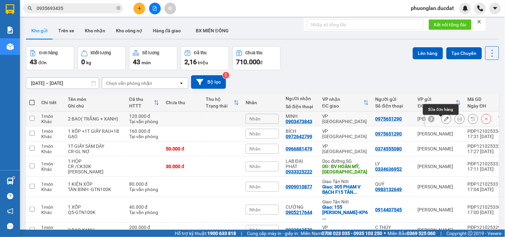
click at [444, 122] on button at bounding box center [446, 119] width 9 height 12
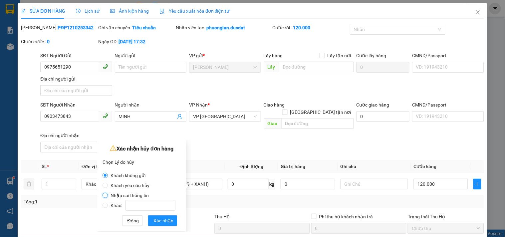
click at [104, 197] on input "Nhập sai thông tin" at bounding box center [105, 195] width 5 height 5
click at [158, 221] on span "Xác nhận" at bounding box center [164, 220] width 20 height 7
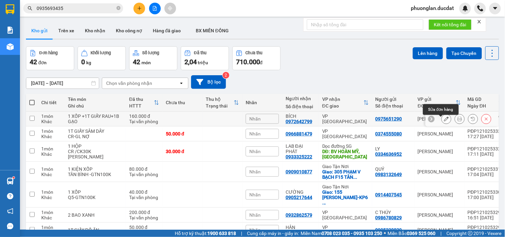
click at [444, 121] on icon at bounding box center [446, 119] width 5 height 5
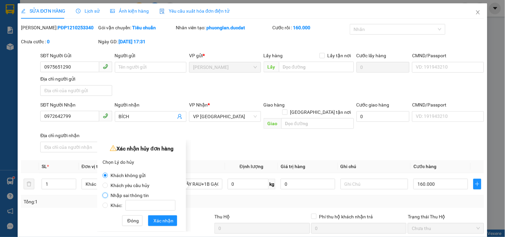
click at [105, 196] on input "Nhập sai thông tin" at bounding box center [105, 195] width 5 height 5
click at [161, 224] on span "Xác nhận" at bounding box center [164, 220] width 20 height 7
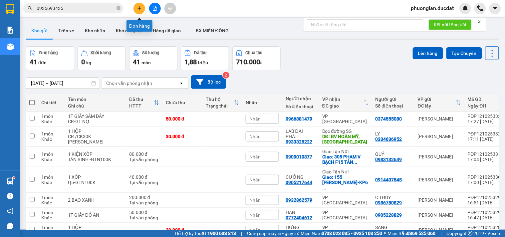
click at [139, 6] on icon "plus" at bounding box center [139, 8] width 5 height 5
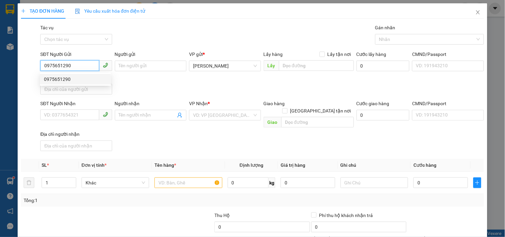
click at [74, 81] on div "0975651290" at bounding box center [75, 79] width 63 height 7
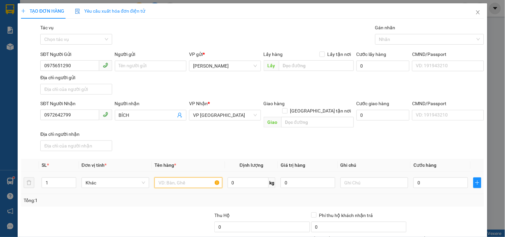
click at [182, 178] on input "text" at bounding box center [189, 183] width 68 height 11
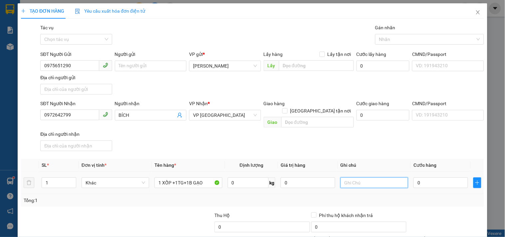
click at [343, 178] on input "text" at bounding box center [375, 183] width 68 height 11
click at [414, 178] on input "0" at bounding box center [441, 183] width 55 height 11
click at [415, 178] on input "0" at bounding box center [441, 183] width 55 height 11
click at [414, 178] on input "0" at bounding box center [441, 183] width 55 height 11
click at [410, 197] on div "Tổng: 1" at bounding box center [253, 200] width 458 height 7
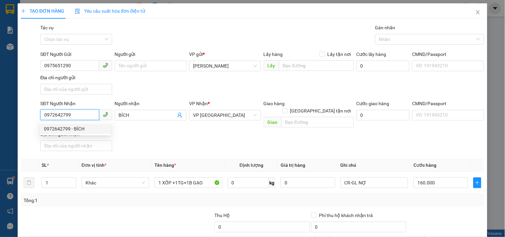
drag, startPoint x: 77, startPoint y: 114, endPoint x: 41, endPoint y: 114, distance: 35.6
click at [41, 114] on input "0972642799" at bounding box center [69, 115] width 59 height 11
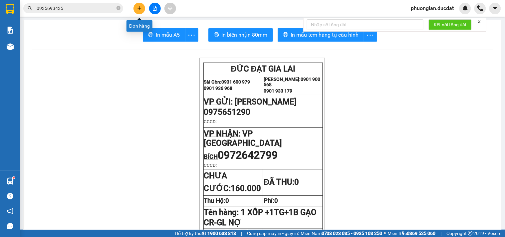
click at [141, 7] on icon "plus" at bounding box center [139, 8] width 5 height 5
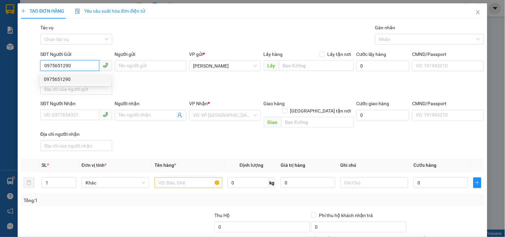
click at [84, 81] on div "0975651290" at bounding box center [75, 79] width 63 height 7
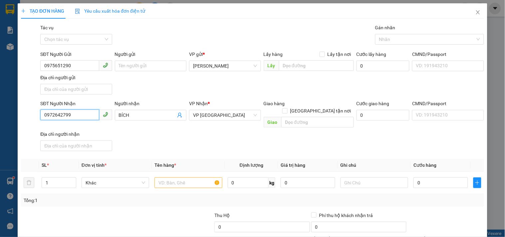
click at [79, 117] on input "0972642799" at bounding box center [69, 115] width 59 height 11
click at [69, 139] on div "0903844400 - KIM" at bounding box center [75, 139] width 63 height 7
click at [67, 131] on div "0903473843 - MINH" at bounding box center [75, 128] width 63 height 7
click at [163, 178] on input "text" at bounding box center [189, 183] width 68 height 11
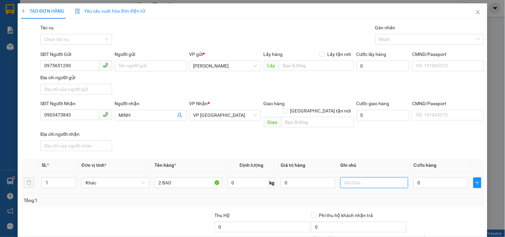
click at [381, 178] on input "text" at bounding box center [375, 183] width 68 height 11
click at [418, 178] on input "0" at bounding box center [441, 183] width 55 height 11
click at [414, 180] on input "0" at bounding box center [441, 183] width 55 height 11
click at [434, 197] on div "Tổng: 1" at bounding box center [253, 200] width 458 height 7
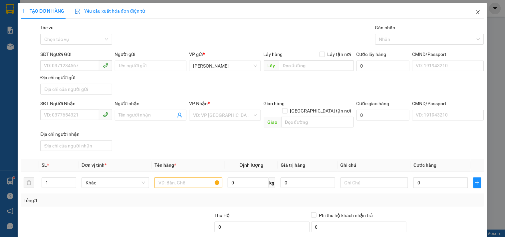
click at [476, 15] on icon "close" at bounding box center [478, 12] width 5 height 5
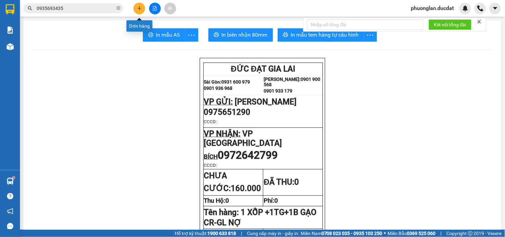
click at [137, 4] on button at bounding box center [140, 9] width 12 height 12
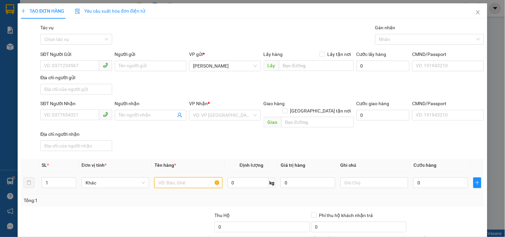
click at [179, 178] on input "text" at bounding box center [189, 183] width 68 height 11
click at [72, 63] on input "SĐT Người Gửi" at bounding box center [69, 65] width 59 height 11
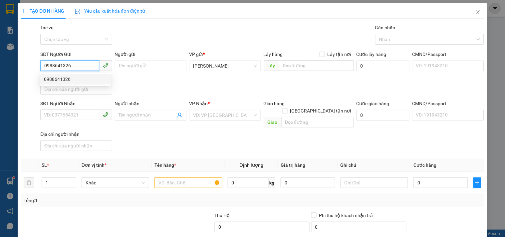
click at [73, 79] on div "0988641326" at bounding box center [75, 79] width 63 height 7
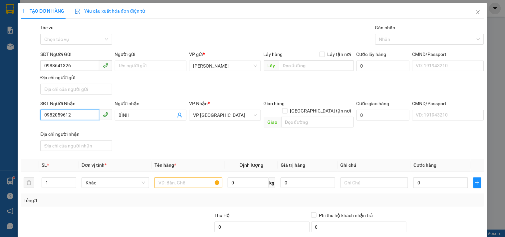
click at [84, 115] on input "0982059612" at bounding box center [69, 115] width 59 height 11
click at [63, 125] on div "0707770789" at bounding box center [75, 128] width 63 height 7
click at [197, 178] on input "text" at bounding box center [189, 183] width 68 height 11
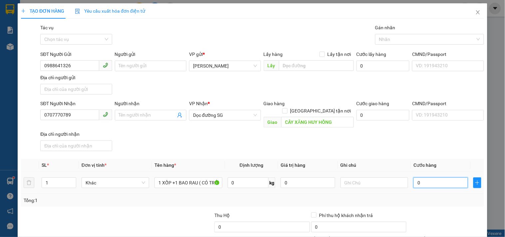
click at [414, 178] on input "0" at bounding box center [441, 183] width 55 height 11
click at [427, 197] on div "Tổng: 1" at bounding box center [253, 200] width 458 height 7
click at [368, 178] on input "text" at bounding box center [375, 183] width 68 height 11
click at [375, 194] on div "Tổng: 1" at bounding box center [252, 200] width 463 height 13
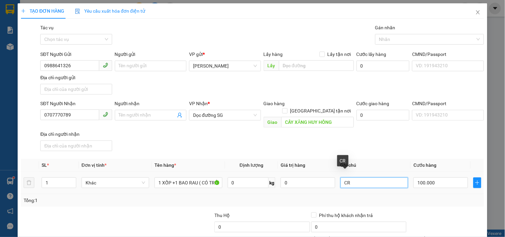
click at [369, 178] on input "CR" at bounding box center [375, 183] width 68 height 11
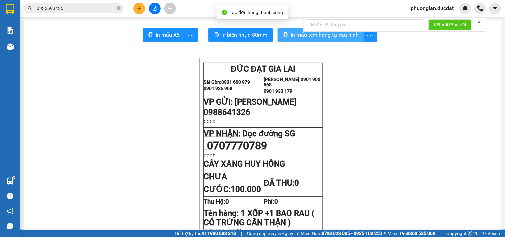
click at [342, 38] on span "In mẫu tem hàng tự cấu hình" at bounding box center [325, 35] width 68 height 8
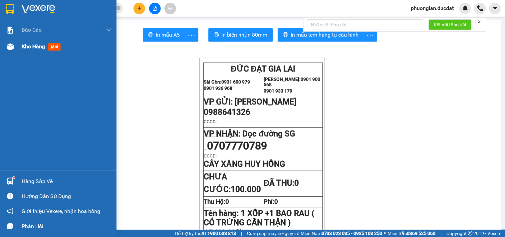
click at [32, 46] on span "Kho hàng" at bounding box center [33, 46] width 23 height 6
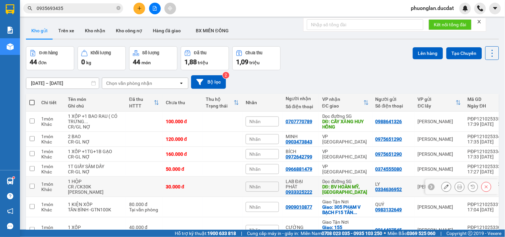
scroll to position [37, 0]
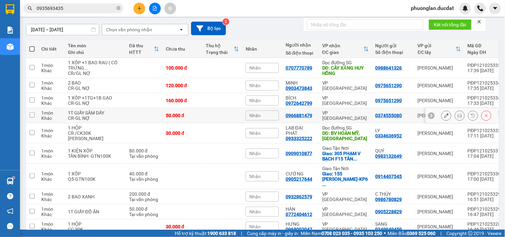
scroll to position [17, 0]
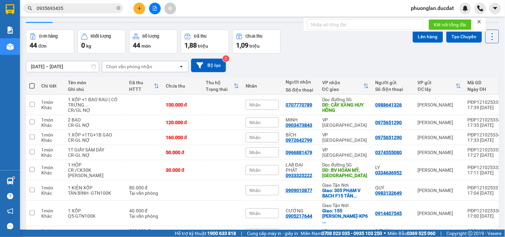
click at [133, 68] on div "Chọn văn phòng nhận" at bounding box center [129, 66] width 46 height 7
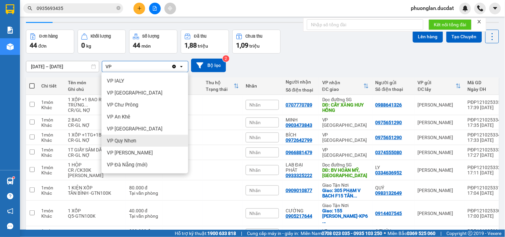
type input "VP"
click at [129, 141] on span "VP Quy Nhơn" at bounding box center [121, 141] width 29 height 7
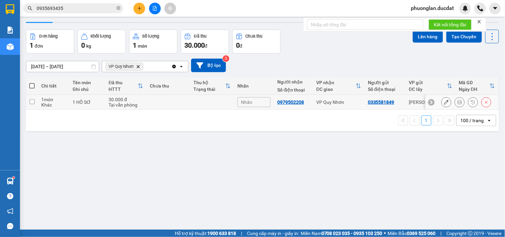
click at [31, 102] on input "checkbox" at bounding box center [32, 101] width 5 height 5
checkbox input "true"
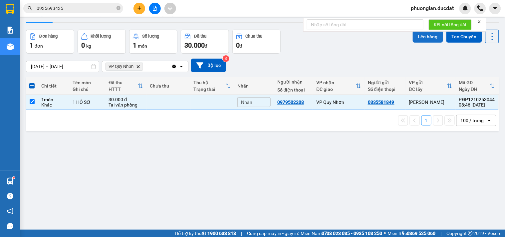
click at [419, 36] on button "Lên hàng" at bounding box center [428, 37] width 30 height 12
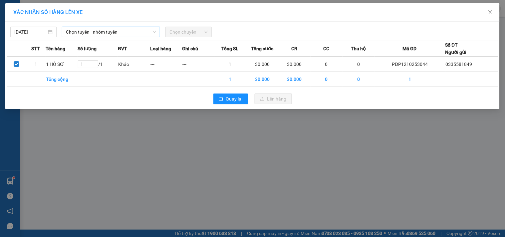
click at [97, 32] on span "Chọn tuyến - nhóm tuyến" at bounding box center [111, 32] width 90 height 10
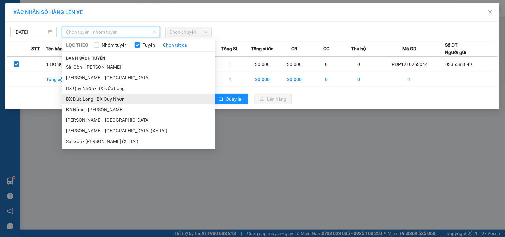
click at [89, 101] on li "BX Đức Long - BX Quy Nhơn" at bounding box center [138, 99] width 153 height 11
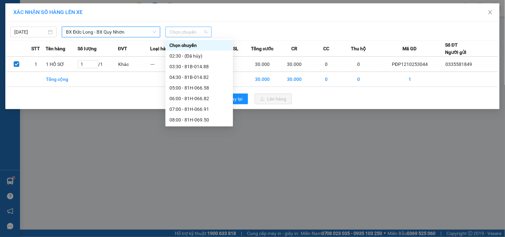
click at [178, 32] on span "Chọn chuyến" at bounding box center [189, 32] width 38 height 10
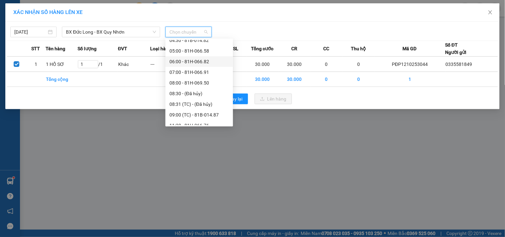
scroll to position [74, 0]
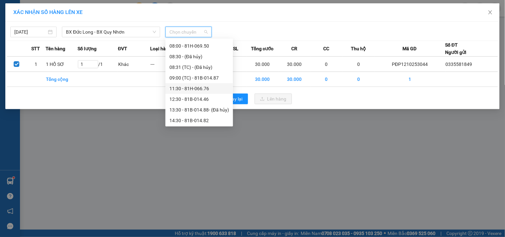
click at [199, 89] on div "11:30 - 81H-066.76" at bounding box center [200, 88] width 60 height 7
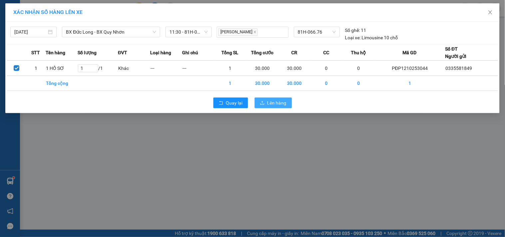
click at [268, 101] on span "Lên hàng" at bounding box center [276, 102] width 19 height 7
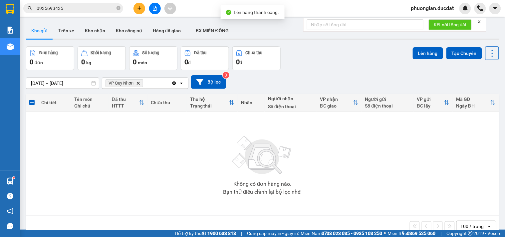
click at [139, 84] on icon "Delete" at bounding box center [138, 83] width 4 height 4
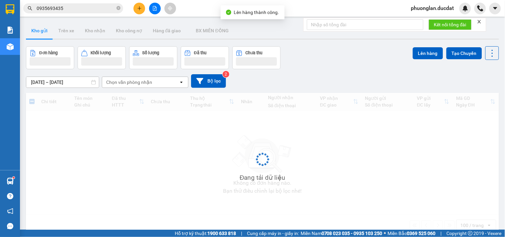
click at [138, 84] on div "Chọn văn phòng nhận" at bounding box center [129, 82] width 46 height 7
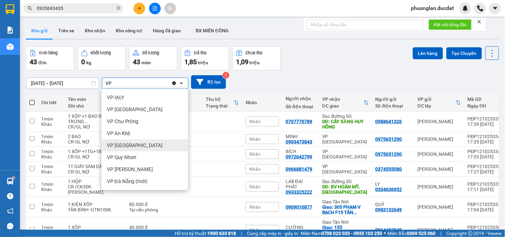
type input "VP"
click at [126, 147] on span "VP [GEOGRAPHIC_DATA]" at bounding box center [135, 145] width 56 height 7
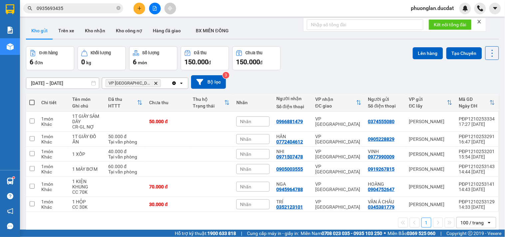
click at [151, 83] on div "VP [GEOGRAPHIC_DATA] Delete" at bounding box center [136, 83] width 69 height 11
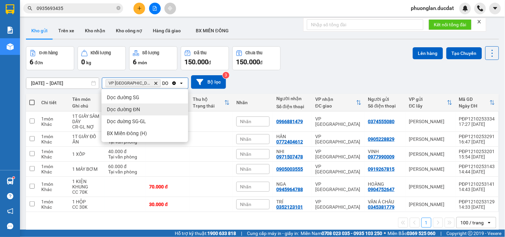
type input "DO"
click at [142, 111] on div "Dọc đường ĐN" at bounding box center [145, 110] width 87 height 12
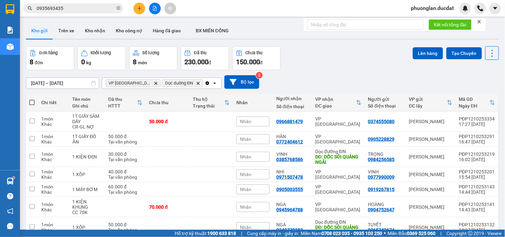
click at [32, 103] on span at bounding box center [31, 102] width 5 height 5
click at [32, 99] on input "checkbox" at bounding box center [32, 99] width 0 height 0
checkbox input "true"
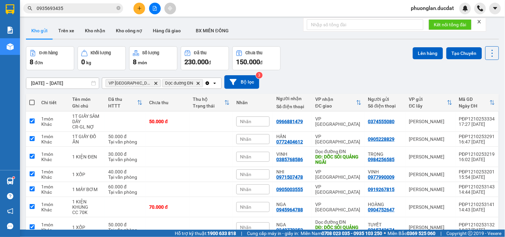
checkbox input "true"
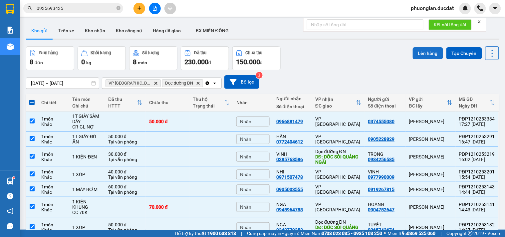
click at [430, 54] on button "Lên hàng" at bounding box center [428, 53] width 30 height 12
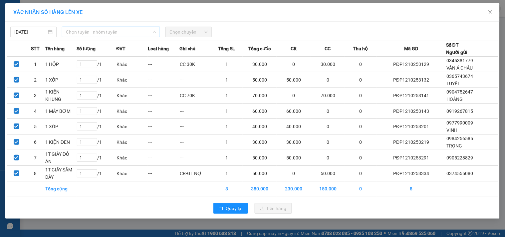
click at [85, 35] on span "Chọn tuyến - nhóm tuyến" at bounding box center [111, 32] width 90 height 10
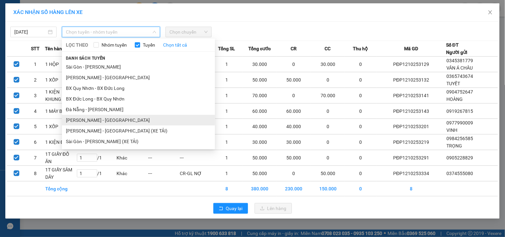
click at [95, 122] on li "[PERSON_NAME] - [GEOGRAPHIC_DATA]" at bounding box center [138, 120] width 153 height 11
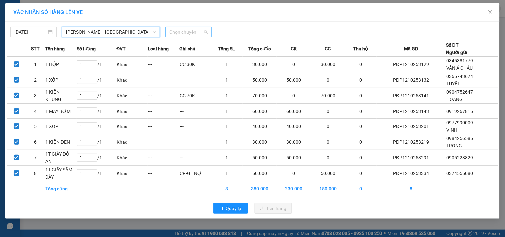
click at [185, 33] on span "Chọn chuyến" at bounding box center [189, 32] width 38 height 10
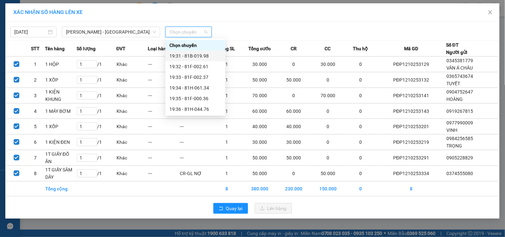
click at [191, 58] on div "19:31 - 81B-019.98" at bounding box center [196, 55] width 52 height 7
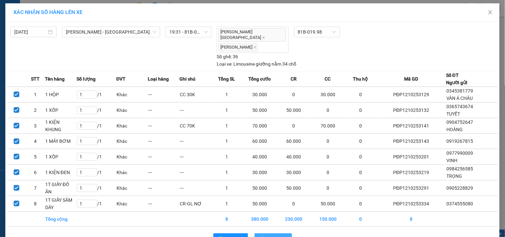
click at [274, 235] on span "Lên hàng" at bounding box center [276, 238] width 19 height 7
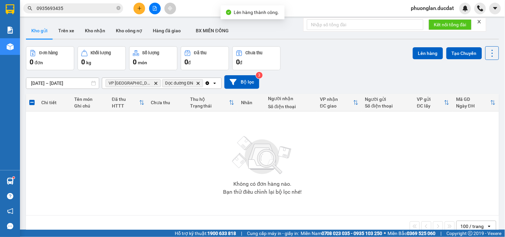
click at [155, 85] on icon "VP Đà Nẵng, close by backspace" at bounding box center [156, 83] width 3 height 3
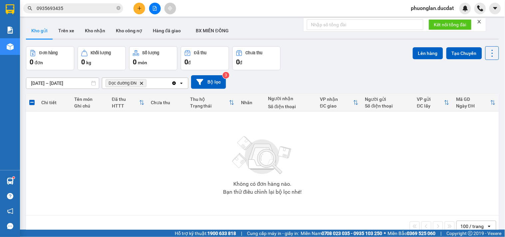
click at [141, 82] on icon "Dọc đường ĐN, close by backspace" at bounding box center [141, 83] width 3 height 3
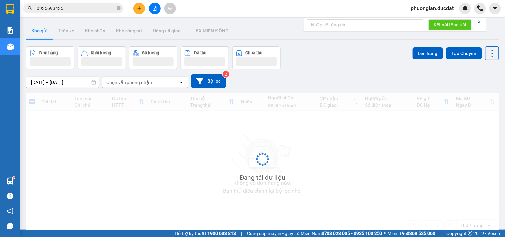
click at [142, 82] on div "Chọn văn phòng nhận" at bounding box center [129, 82] width 46 height 7
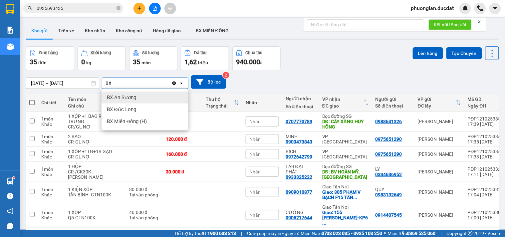
type input "BX"
click at [137, 96] on div "BX An Sương" at bounding box center [145, 98] width 87 height 12
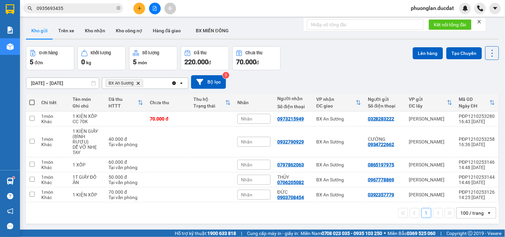
click at [31, 103] on span at bounding box center [31, 102] width 5 height 5
click at [32, 99] on input "checkbox" at bounding box center [32, 99] width 0 height 0
checkbox input "true"
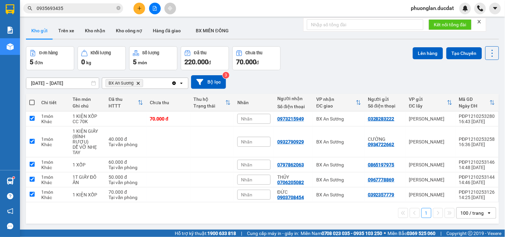
checkbox input "true"
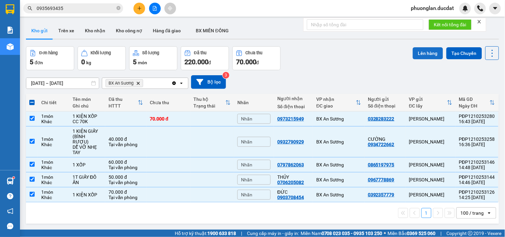
click at [418, 54] on button "Lên hàng" at bounding box center [428, 53] width 30 height 12
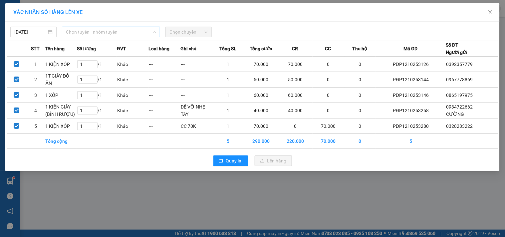
click at [94, 28] on span "Chọn tuyến - nhóm tuyến" at bounding box center [111, 32] width 90 height 10
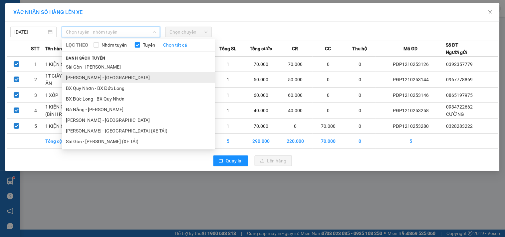
click at [88, 76] on li "[PERSON_NAME] - [GEOGRAPHIC_DATA]" at bounding box center [138, 77] width 153 height 11
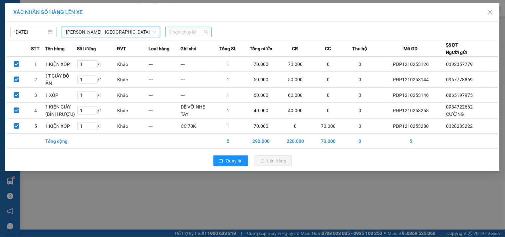
click at [178, 34] on span "Chọn chuyến" at bounding box center [189, 32] width 38 height 10
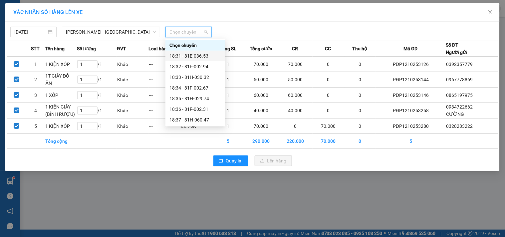
click at [180, 54] on div "18:31 - 81E-036.53" at bounding box center [196, 55] width 52 height 7
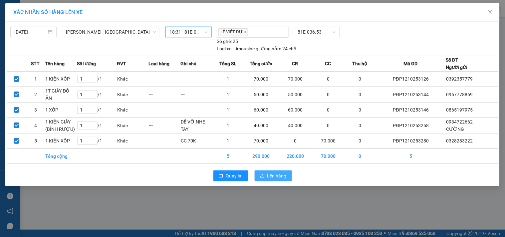
click at [278, 176] on span "Lên hàng" at bounding box center [276, 175] width 19 height 7
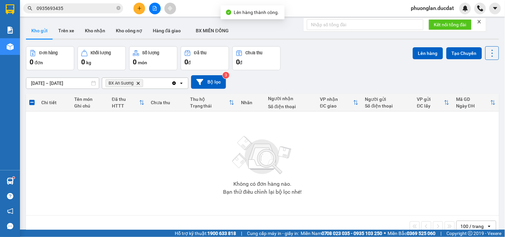
click at [139, 85] on icon "Delete" at bounding box center [138, 83] width 4 height 4
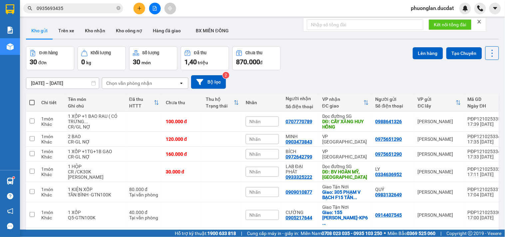
click at [31, 102] on span at bounding box center [31, 102] width 5 height 5
click at [32, 99] on input "checkbox" at bounding box center [32, 99] width 0 height 0
checkbox input "true"
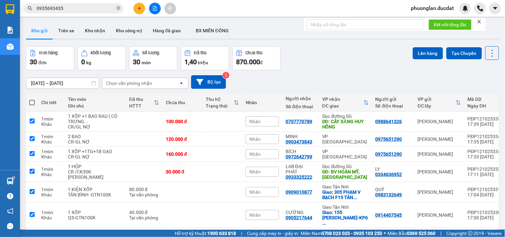
checkbox input "true"
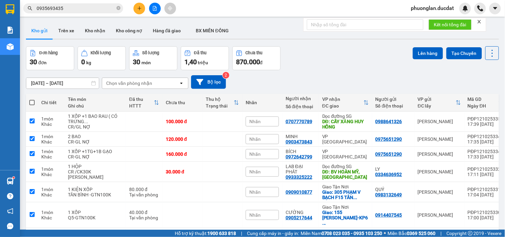
checkbox input "true"
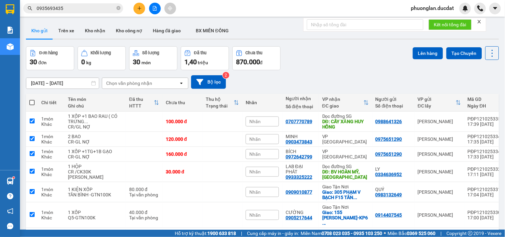
checkbox input "true"
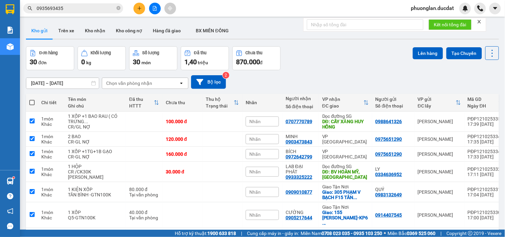
checkbox input "true"
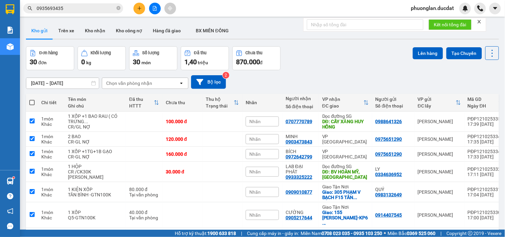
checkbox input "true"
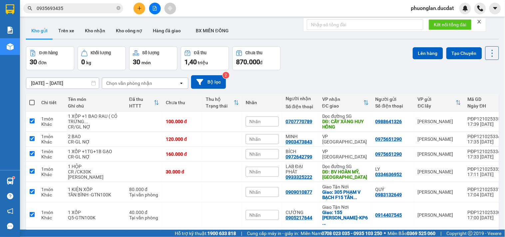
checkbox input "true"
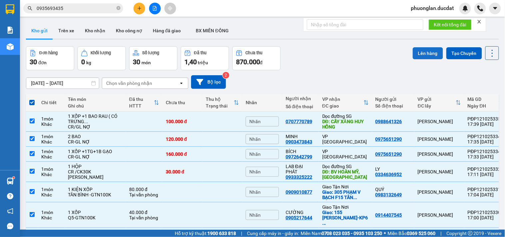
click at [425, 53] on button "Lên hàng" at bounding box center [428, 53] width 30 height 12
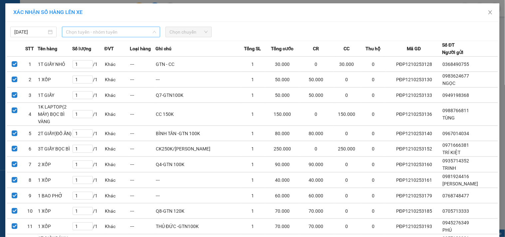
click at [108, 31] on span "Chọn tuyến - nhóm tuyến" at bounding box center [111, 32] width 90 height 10
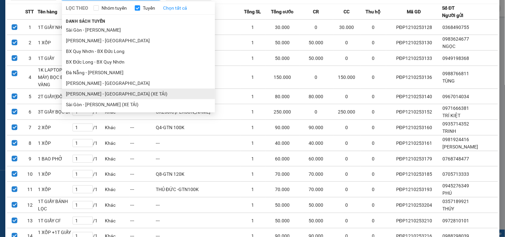
scroll to position [27, 0]
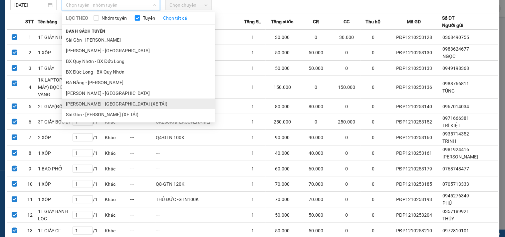
click at [99, 96] on ul "Sài Gòn - Gia Lai Gia Lai - [GEOGRAPHIC_DATA] BX Quy Nhơn - BX [GEOGRAPHIC_DATA…" at bounding box center [138, 77] width 153 height 85
click at [105, 104] on li "[PERSON_NAME] - [GEOGRAPHIC_DATA] (XE TẢI)" at bounding box center [138, 104] width 153 height 11
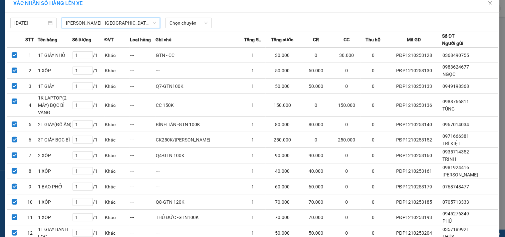
scroll to position [0, 0]
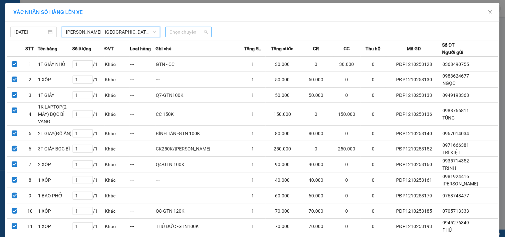
click at [180, 33] on span "Chọn chuyến" at bounding box center [189, 32] width 38 height 10
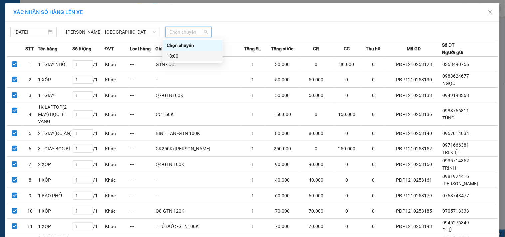
click at [173, 58] on div "18:00" at bounding box center [193, 55] width 52 height 7
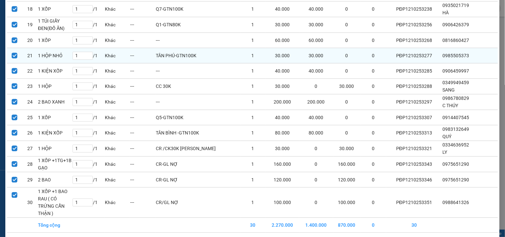
scroll to position [350, 0]
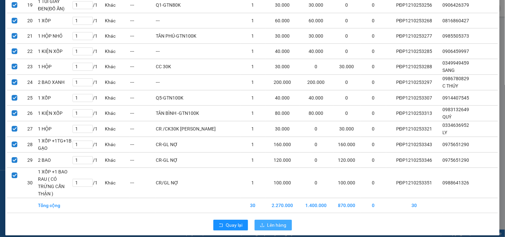
click at [269, 221] on span "Lên hàng" at bounding box center [276, 224] width 19 height 7
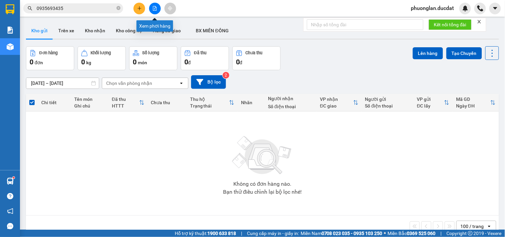
click at [154, 6] on icon "file-add" at bounding box center [155, 8] width 4 height 5
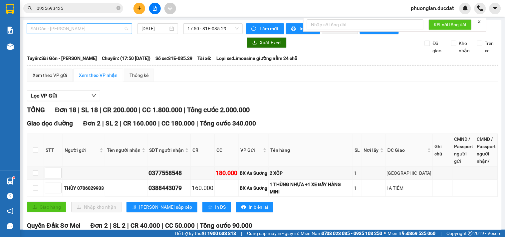
click at [86, 32] on span "Sài Gòn - [PERSON_NAME]" at bounding box center [80, 29] width 98 height 10
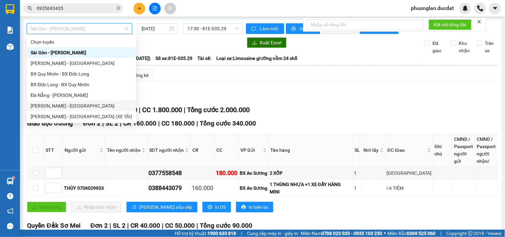
click at [64, 104] on div "[PERSON_NAME] - [GEOGRAPHIC_DATA]" at bounding box center [82, 105] width 102 height 7
type input "[DATE]"
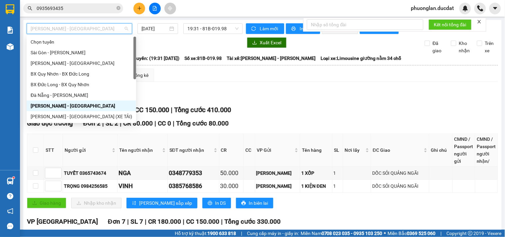
click at [116, 31] on span "[PERSON_NAME] - [GEOGRAPHIC_DATA]" at bounding box center [80, 29] width 98 height 10
click at [58, 64] on div "[PERSON_NAME] - [GEOGRAPHIC_DATA]" at bounding box center [82, 63] width 102 height 7
type input "[DATE]"
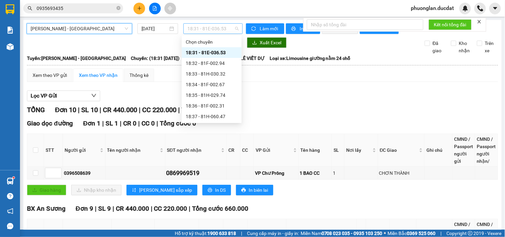
click at [192, 30] on span "18:31 - 81E-036.53" at bounding box center [213, 29] width 51 height 10
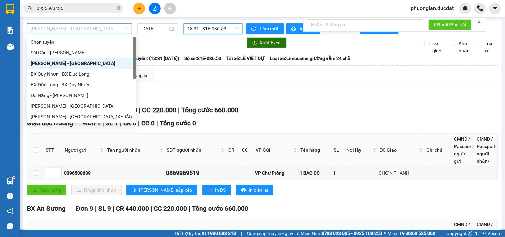
click at [79, 28] on span "[PERSON_NAME] - [GEOGRAPHIC_DATA]" at bounding box center [80, 29] width 98 height 10
click at [76, 117] on div "[PERSON_NAME] - [GEOGRAPHIC_DATA] (XE TẢI)" at bounding box center [82, 116] width 102 height 7
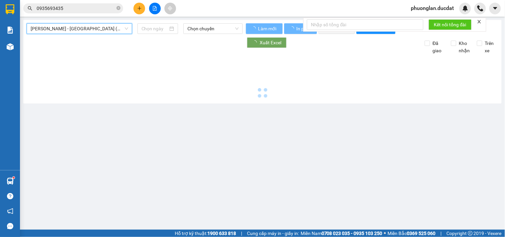
type input "[DATE]"
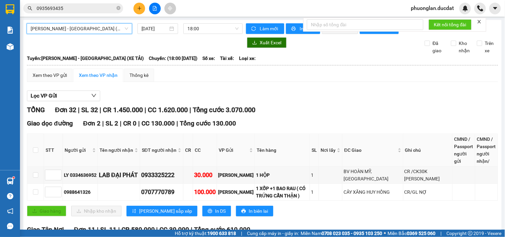
drag, startPoint x: 210, startPoint y: 94, endPoint x: 208, endPoint y: 99, distance: 5.8
click at [139, 12] on button at bounding box center [140, 9] width 12 height 12
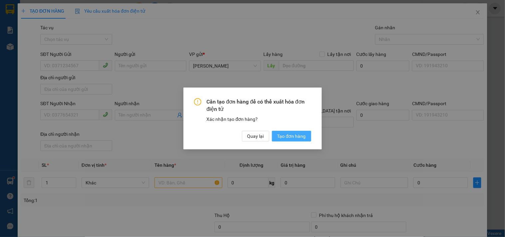
click at [281, 137] on span "Tạo đơn hàng" at bounding box center [291, 136] width 29 height 7
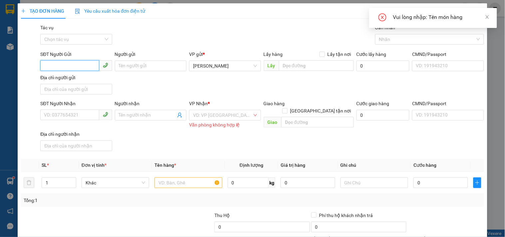
click at [89, 62] on input "SĐT Người Gửi" at bounding box center [69, 65] width 59 height 11
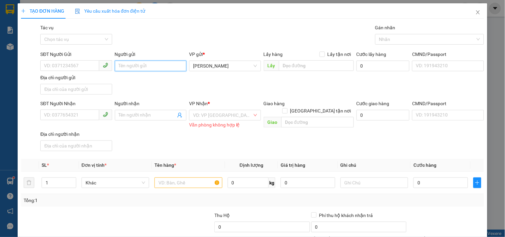
click at [157, 68] on input "Người gửi" at bounding box center [151, 66] width 72 height 11
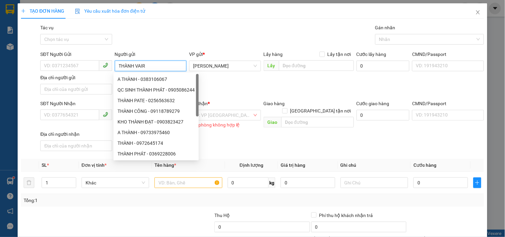
click at [163, 69] on input "THÀNH VAIR" at bounding box center [151, 66] width 72 height 11
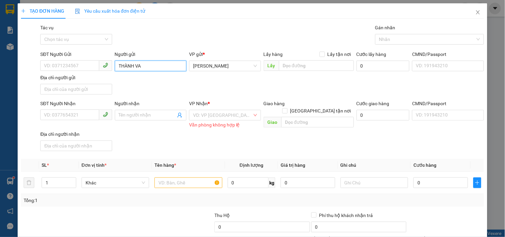
click at [166, 64] on input "THÀNH VA" at bounding box center [151, 66] width 72 height 11
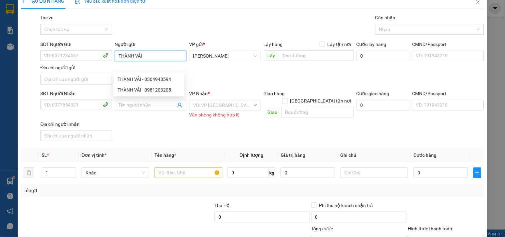
scroll to position [37, 0]
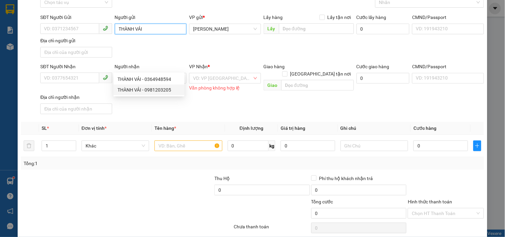
type input "THÀNH VẢI"
click at [154, 106] on div "SĐT Người Nhận VD: 0377654321 Người nhận Tên người nhận VP Nhận * VD: VP [GEOGR…" at bounding box center [262, 90] width 447 height 54
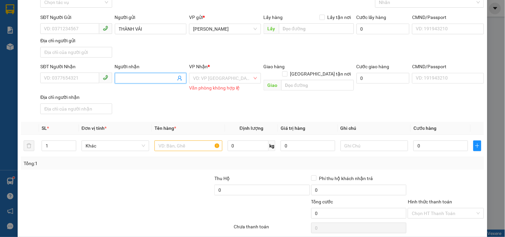
click at [132, 76] on input "Người nhận" at bounding box center [147, 78] width 57 height 7
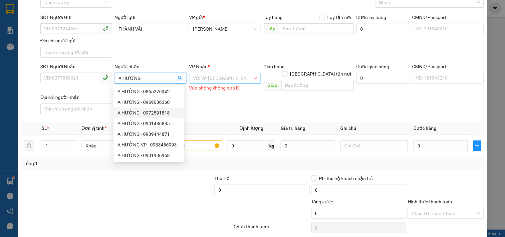
type input "A HƯỞNG"
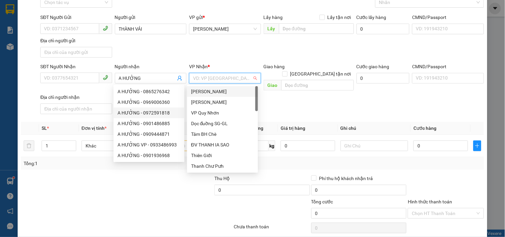
click at [220, 81] on input "search" at bounding box center [222, 78] width 59 height 10
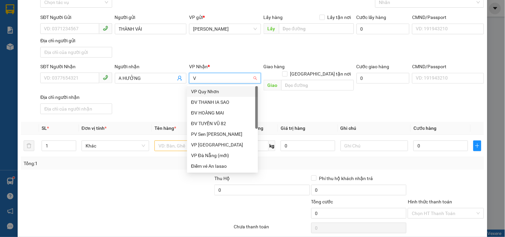
type input "VP"
click at [220, 105] on div "VP [GEOGRAPHIC_DATA]" at bounding box center [222, 102] width 63 height 7
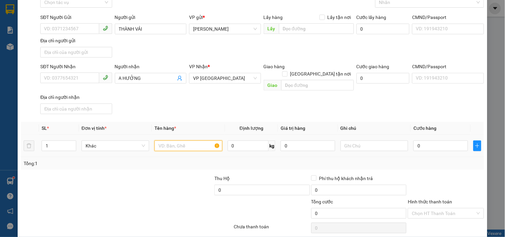
click at [172, 141] on input "text" at bounding box center [189, 146] width 68 height 11
type input "17 BAO"
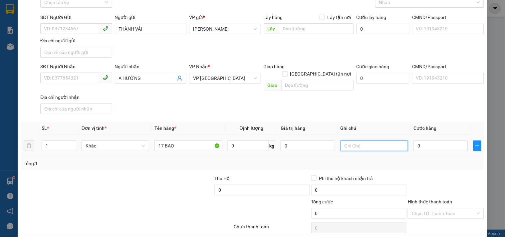
click at [354, 141] on input "text" at bounding box center [375, 146] width 68 height 11
type input "CC 1600K- GL NỢ"
click at [382, 160] on div "Tổng: 1" at bounding box center [253, 163] width 458 height 7
click at [421, 141] on input "0" at bounding box center [441, 146] width 55 height 11
click at [414, 141] on input "0" at bounding box center [441, 146] width 55 height 11
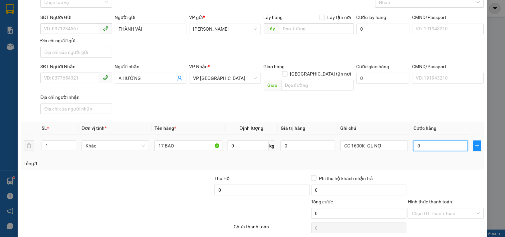
type input "10"
type input "160"
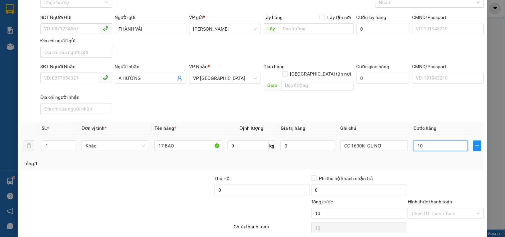
type input "160"
type input "1.600"
type input "1.600.000"
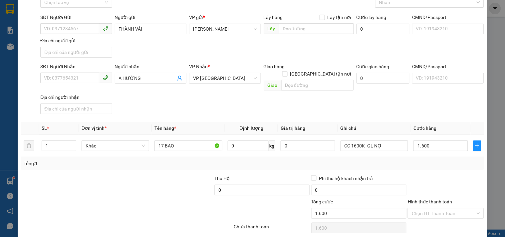
type input "1.600.000"
click at [418, 160] on div "Tổng: 1" at bounding box center [253, 163] width 458 height 7
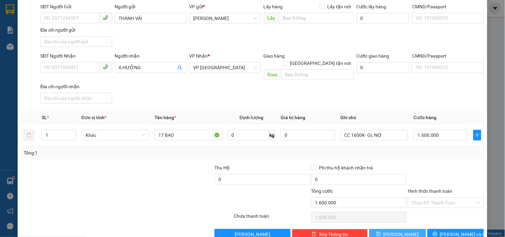
scroll to position [56, 0]
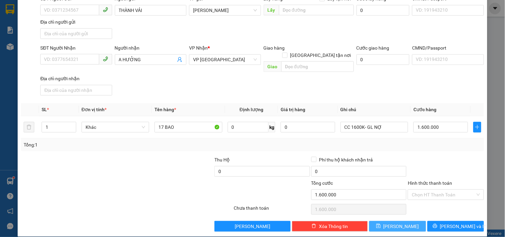
click at [381, 221] on button "[PERSON_NAME]" at bounding box center [397, 226] width 57 height 11
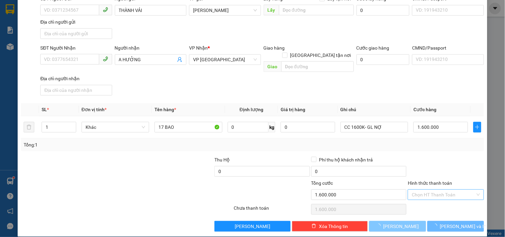
type input "0"
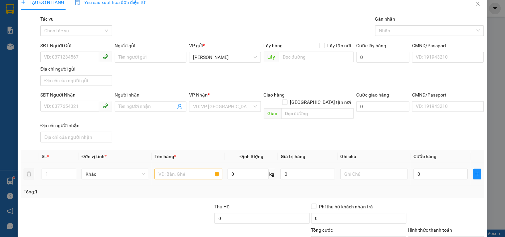
scroll to position [0, 0]
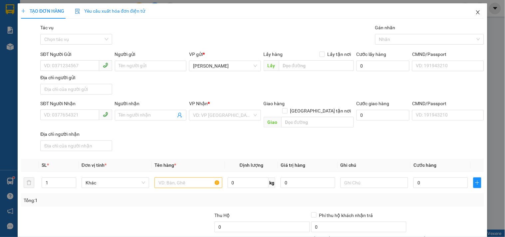
click at [476, 10] on icon "close" at bounding box center [478, 12] width 5 height 5
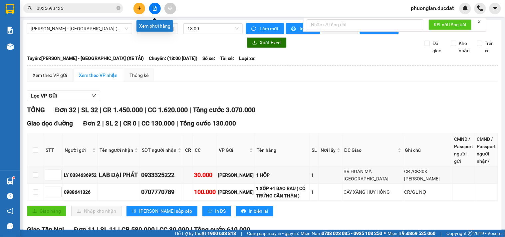
click at [154, 8] on icon "file-add" at bounding box center [155, 8] width 5 height 5
click at [153, 11] on button at bounding box center [155, 9] width 12 height 12
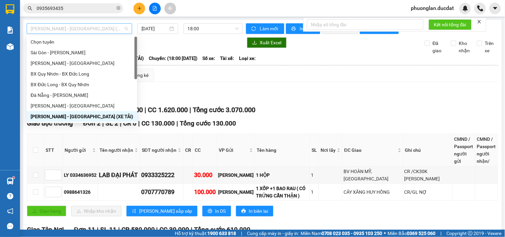
click at [98, 31] on span "[PERSON_NAME] - [GEOGRAPHIC_DATA] (XE TẢI)" at bounding box center [80, 29] width 98 height 10
click at [54, 54] on div "Sài Gòn - [PERSON_NAME]" at bounding box center [82, 52] width 103 height 7
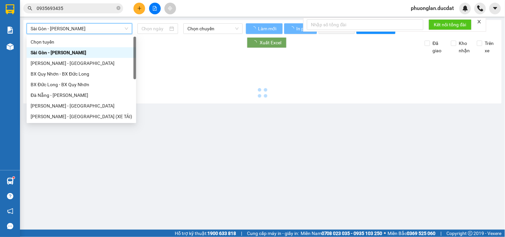
type input "[DATE]"
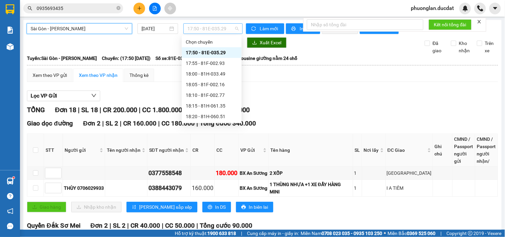
click at [205, 30] on span "17:50 - 81E-035.29" at bounding box center [213, 29] width 51 height 10
click at [213, 65] on div "17:55 - 81F-002.93" at bounding box center [212, 63] width 52 height 7
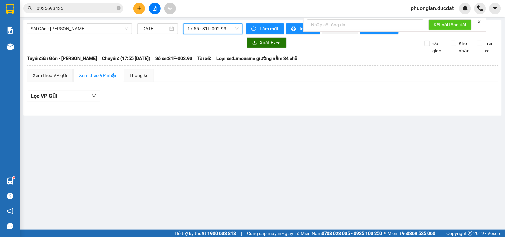
click at [215, 29] on span "17:55 - 81F-002.93" at bounding box center [213, 29] width 51 height 10
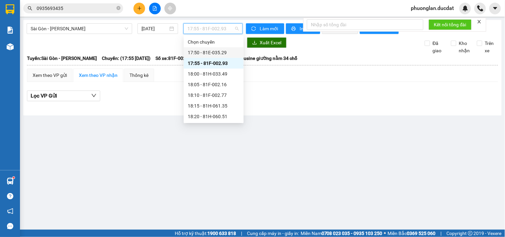
click at [218, 52] on div "17:50 - 81E-035.29" at bounding box center [214, 52] width 52 height 7
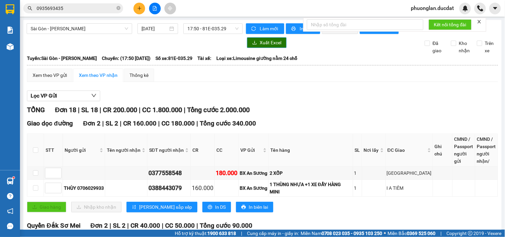
click at [260, 46] on span "Xuất Excel" at bounding box center [271, 42] width 22 height 7
click at [96, 31] on span "Sài Gòn - [PERSON_NAME]" at bounding box center [80, 29] width 98 height 10
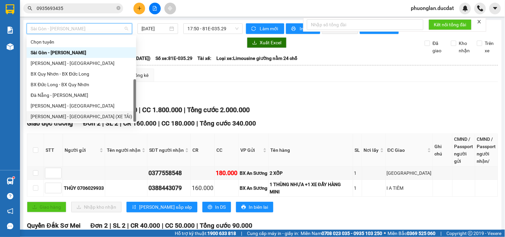
scroll to position [11, 0]
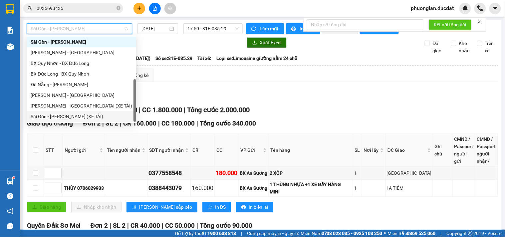
click at [69, 115] on div "Sài Gòn - [PERSON_NAME] (XE TẢI)" at bounding box center [82, 116] width 102 height 7
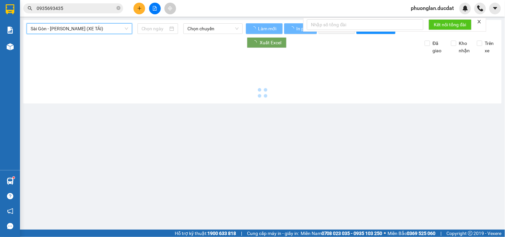
type input "[DATE]"
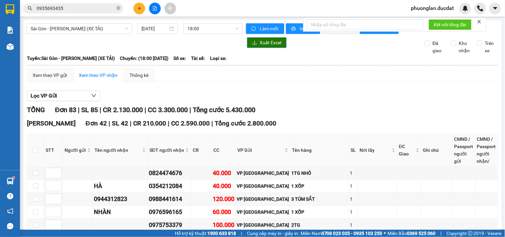
click at [265, 46] on span "Xuất Excel" at bounding box center [271, 42] width 22 height 7
click at [97, 29] on span "Sài Gòn - [PERSON_NAME] (XE TẢI)" at bounding box center [80, 29] width 98 height 10
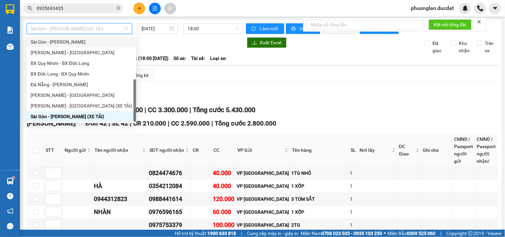
click at [51, 42] on div "Sài Gòn - [PERSON_NAME]" at bounding box center [82, 41] width 102 height 7
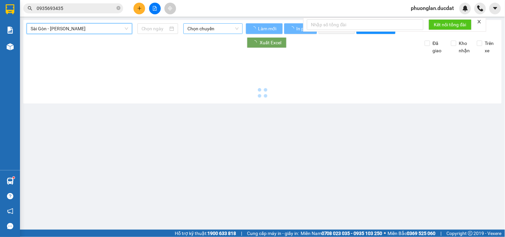
type input "[DATE]"
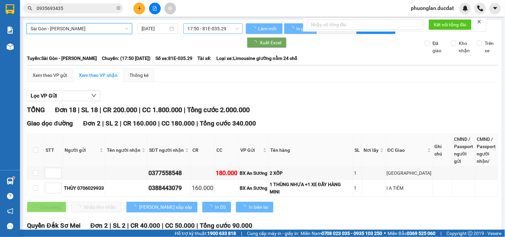
click at [203, 31] on span "17:50 - 81E-035.29" at bounding box center [213, 29] width 51 height 10
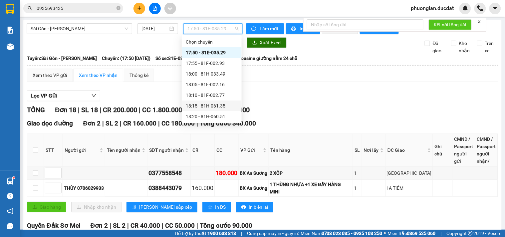
scroll to position [53, 0]
click at [215, 107] on div "20:10 (TC) - 81H-044.78" at bounding box center [212, 105] width 52 height 7
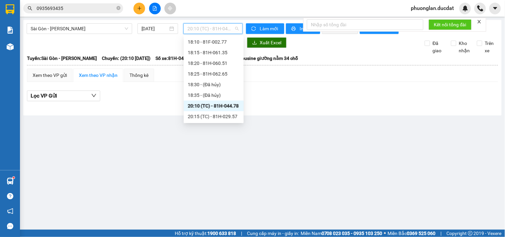
click at [224, 30] on span "20:10 (TC) - 81H-044.78" at bounding box center [213, 29] width 51 height 10
click at [221, 119] on div "20:15 (TC) - 81H-029.57" at bounding box center [214, 116] width 52 height 7
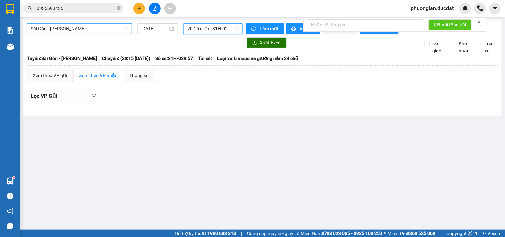
click at [84, 26] on span "Sài Gòn - [PERSON_NAME]" at bounding box center [80, 29] width 98 height 10
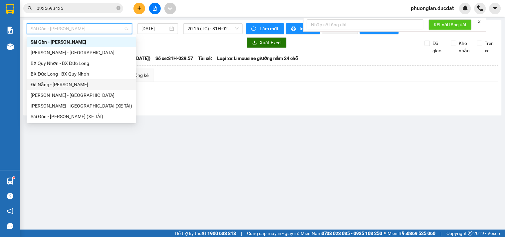
click at [55, 87] on div "Đà Nẵng - [PERSON_NAME]" at bounding box center [82, 84] width 102 height 7
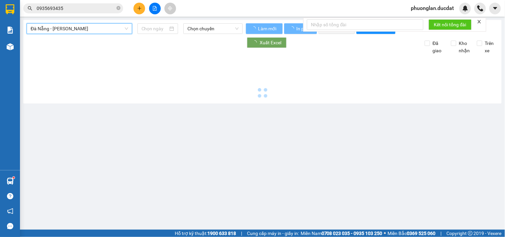
type input "[DATE]"
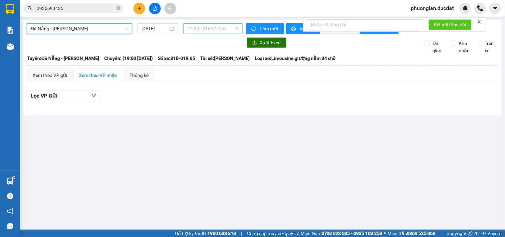
click at [219, 32] on span "19:00 - 81B-019.65" at bounding box center [213, 29] width 51 height 10
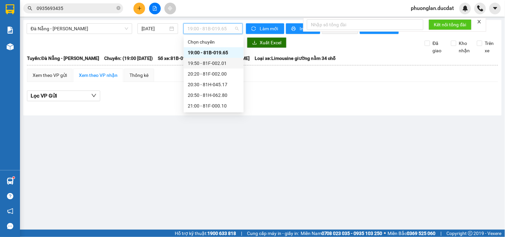
click at [215, 64] on div "19:50 - 81F-002.01" at bounding box center [214, 63] width 52 height 7
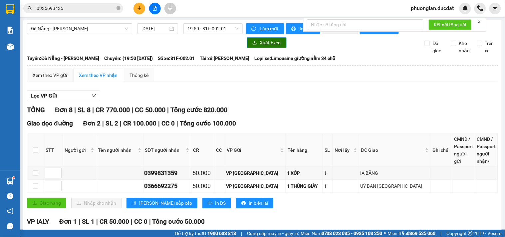
click at [272, 48] on button "Xuất Excel" at bounding box center [267, 42] width 40 height 11
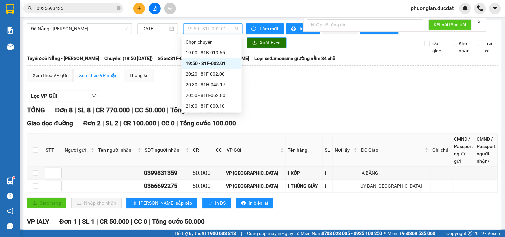
click at [230, 29] on span "19:50 - 81F-002.01" at bounding box center [213, 29] width 51 height 10
click at [211, 72] on div "20:20 - 81F-002.00" at bounding box center [212, 73] width 52 height 7
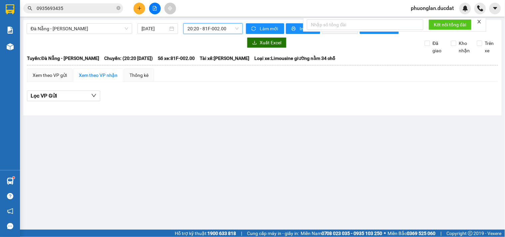
click at [212, 27] on span "20:20 - 81F-002.00" at bounding box center [213, 29] width 51 height 10
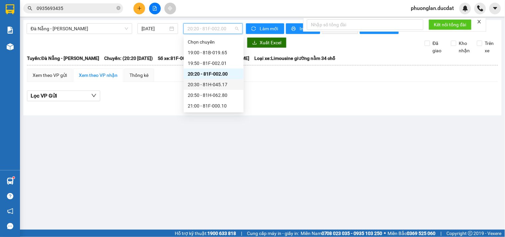
click at [207, 86] on div "20:30 - 81H-045.17" at bounding box center [214, 84] width 52 height 7
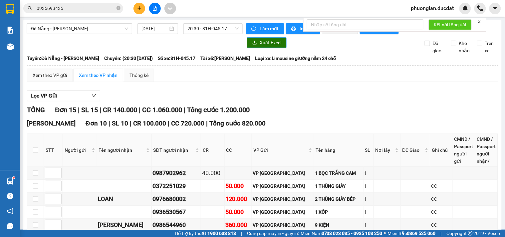
click at [261, 46] on span "Xuất Excel" at bounding box center [271, 42] width 22 height 7
click at [217, 27] on span "20:30 - 81H-045.17" at bounding box center [213, 29] width 51 height 10
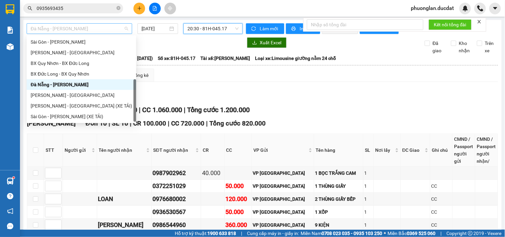
click at [89, 25] on span "Đà Nẵng - [PERSON_NAME]" at bounding box center [80, 29] width 98 height 10
click at [58, 44] on div "Sài Gòn - [PERSON_NAME]" at bounding box center [82, 41] width 102 height 7
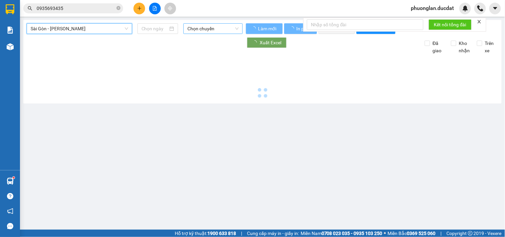
type input "[DATE]"
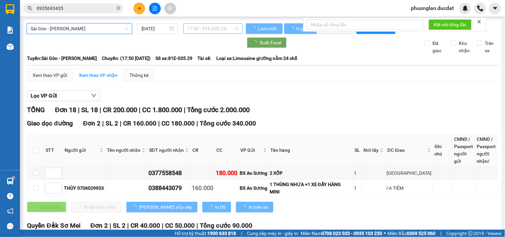
click at [207, 29] on span "17:50 - 81E-035.29" at bounding box center [213, 29] width 51 height 10
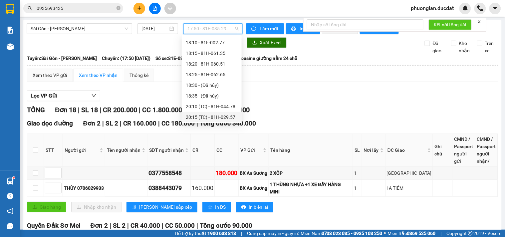
scroll to position [53, 0]
click at [219, 115] on div "20:15 (TC) - 81H-029.57" at bounding box center [212, 116] width 52 height 7
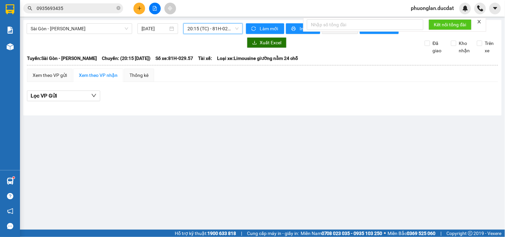
click at [217, 27] on span "20:15 (TC) - 81H-029.57" at bounding box center [213, 29] width 51 height 10
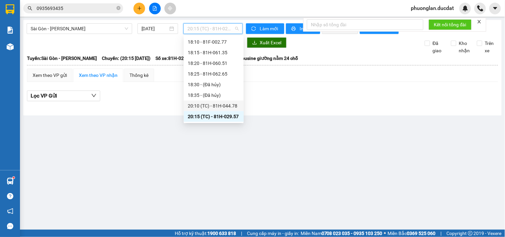
click at [211, 104] on div "20:10 (TC) - 81H-044.78" at bounding box center [214, 105] width 52 height 7
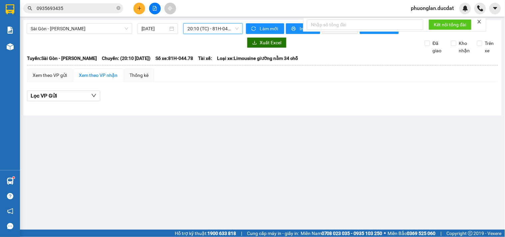
click at [192, 25] on div "[GEOGRAPHIC_DATA] - [PERSON_NAME] [DATE] 20:10 20:10 (TC) - 81H-044.78 Làm mới …" at bounding box center [262, 68] width 479 height 96
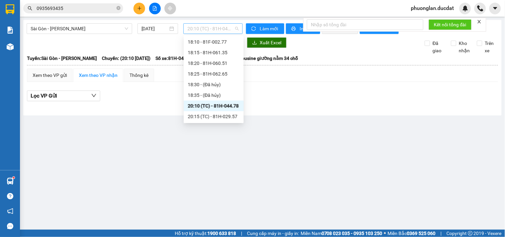
click at [194, 28] on span "20:10 (TC) - 81H-044.78" at bounding box center [213, 29] width 51 height 10
click at [215, 118] on div "20:15 (TC) - 81H-029.57" at bounding box center [214, 116] width 52 height 7
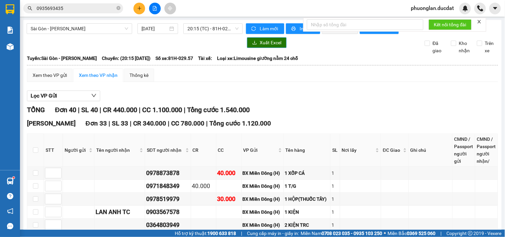
click at [267, 46] on span "Xuất Excel" at bounding box center [271, 42] width 22 height 7
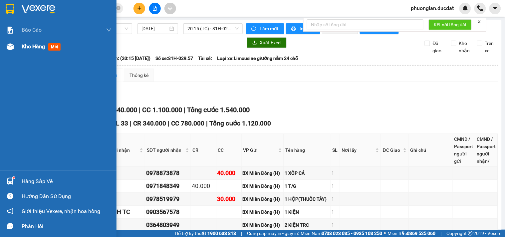
click at [29, 47] on span "Kho hàng" at bounding box center [33, 46] width 23 height 6
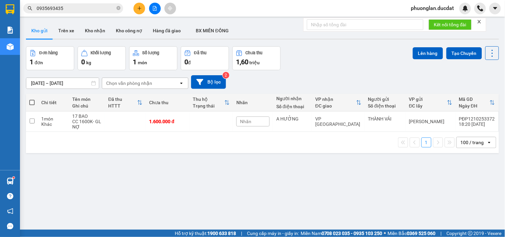
click at [31, 103] on span at bounding box center [31, 102] width 5 height 5
click at [32, 99] on input "checkbox" at bounding box center [32, 99] width 0 height 0
checkbox input "true"
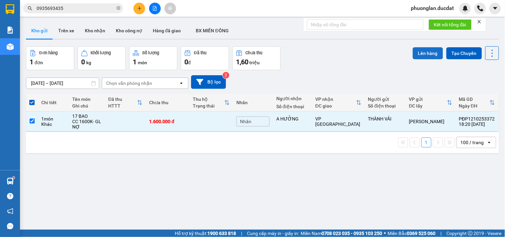
click at [419, 55] on button "Lên hàng" at bounding box center [428, 53] width 30 height 12
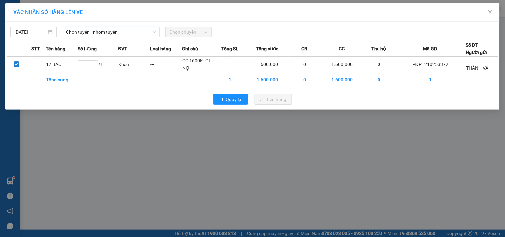
click at [99, 32] on span "Chọn tuyến - nhóm tuyến" at bounding box center [111, 32] width 90 height 10
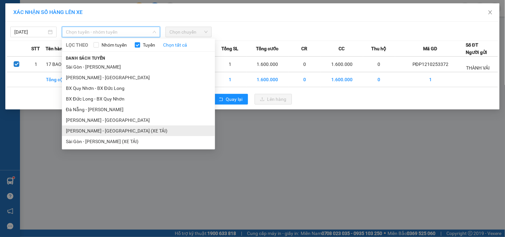
click at [78, 132] on li "[PERSON_NAME] - [GEOGRAPHIC_DATA] (XE TẢI)" at bounding box center [138, 131] width 153 height 11
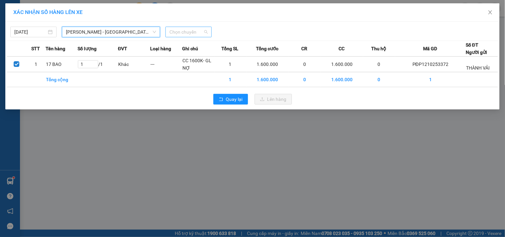
click at [189, 34] on span "Chọn chuyến" at bounding box center [189, 32] width 38 height 10
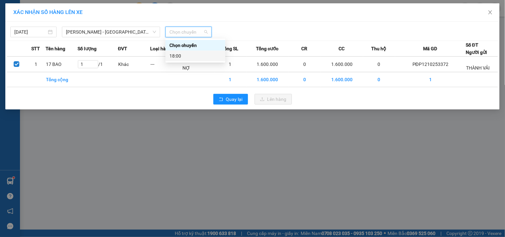
click at [185, 53] on div "18:00" at bounding box center [196, 55] width 52 height 7
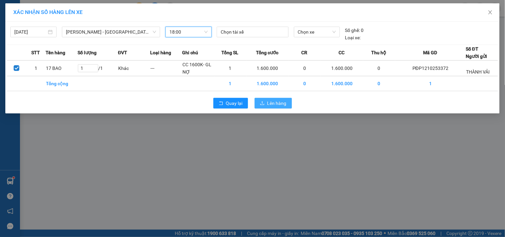
click at [268, 102] on span "Lên hàng" at bounding box center [276, 103] width 19 height 7
